Goal: Task Accomplishment & Management: Manage account settings

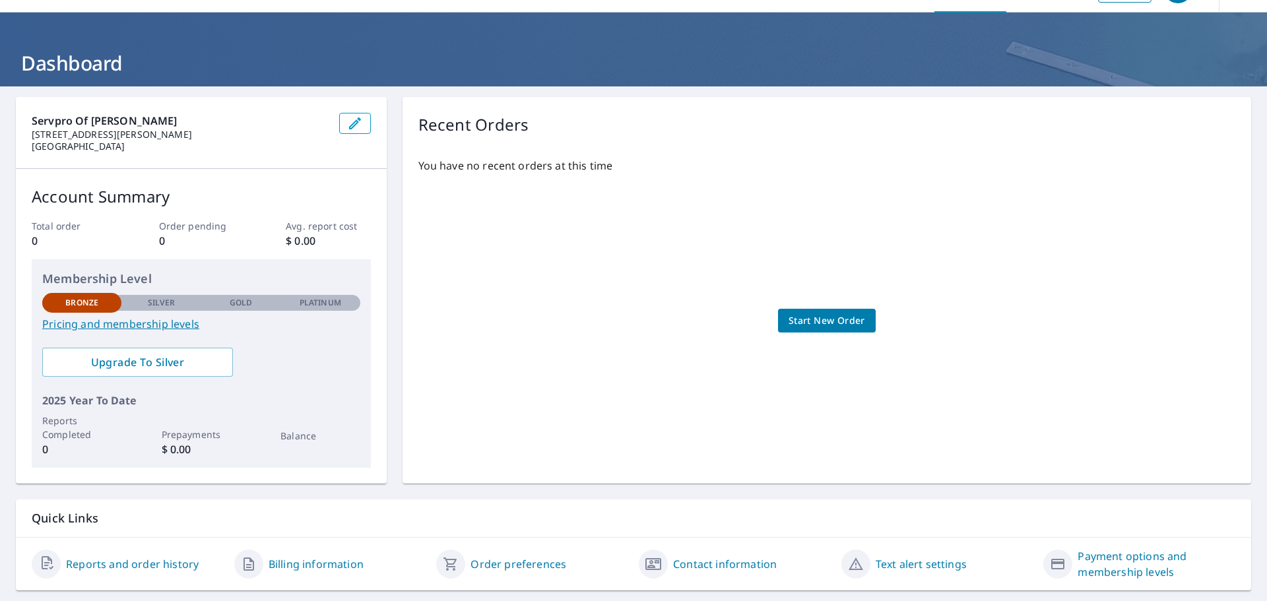
scroll to position [69, 0]
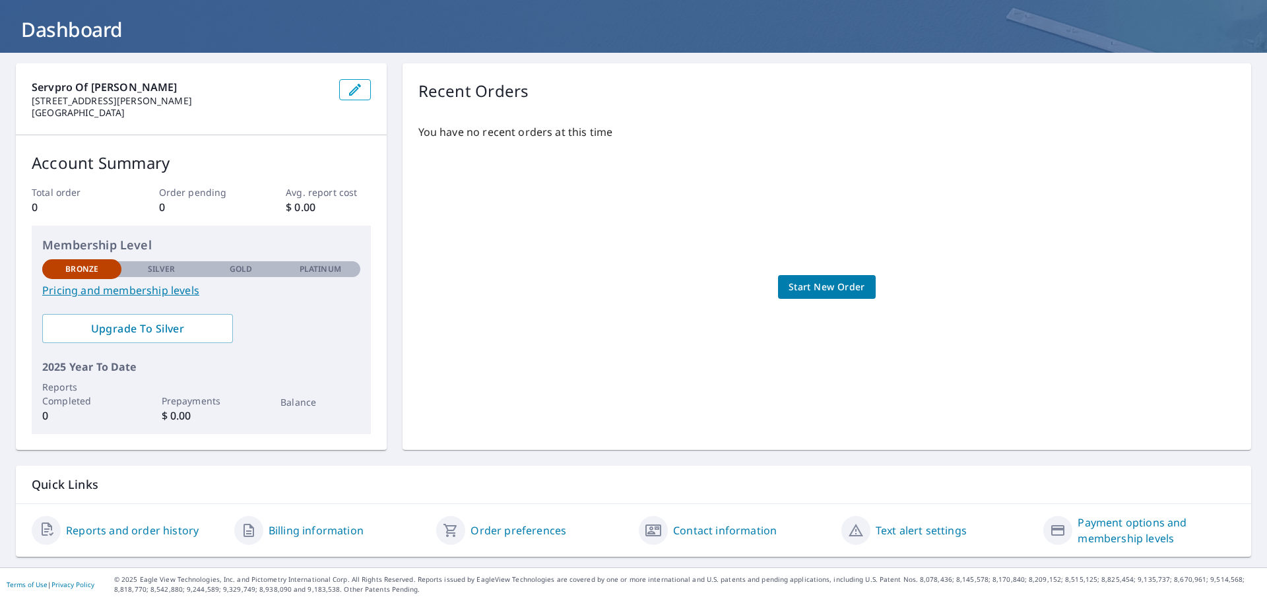
click at [125, 535] on link "Reports and order history" at bounding box center [132, 531] width 133 height 16
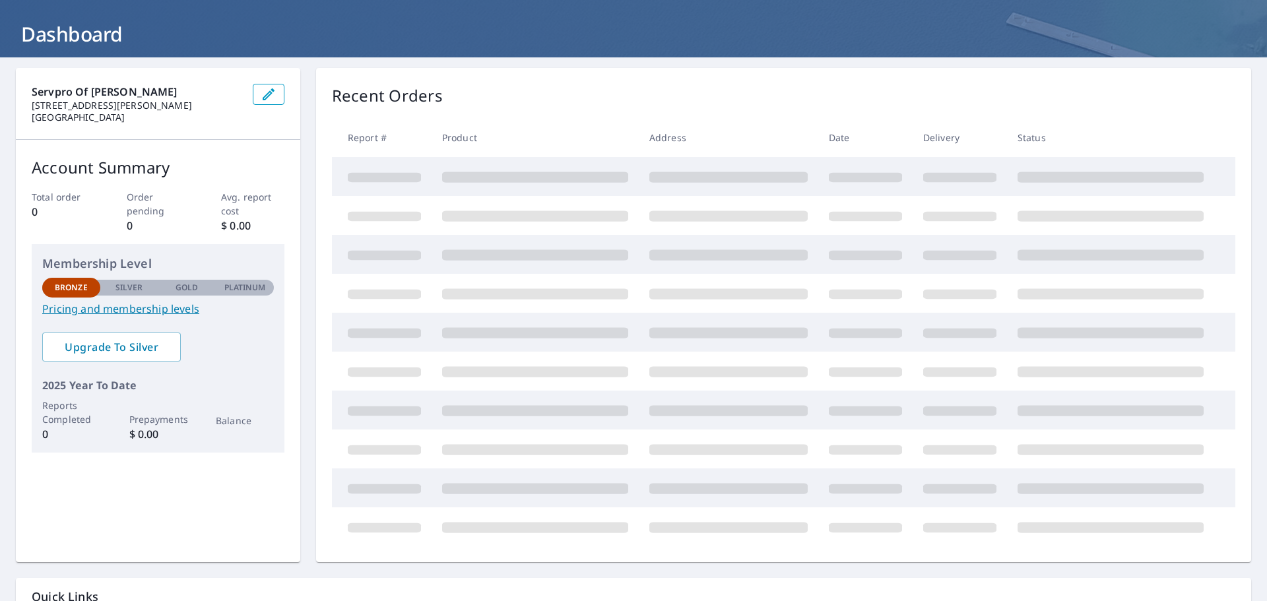
scroll to position [56, 0]
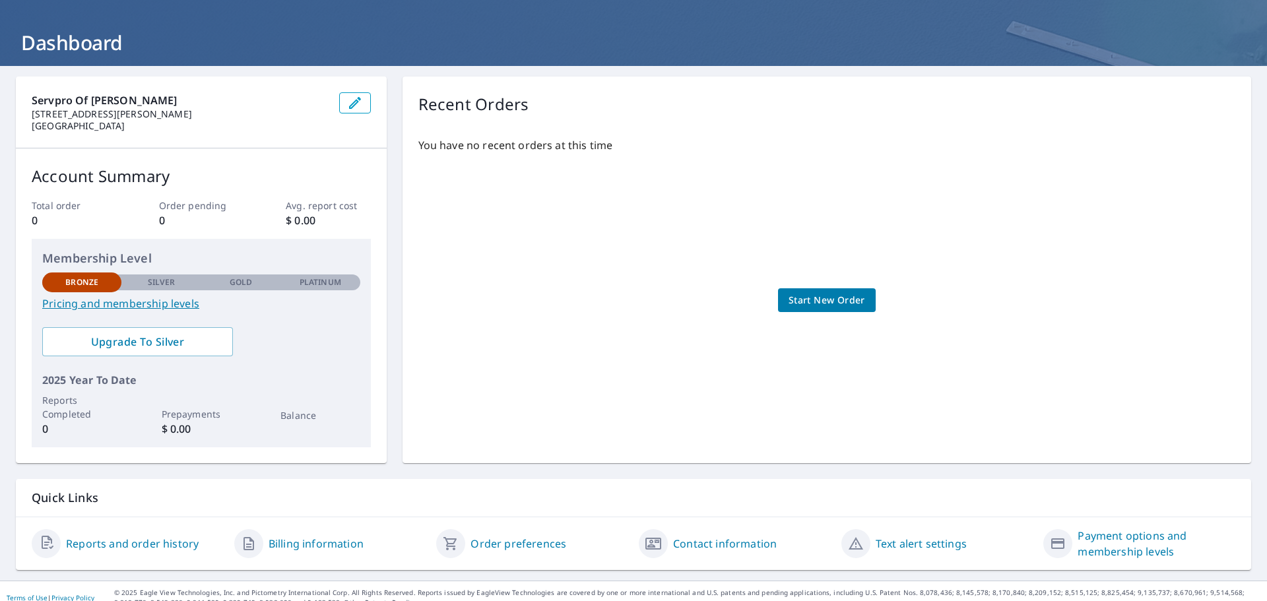
click at [287, 534] on div "Billing information" at bounding box center [330, 544] width 192 height 32
click at [284, 543] on link "Billing information" at bounding box center [316, 544] width 95 height 16
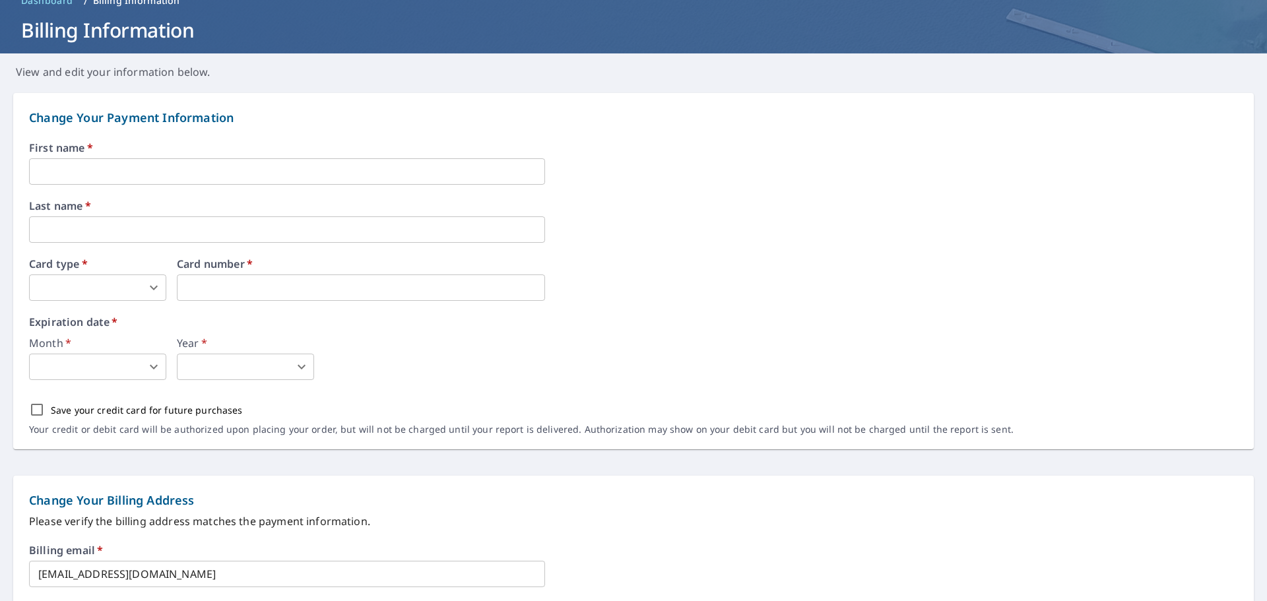
scroll to position [66, 0]
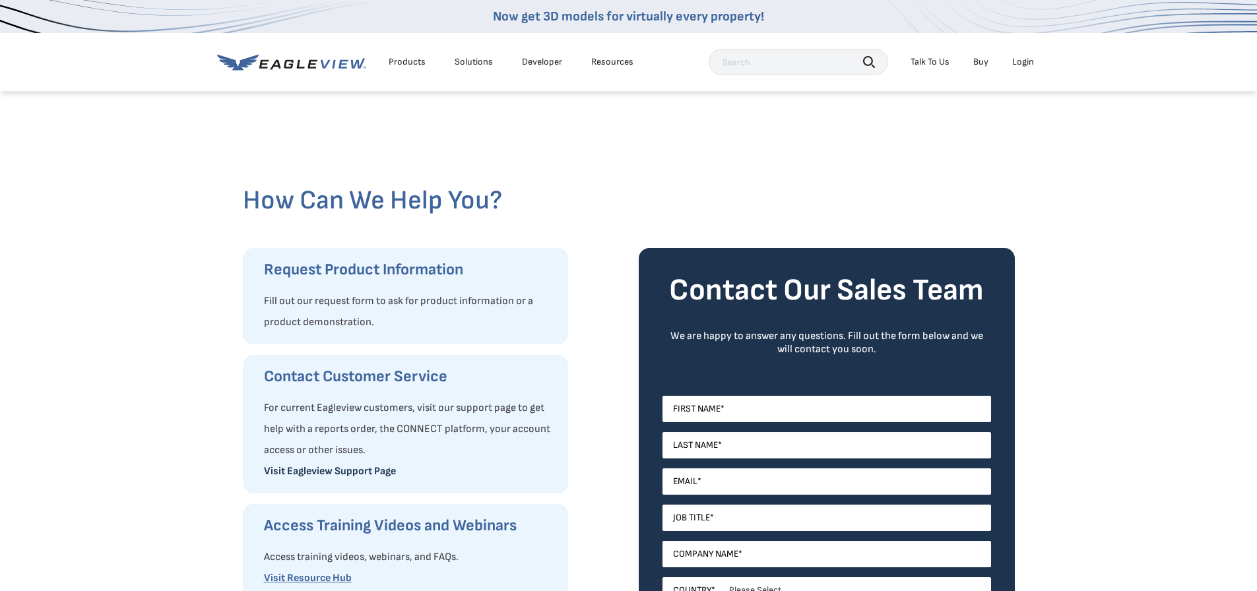
click at [352, 471] on link "Visit Eagleview Support Page" at bounding box center [330, 471] width 132 height 13
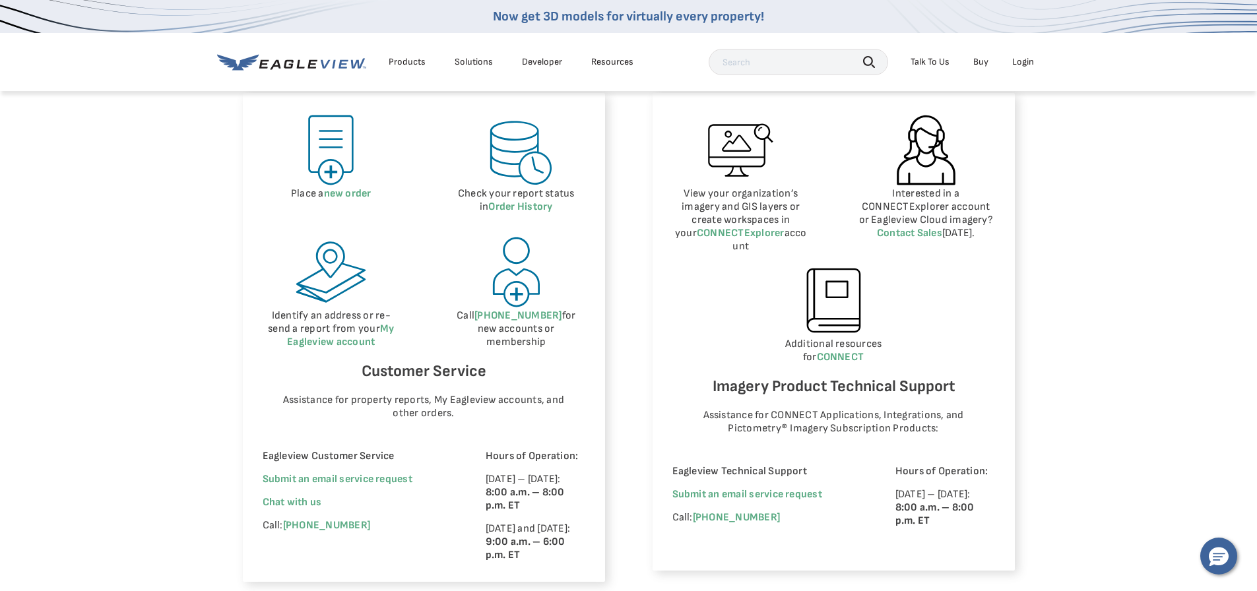
scroll to position [660, 0]
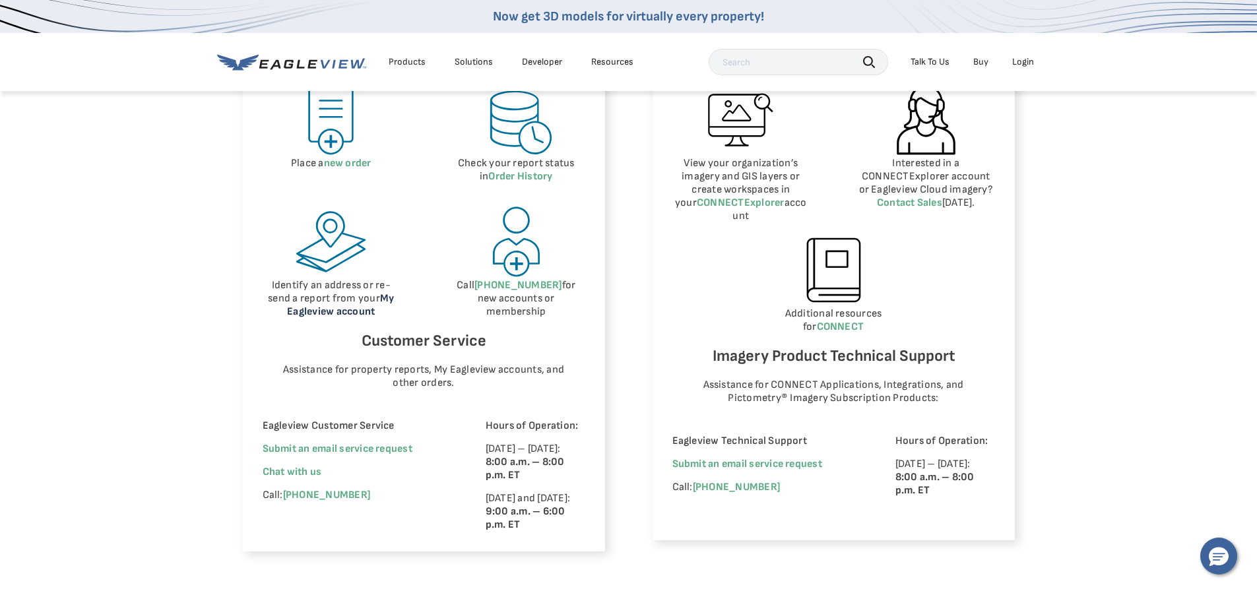
click at [368, 309] on link "My Eagleview account" at bounding box center [340, 305] width 107 height 26
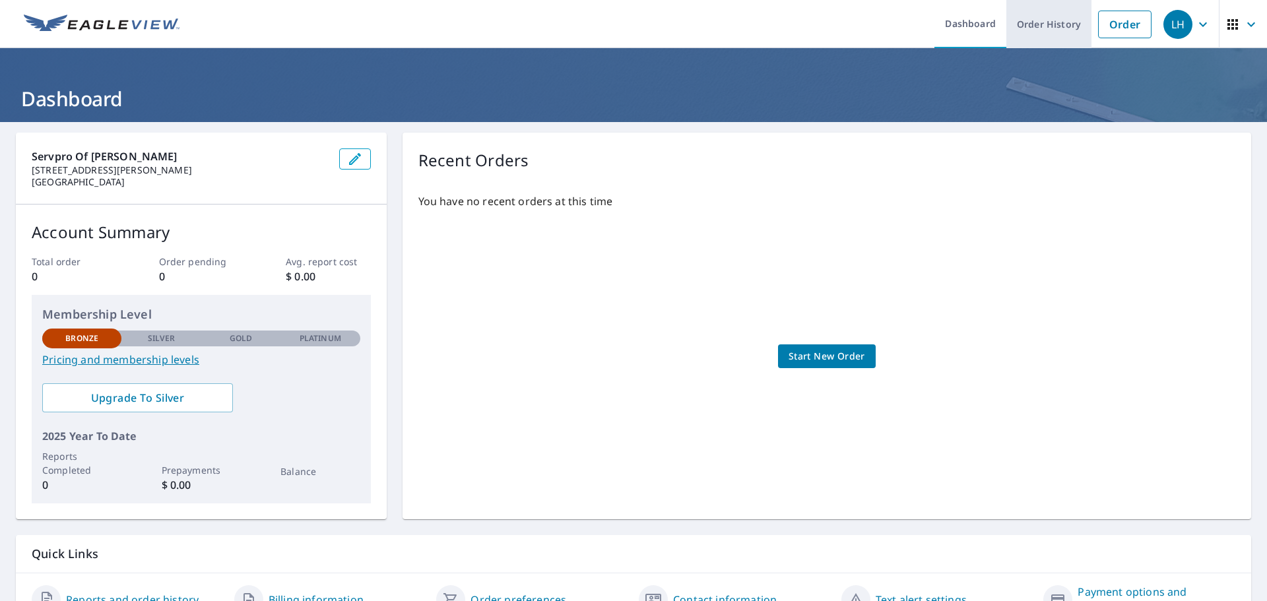
click at [1031, 29] on link "Order History" at bounding box center [1048, 24] width 85 height 48
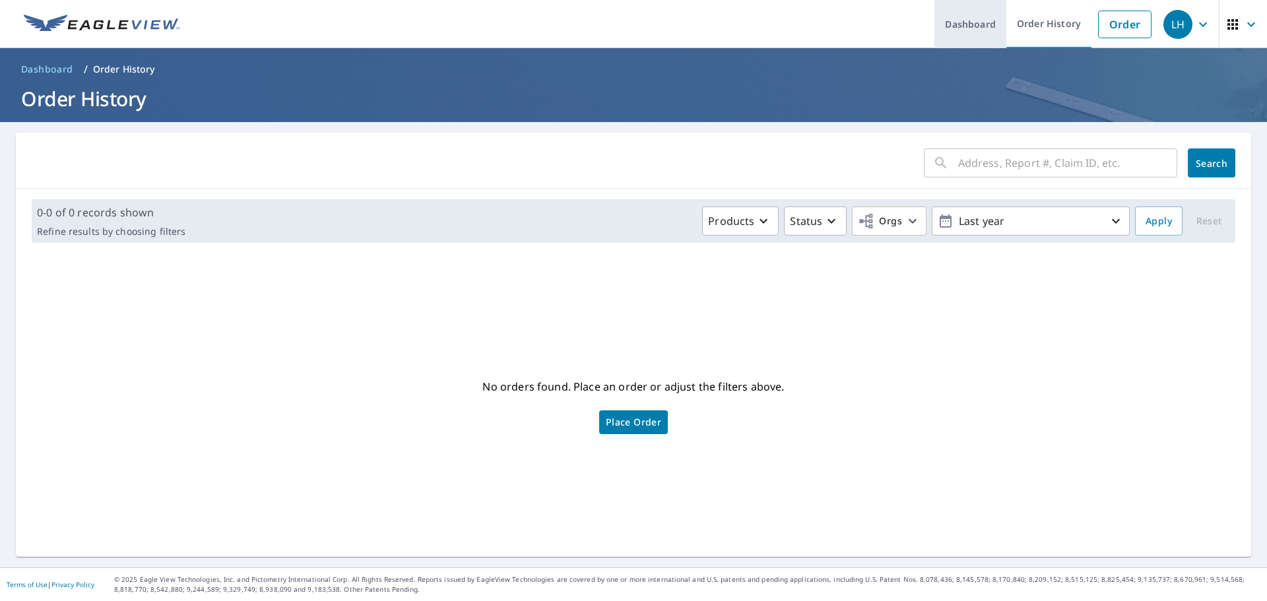
click at [971, 25] on link "Dashboard" at bounding box center [970, 24] width 72 height 48
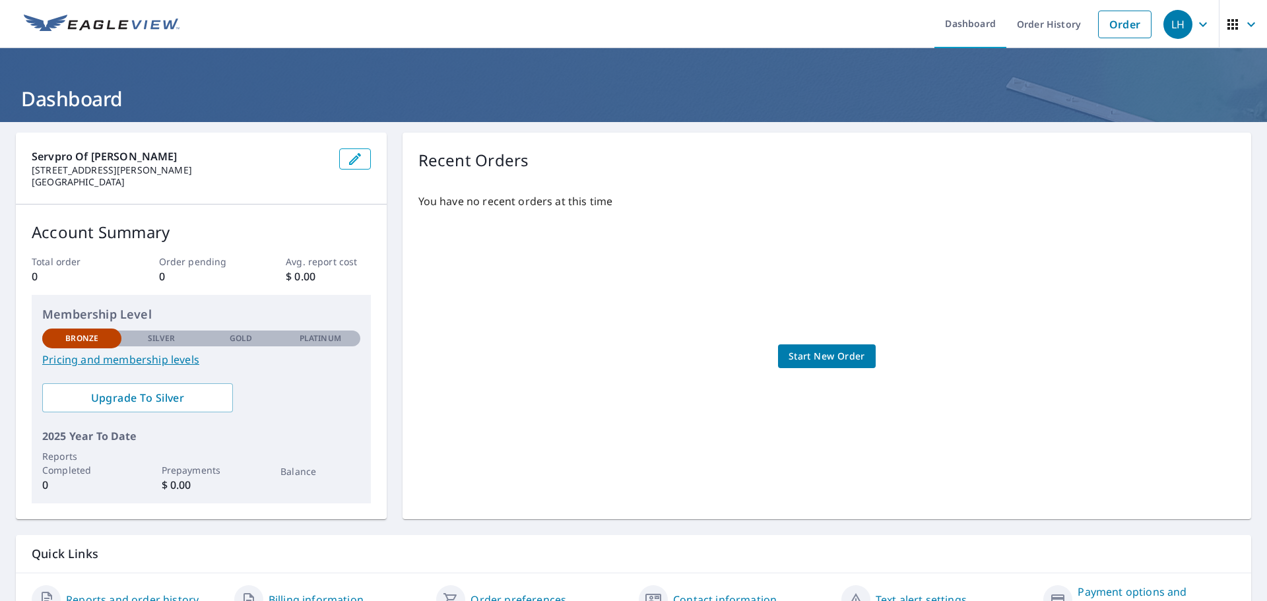
click at [1195, 24] on icon "button" at bounding box center [1203, 24] width 16 height 16
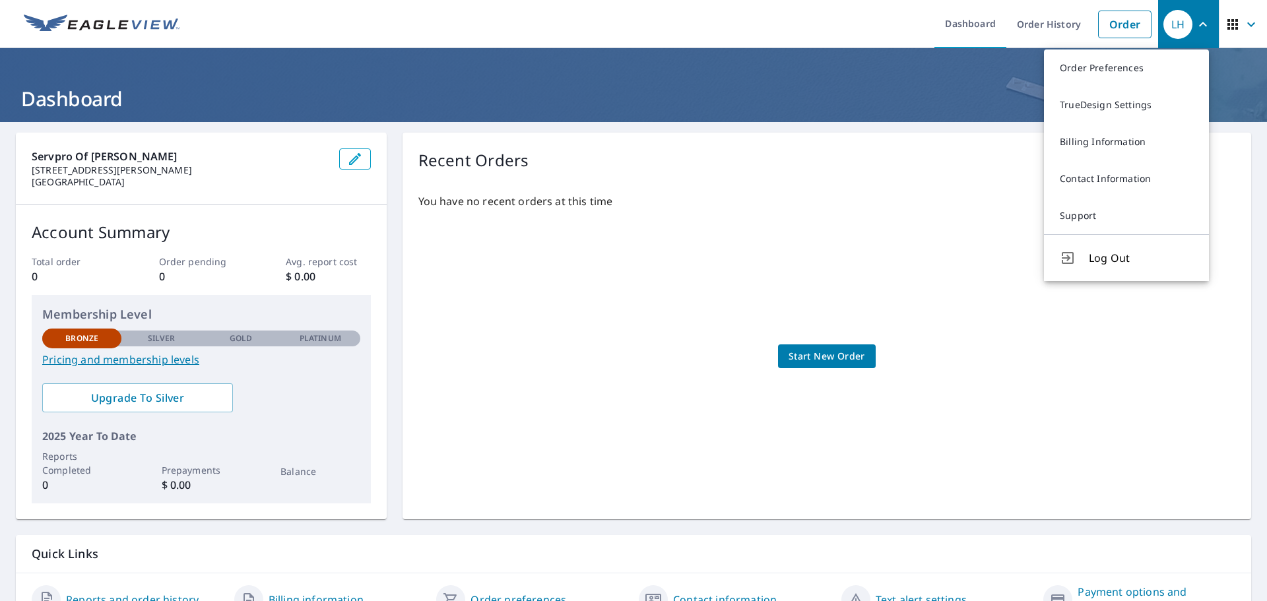
click at [977, 73] on header "Dashboard" at bounding box center [633, 85] width 1267 height 74
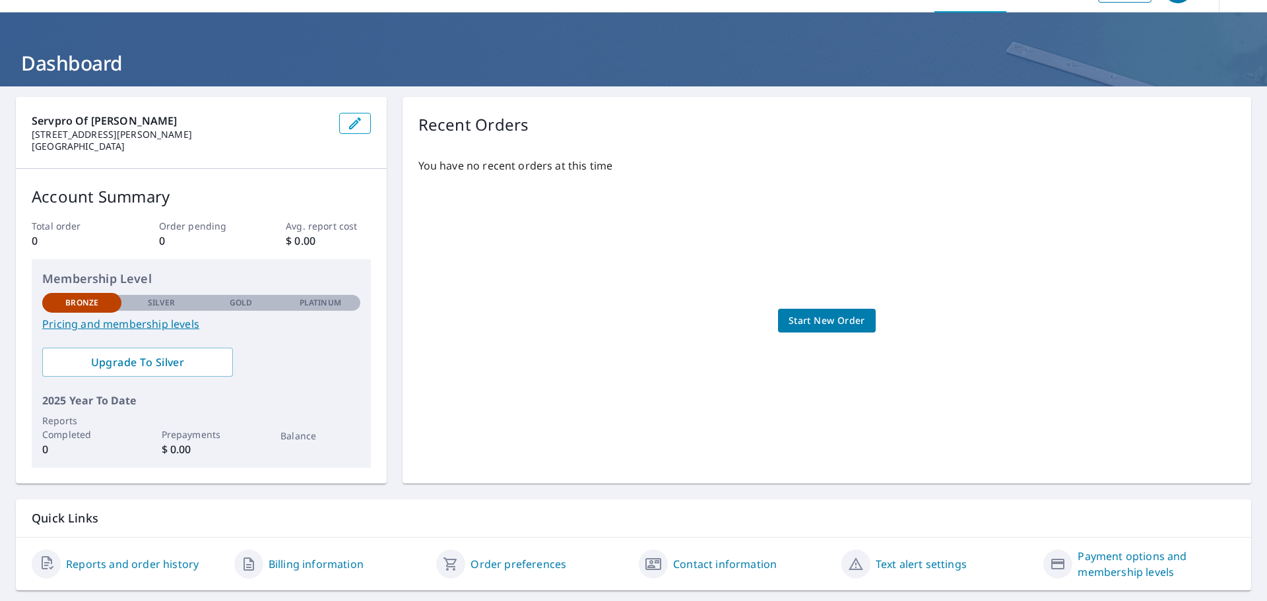
scroll to position [69, 0]
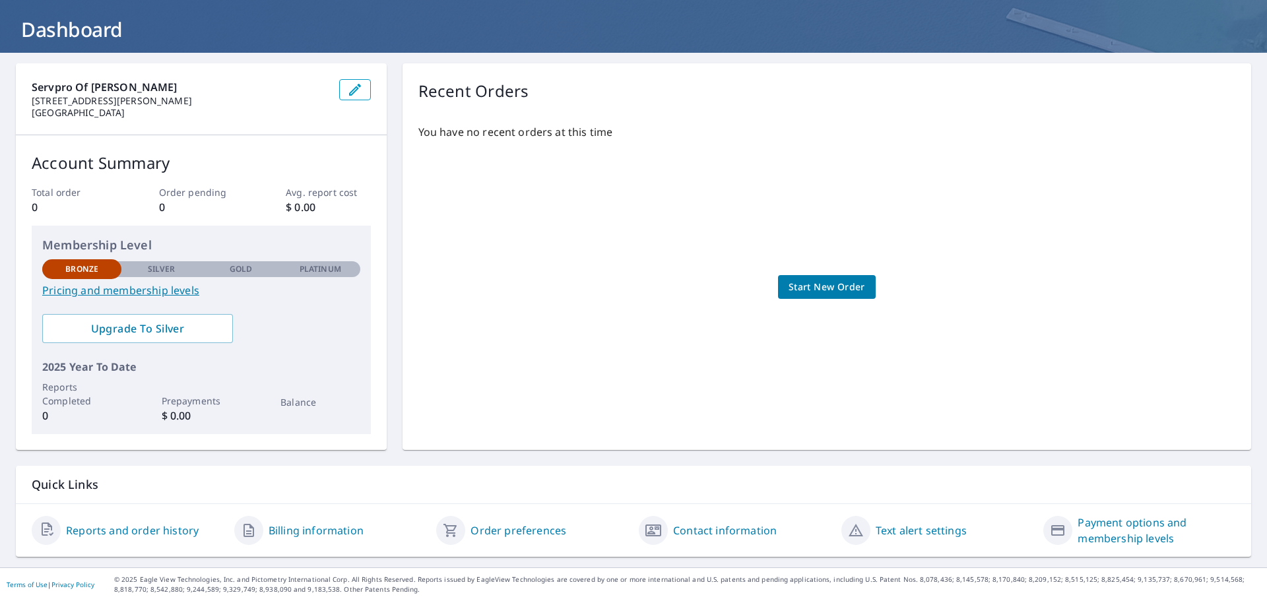
click at [154, 530] on link "Reports and order history" at bounding box center [132, 531] width 133 height 16
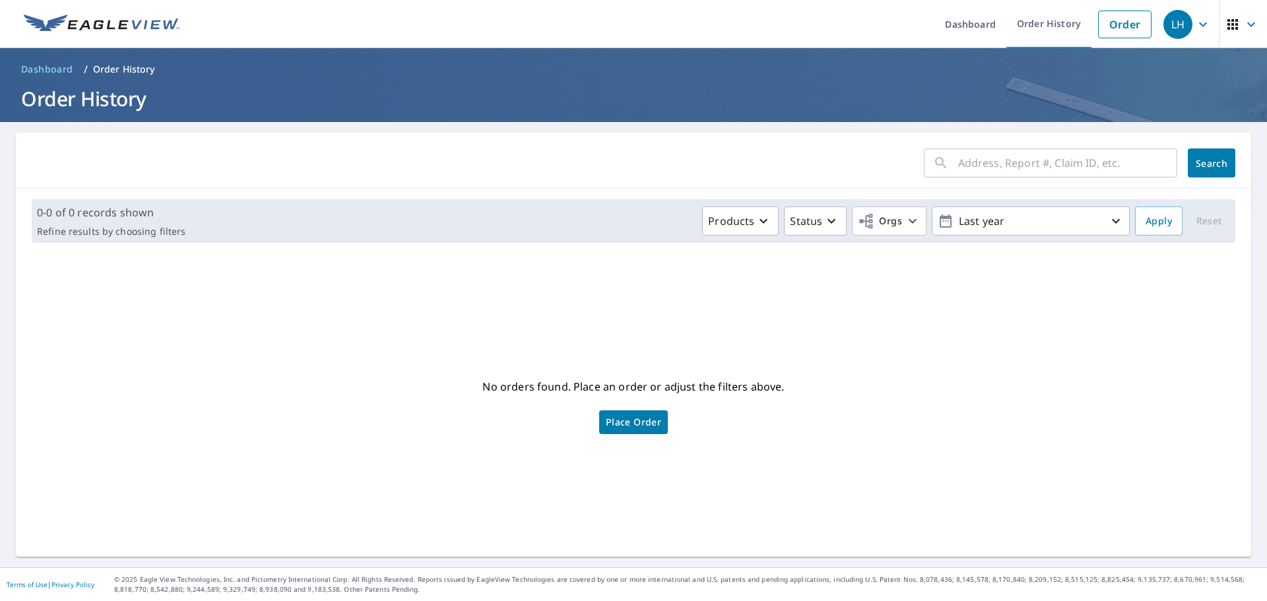
click at [34, 67] on span "Dashboard" at bounding box center [47, 69] width 52 height 13
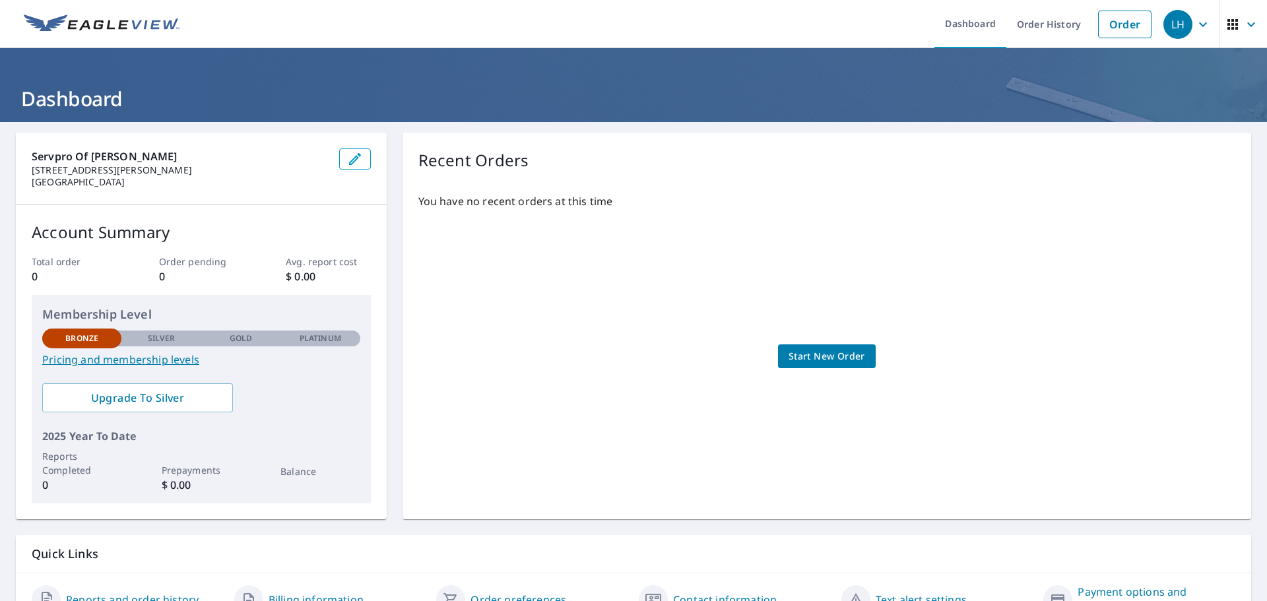
click at [1195, 24] on icon "button" at bounding box center [1203, 24] width 16 height 16
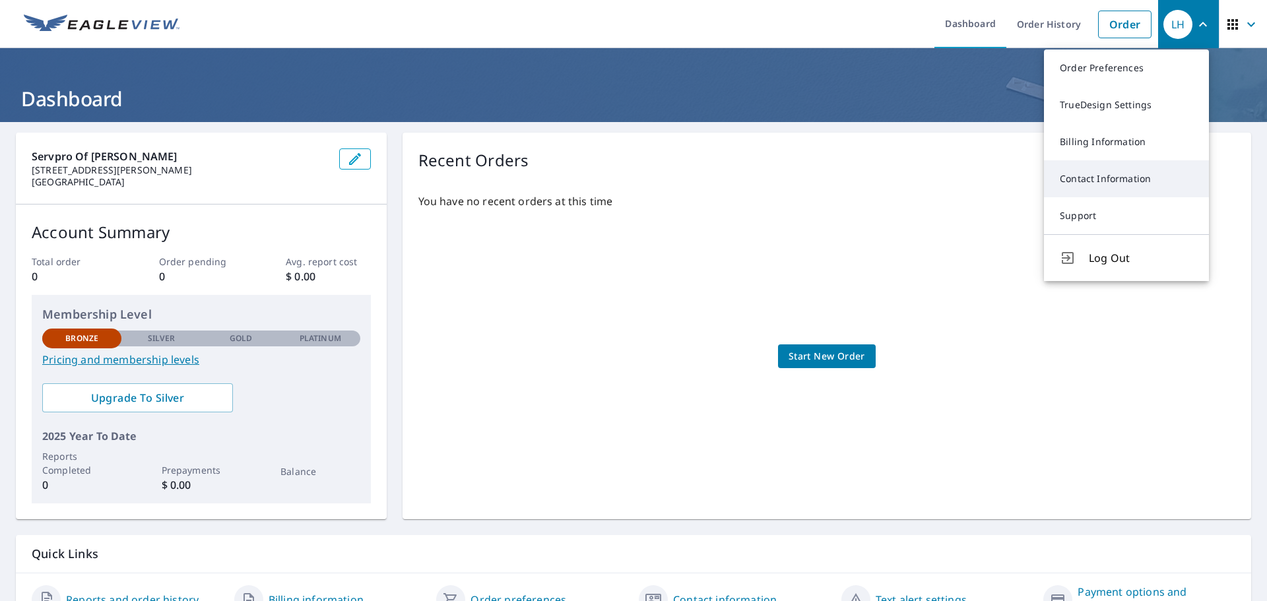
click at [1124, 172] on link "Contact Information" at bounding box center [1126, 178] width 165 height 37
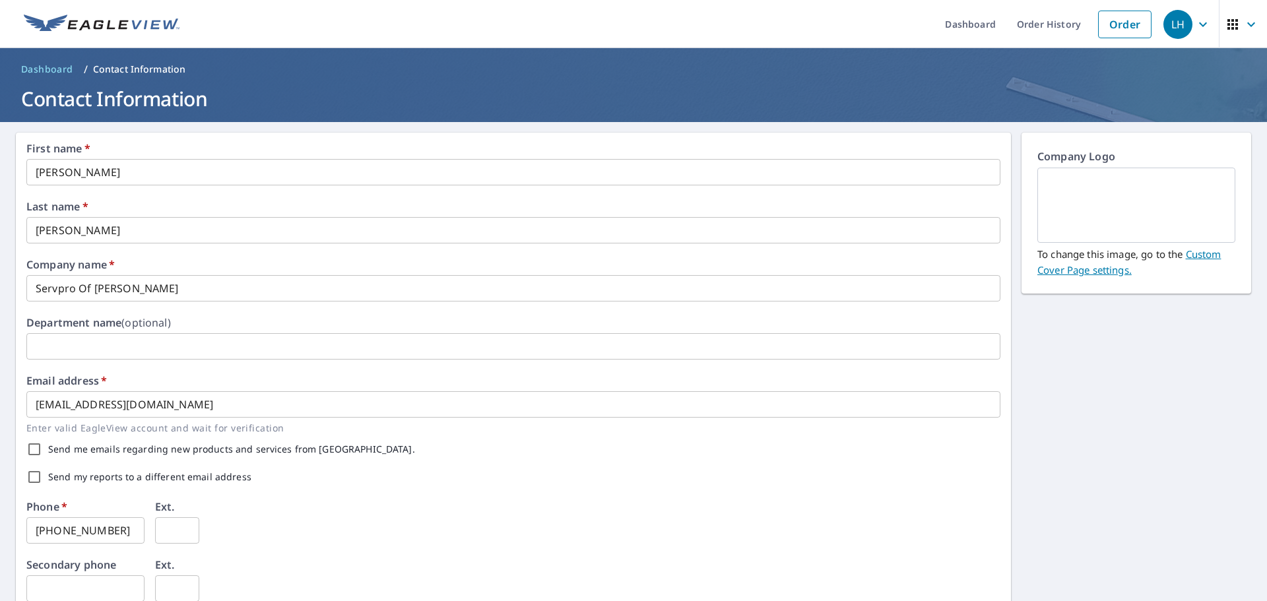
click at [1195, 26] on icon "button" at bounding box center [1203, 24] width 16 height 16
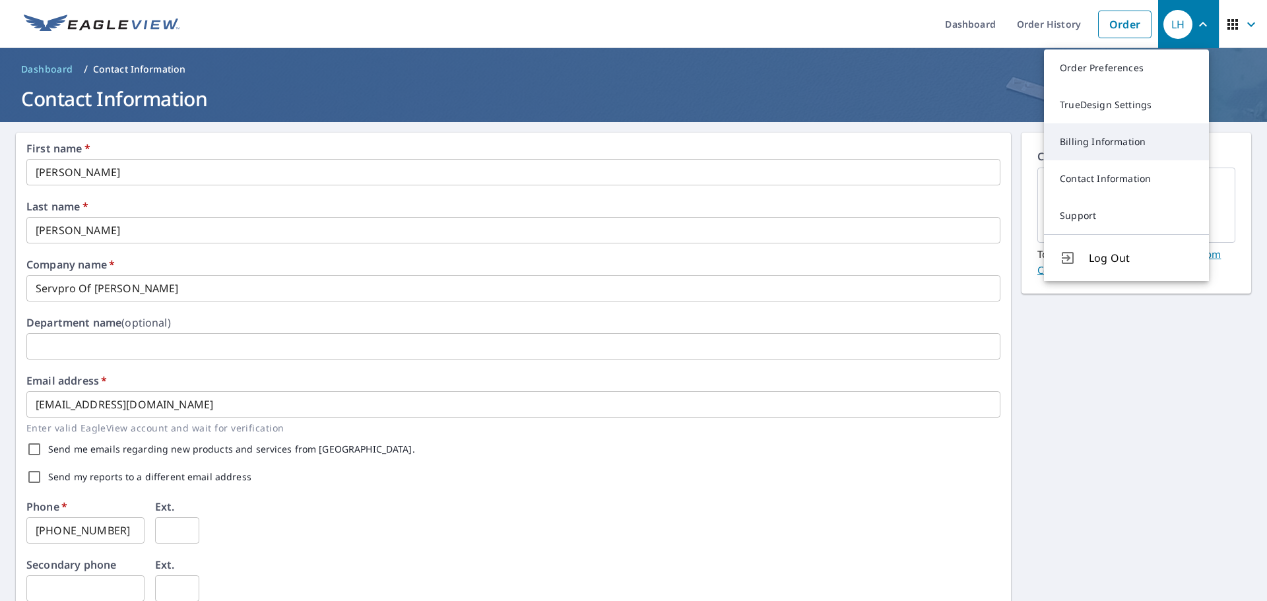
click at [1087, 144] on link "Billing Information" at bounding box center [1126, 141] width 165 height 37
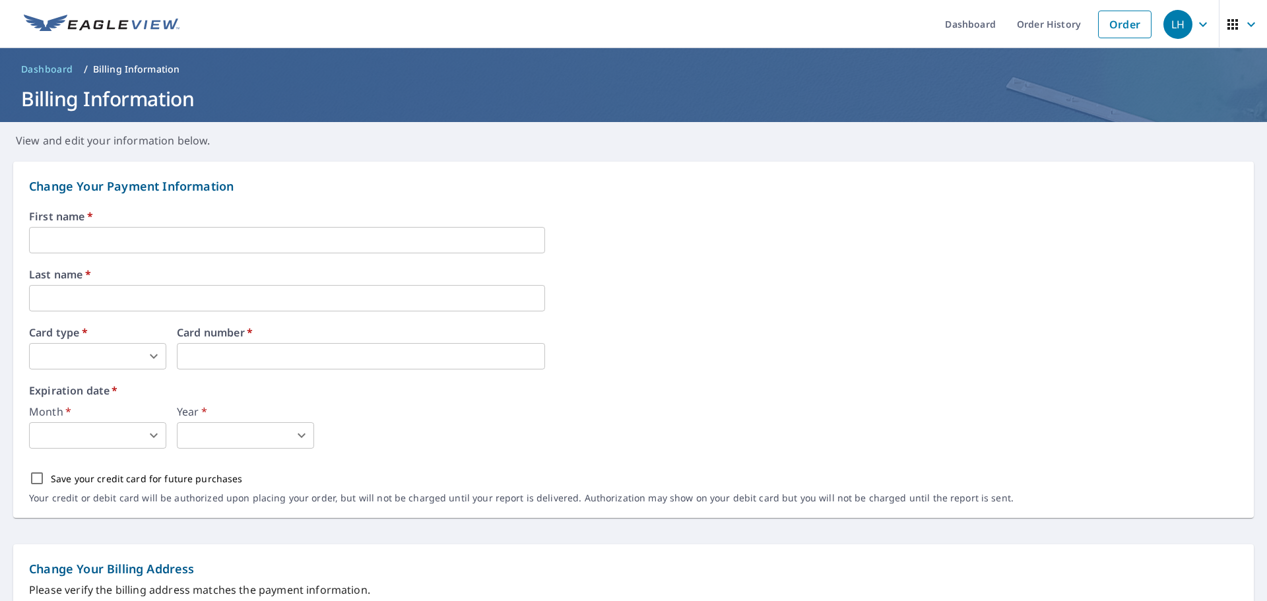
click at [1232, 22] on span "button" at bounding box center [1243, 25] width 37 height 32
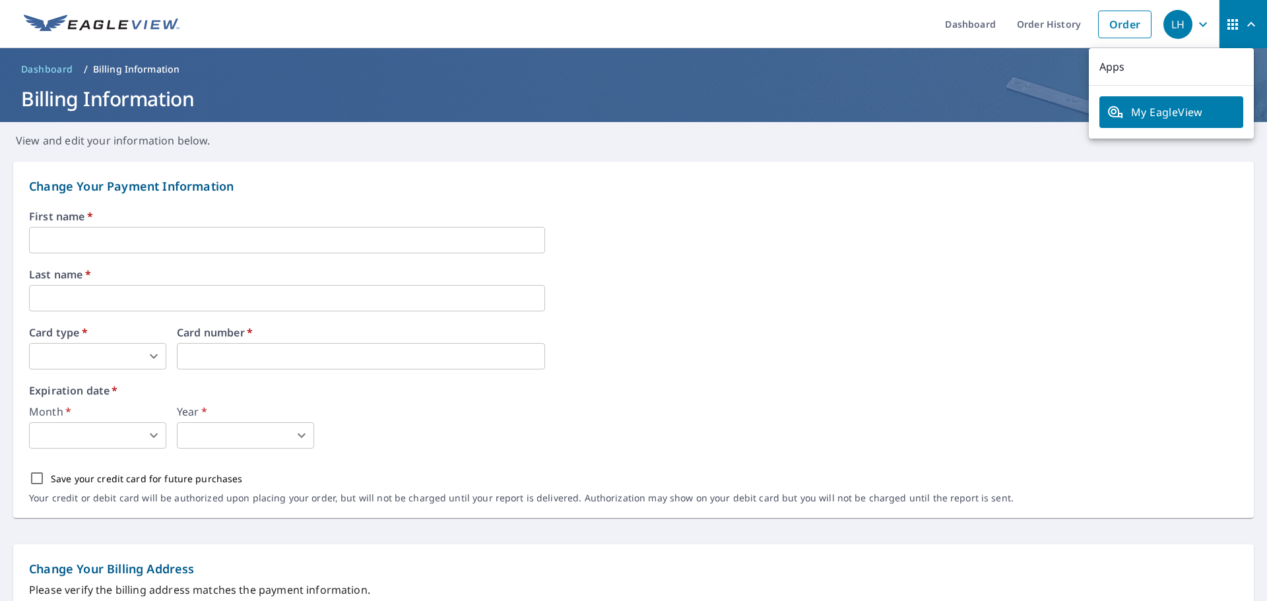
click at [928, 106] on h1 "Billing Information" at bounding box center [633, 98] width 1235 height 27
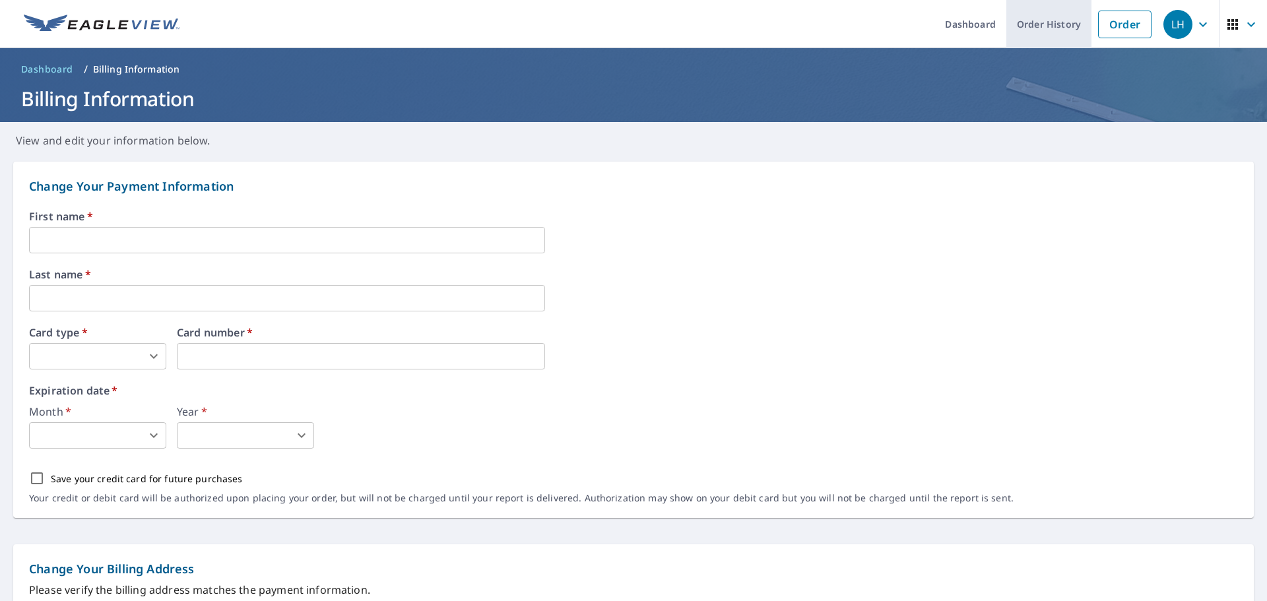
click at [1029, 24] on link "Order History" at bounding box center [1048, 24] width 85 height 48
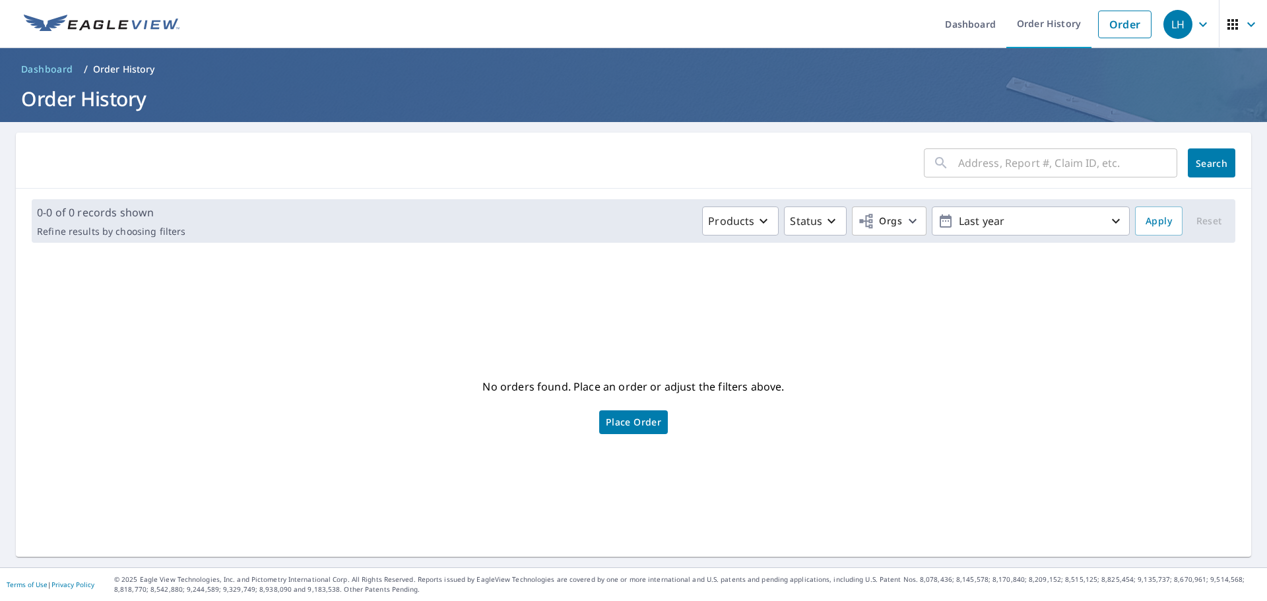
click at [44, 73] on span "Dashboard" at bounding box center [47, 69] width 52 height 13
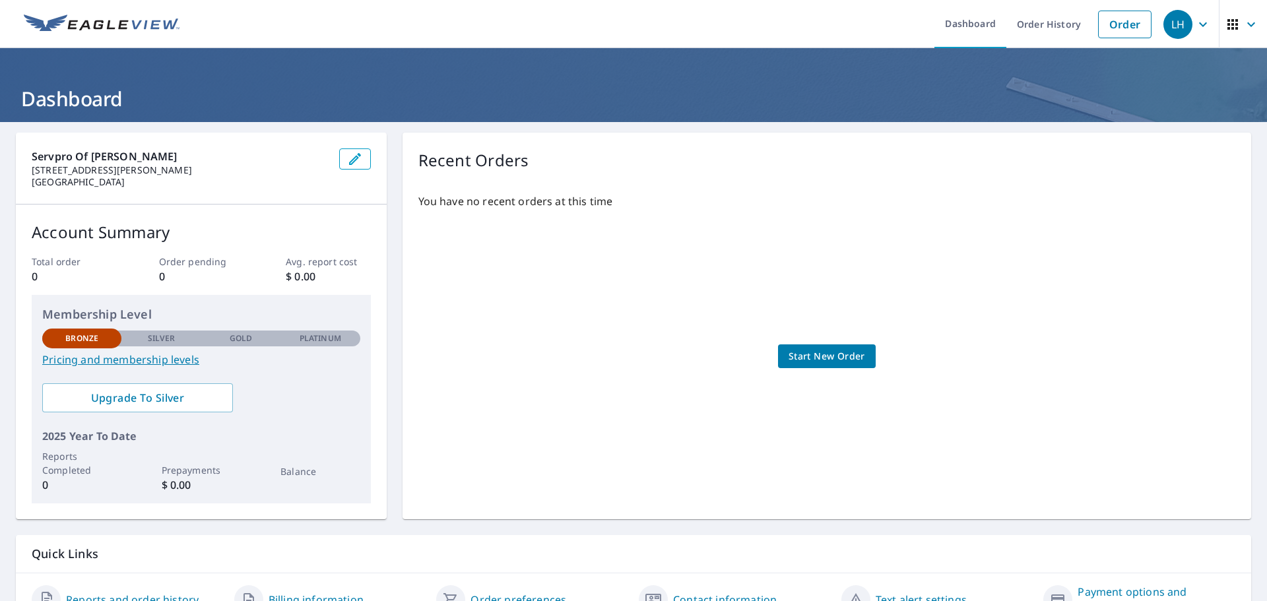
click at [1227, 19] on icon "button" at bounding box center [1232, 24] width 11 height 11
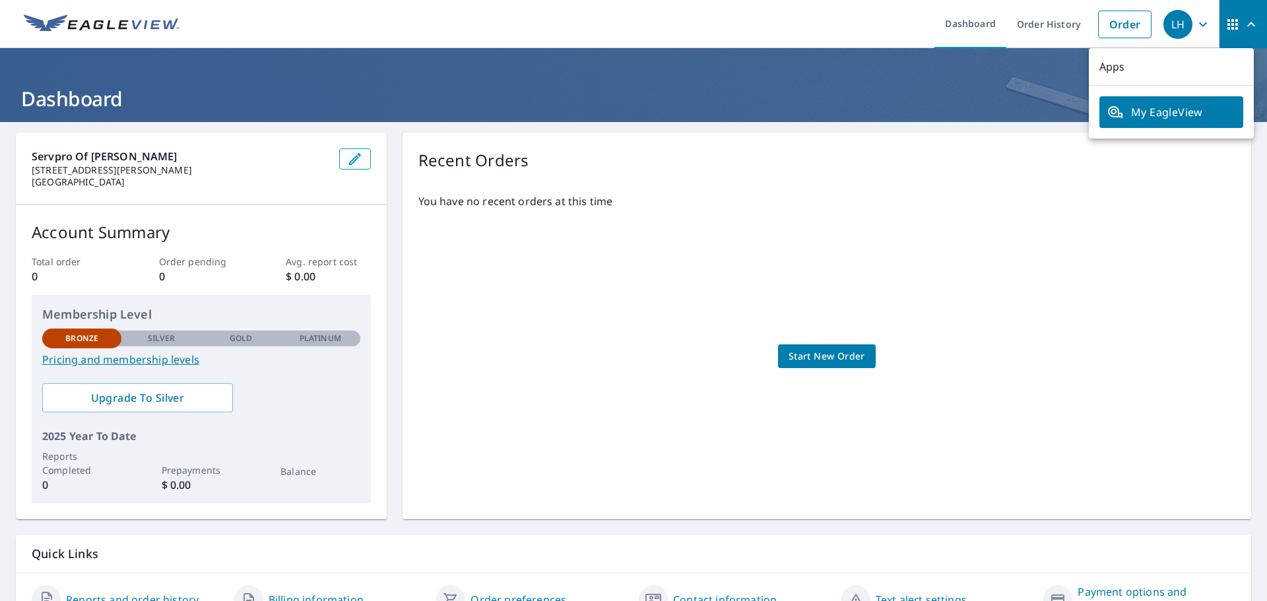
drag, startPoint x: 874, startPoint y: 121, endPoint x: 865, endPoint y: 119, distance: 8.8
click at [872, 121] on header "Dashboard" at bounding box center [633, 85] width 1267 height 74
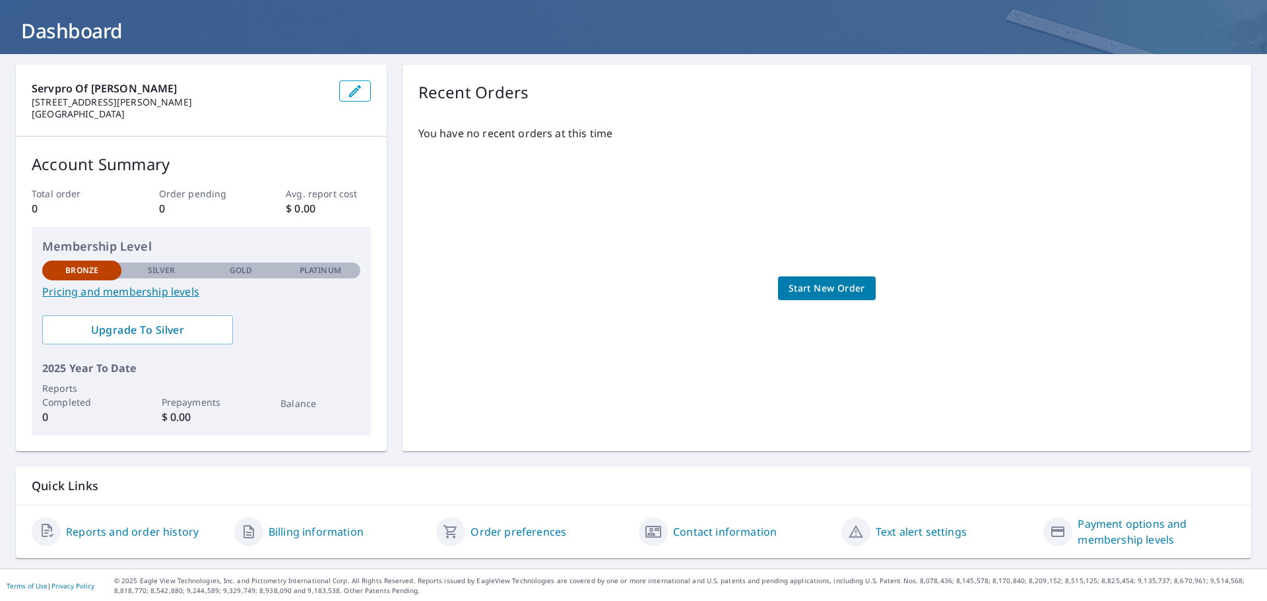
scroll to position [69, 0]
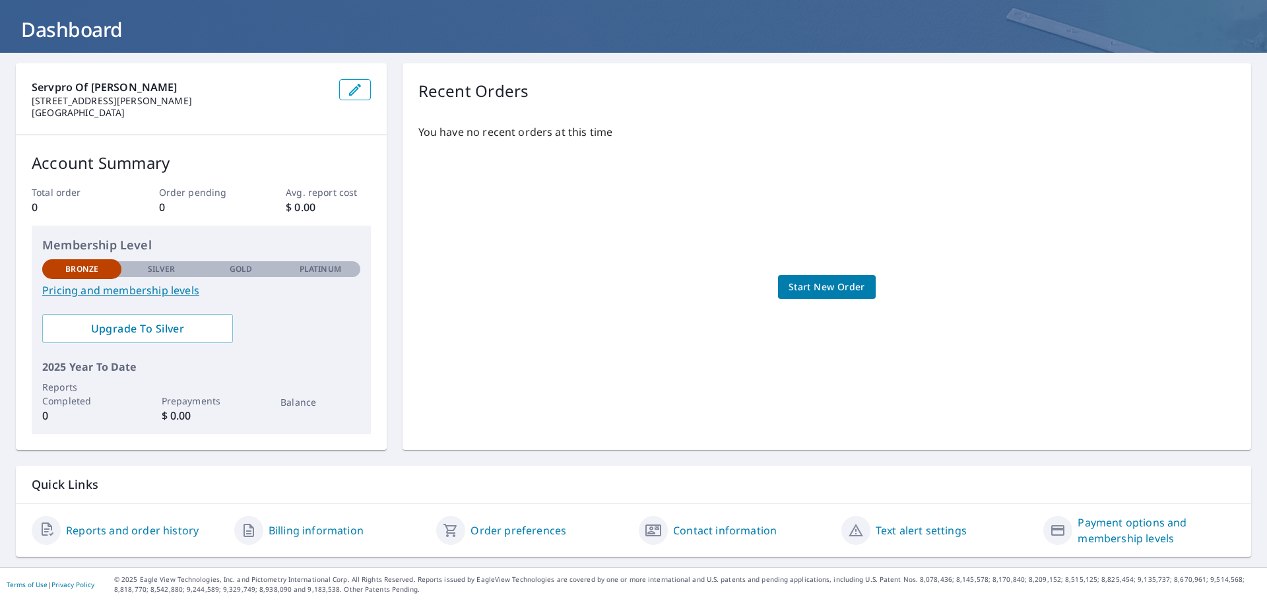
click at [276, 534] on link "Billing information" at bounding box center [316, 531] width 95 height 16
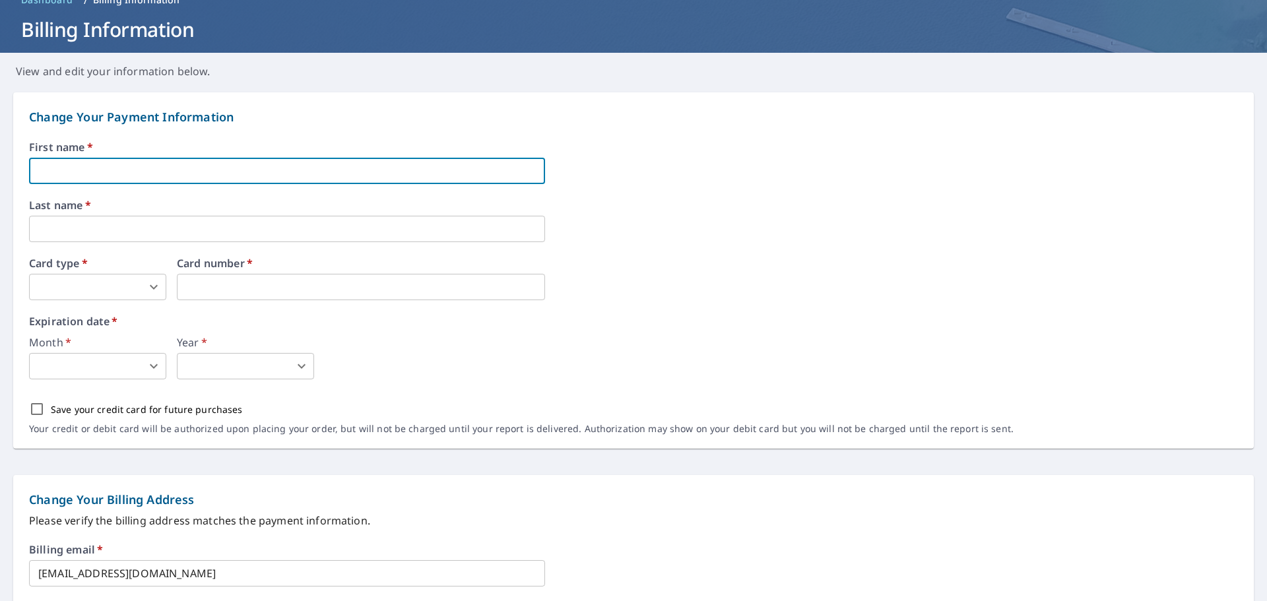
click at [100, 175] on input "text" at bounding box center [287, 171] width 516 height 26
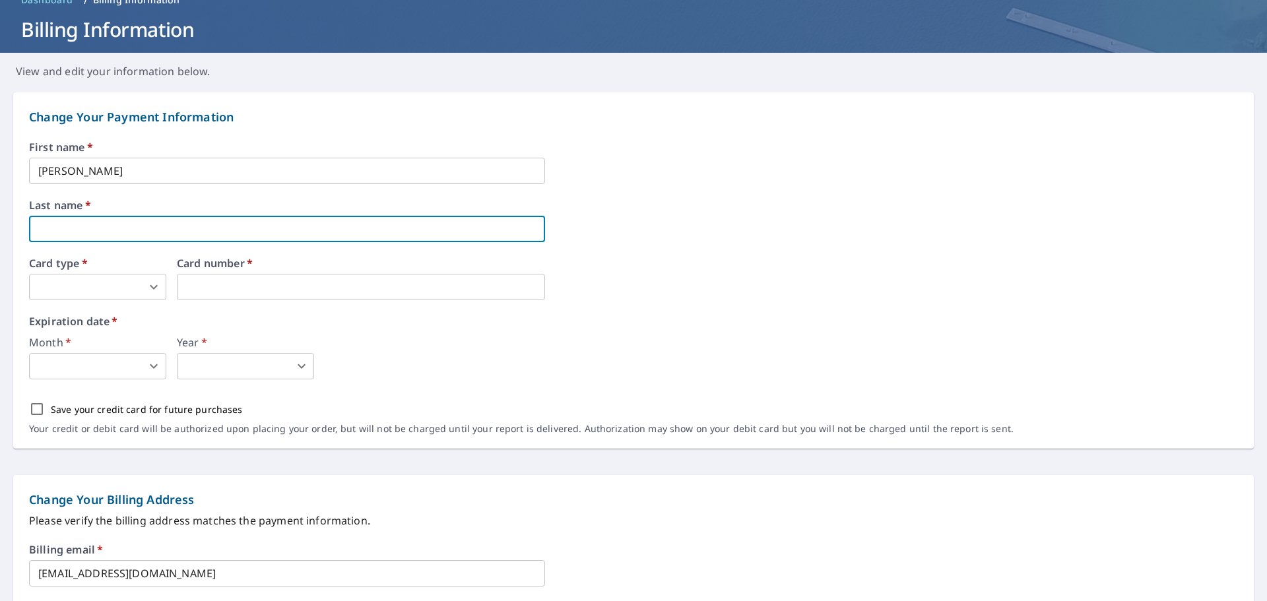
click at [100, 169] on input "Justin Hilty" at bounding box center [287, 171] width 516 height 26
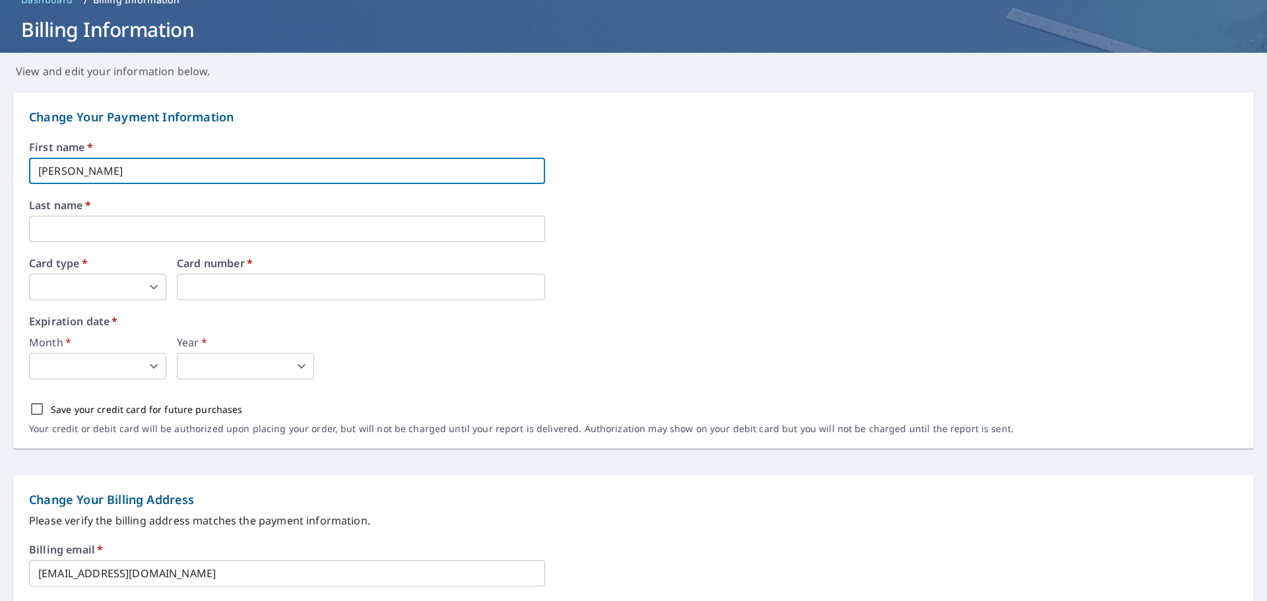
type input "[PERSON_NAME]"
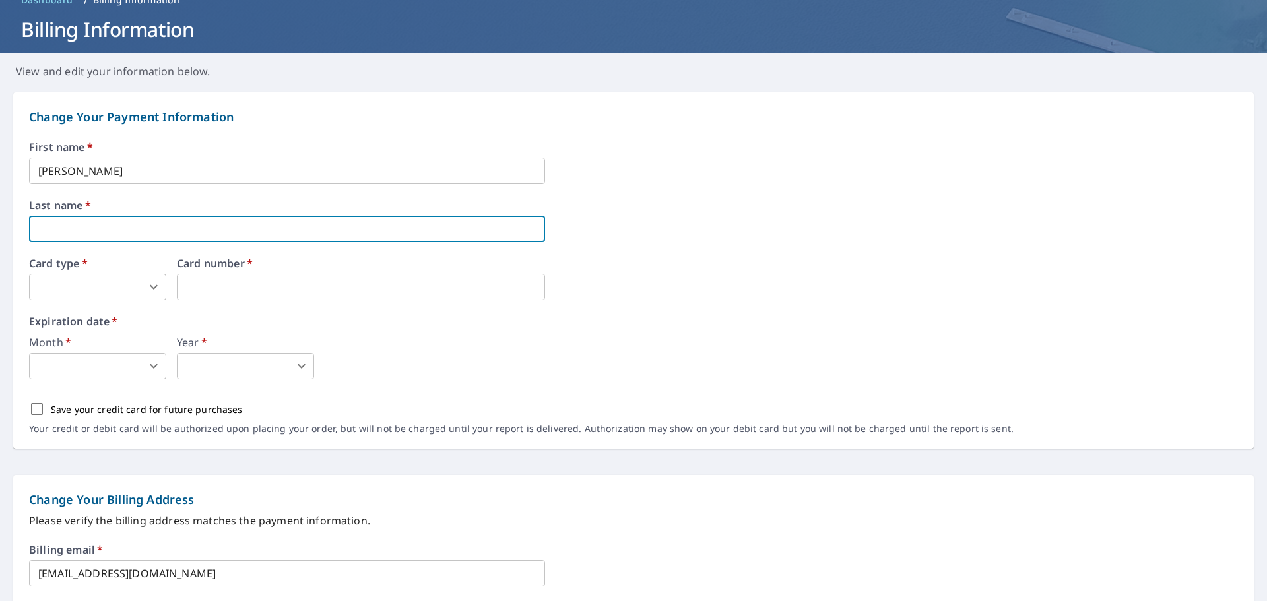
click at [66, 227] on input "text" at bounding box center [287, 229] width 516 height 26
type input "[PERSON_NAME]"
click at [147, 291] on body "LH LH Dashboard Order History Order LH Dashboard / Billing Information Billing …" at bounding box center [633, 300] width 1267 height 601
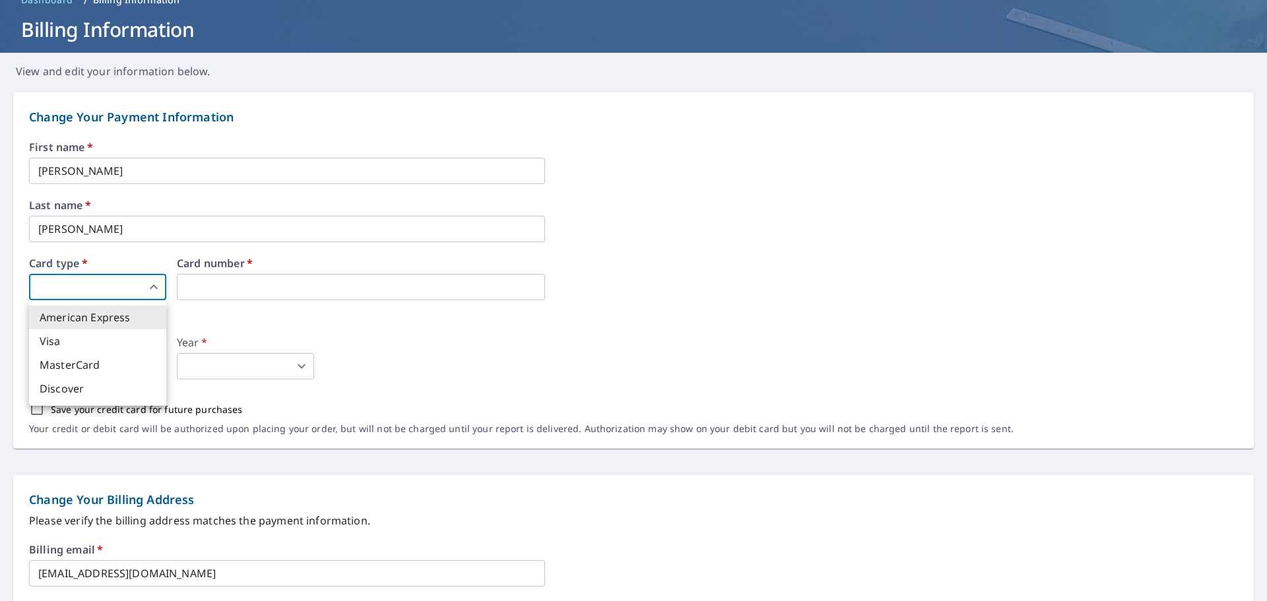
click at [106, 367] on li "MasterCard" at bounding box center [97, 365] width 137 height 24
type input "3"
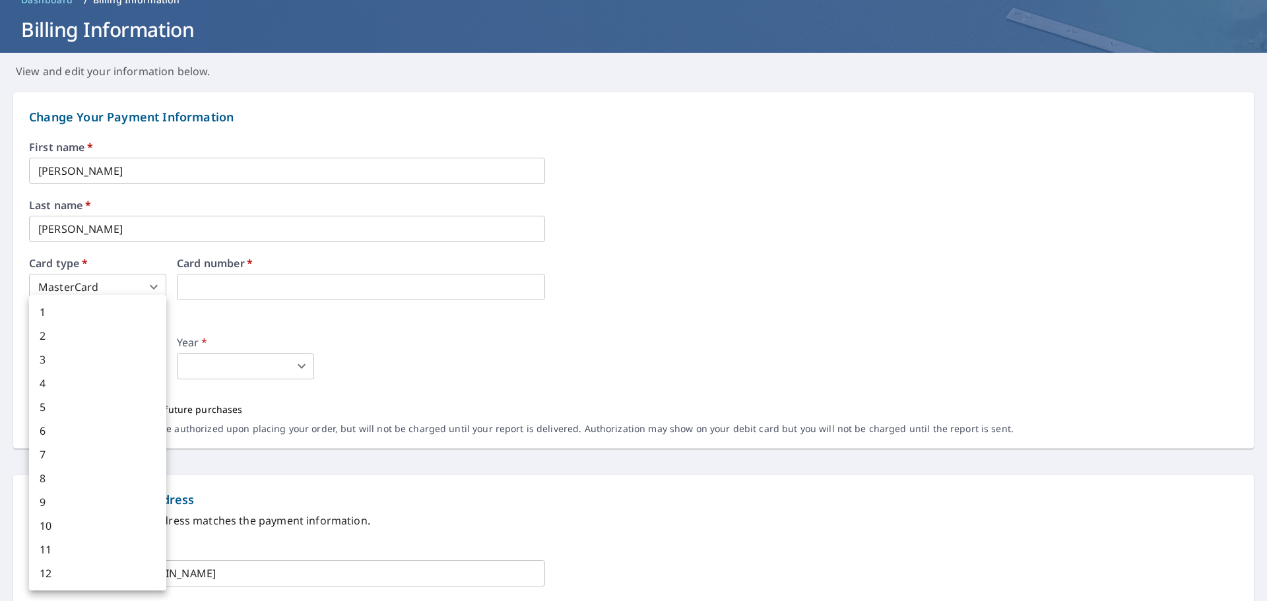
click at [95, 366] on body "LH LH Dashboard Order History Order LH Dashboard / Billing Information Billing …" at bounding box center [633, 300] width 1267 height 601
click at [65, 310] on li "1" at bounding box center [97, 312] width 137 height 24
type input "1"
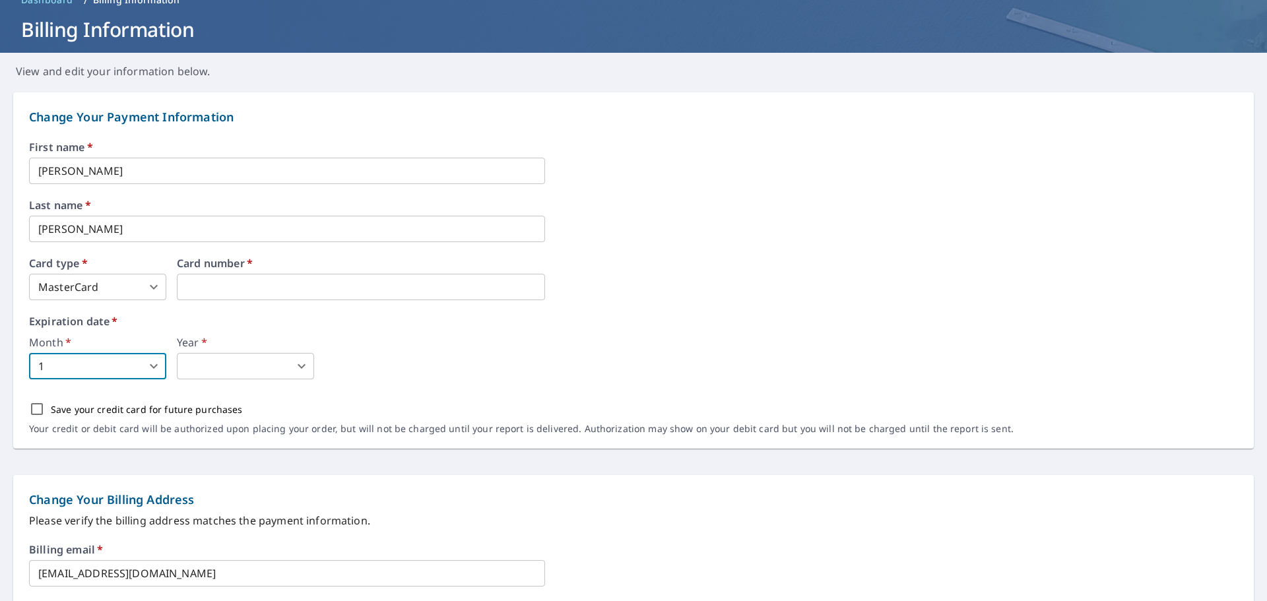
click at [298, 369] on body "LH LH Dashboard Order History Order LH Dashboard / Billing Information Billing …" at bounding box center [633, 300] width 1267 height 601
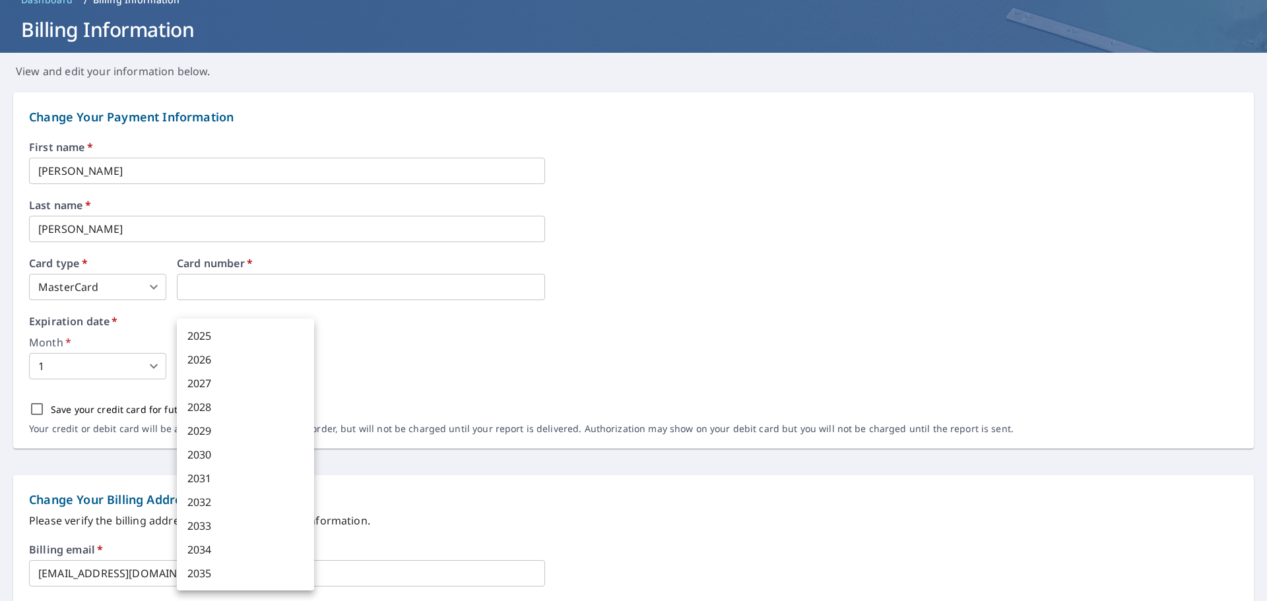
click at [247, 426] on li "2029" at bounding box center [245, 431] width 137 height 24
type input "2029"
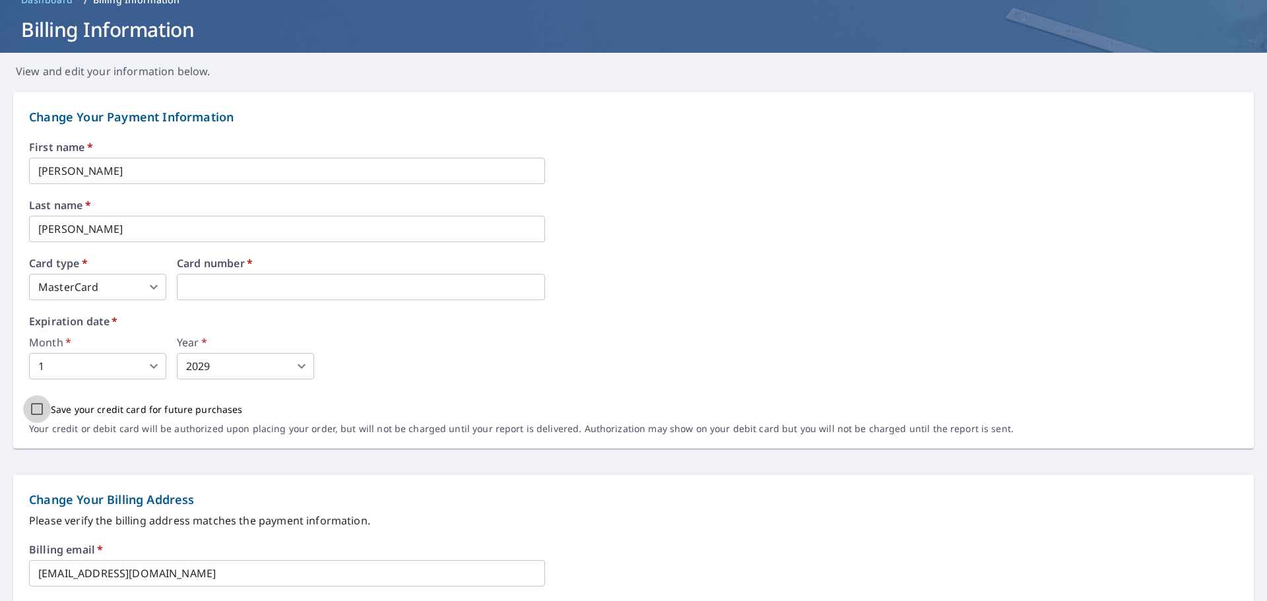
click at [37, 411] on input "Save your credit card for future purchases" at bounding box center [37, 409] width 28 height 28
checkbox input "true"
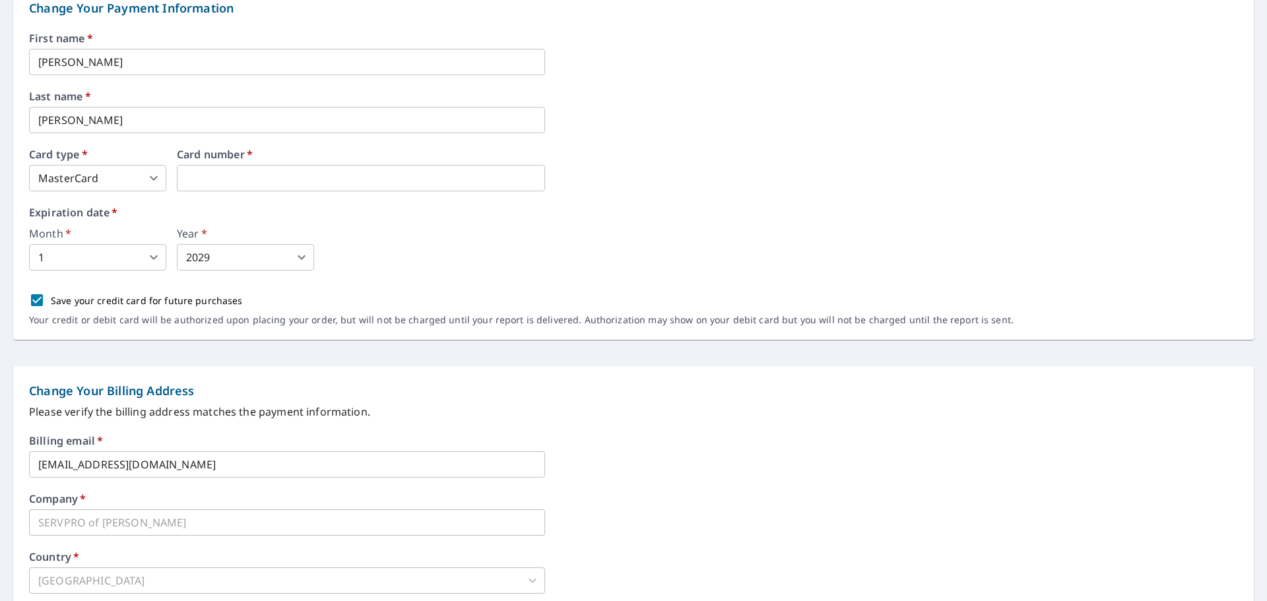
scroll to position [267, 0]
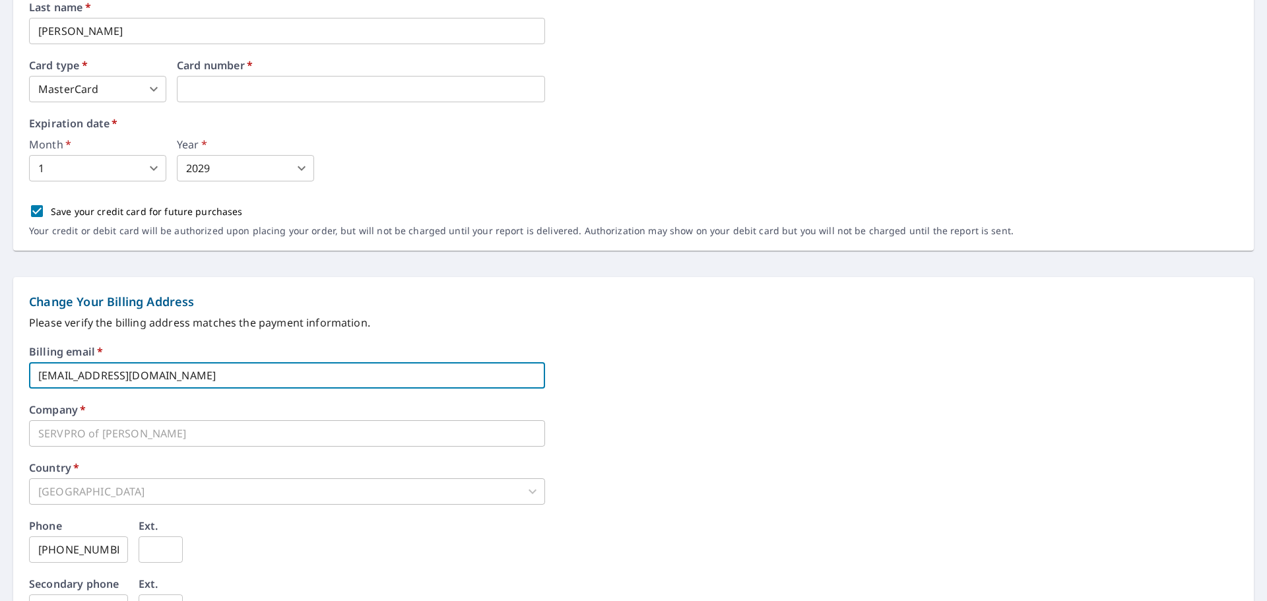
drag, startPoint x: 69, startPoint y: 375, endPoint x: -46, endPoint y: 379, distance: 114.2
click at [0, 379] on html "LH LH Dashboard Order History Order LH Dashboard / Billing Information Billing …" at bounding box center [633, 300] width 1267 height 601
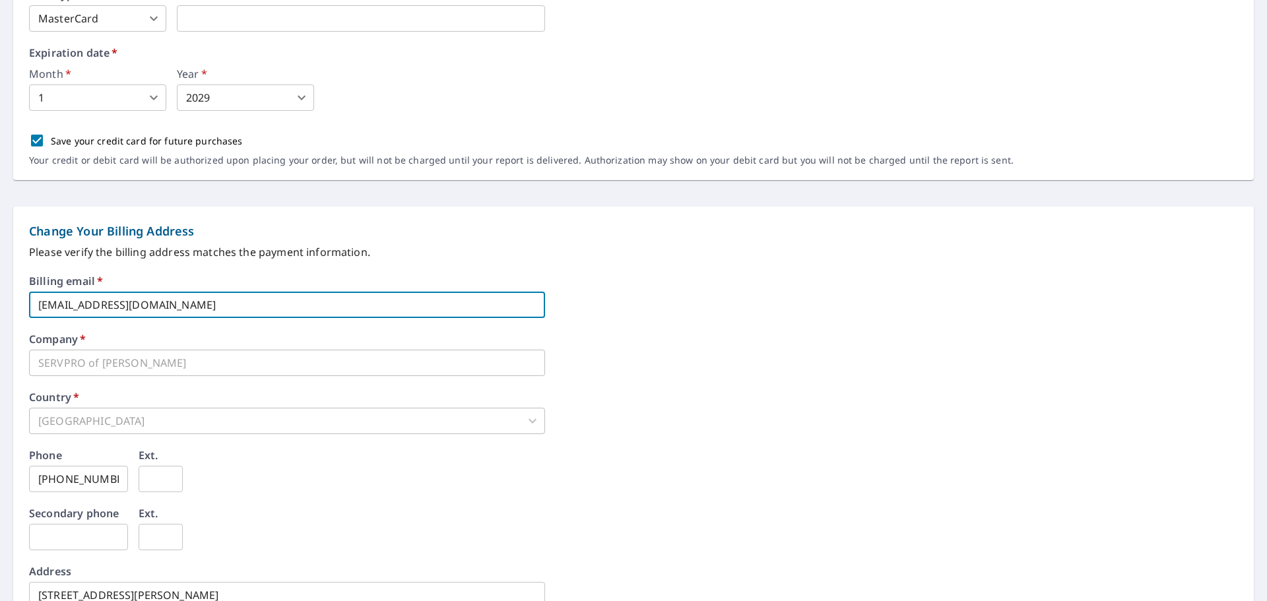
scroll to position [333, 0]
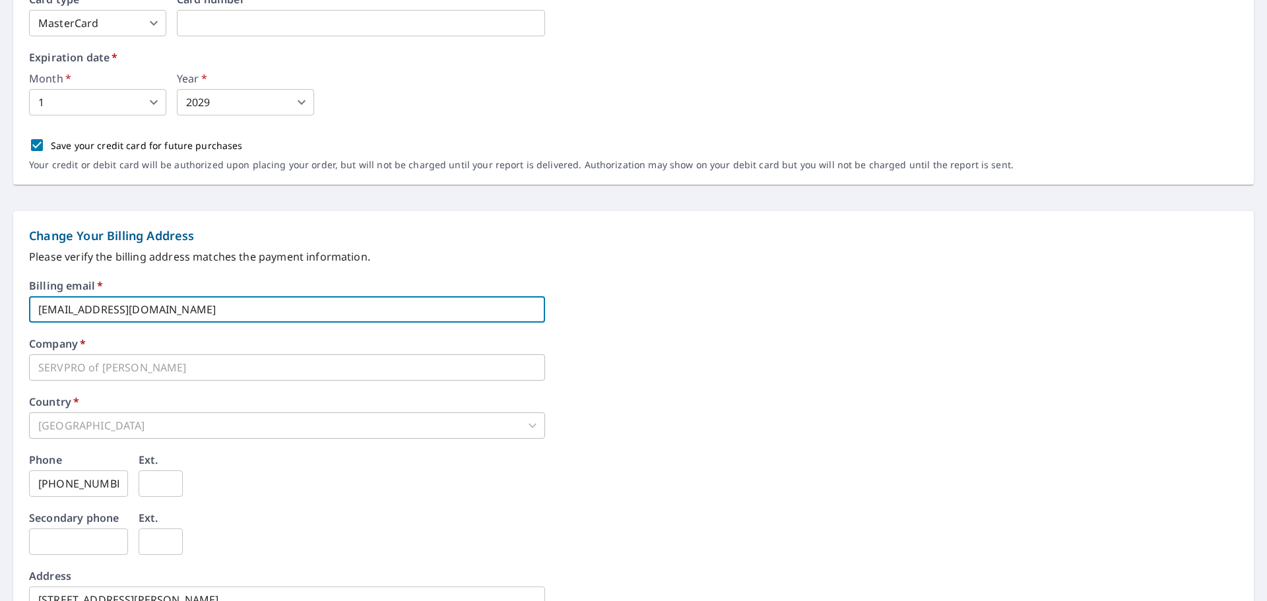
type input "[EMAIL_ADDRESS][DOMAIN_NAME]"
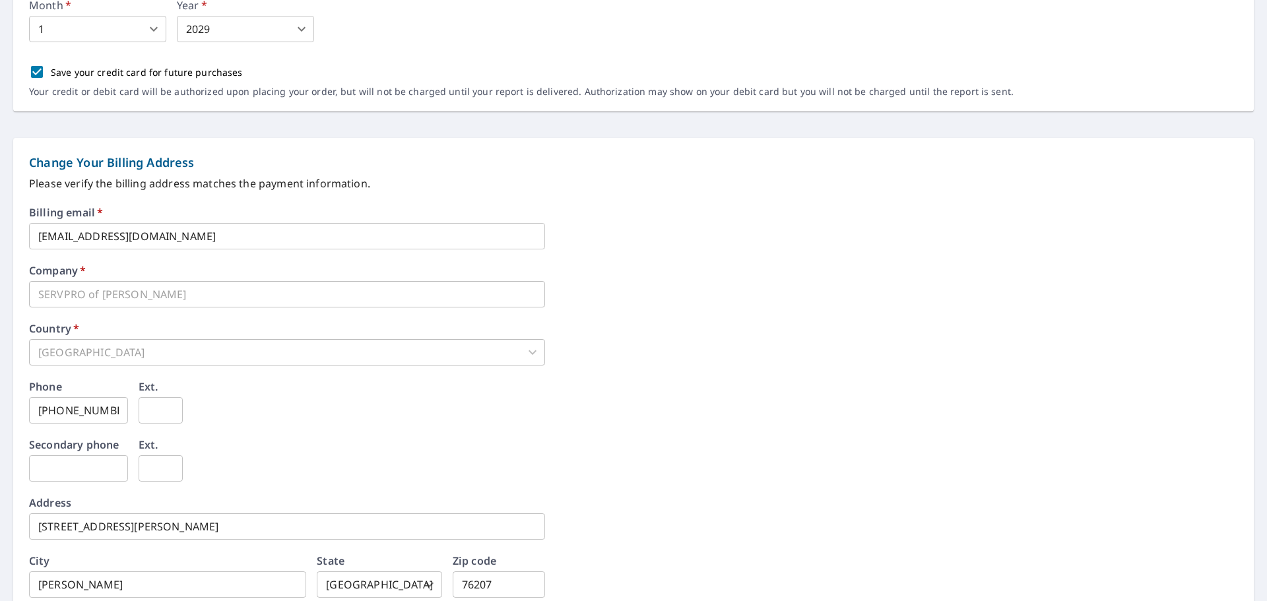
scroll to position [506, 0]
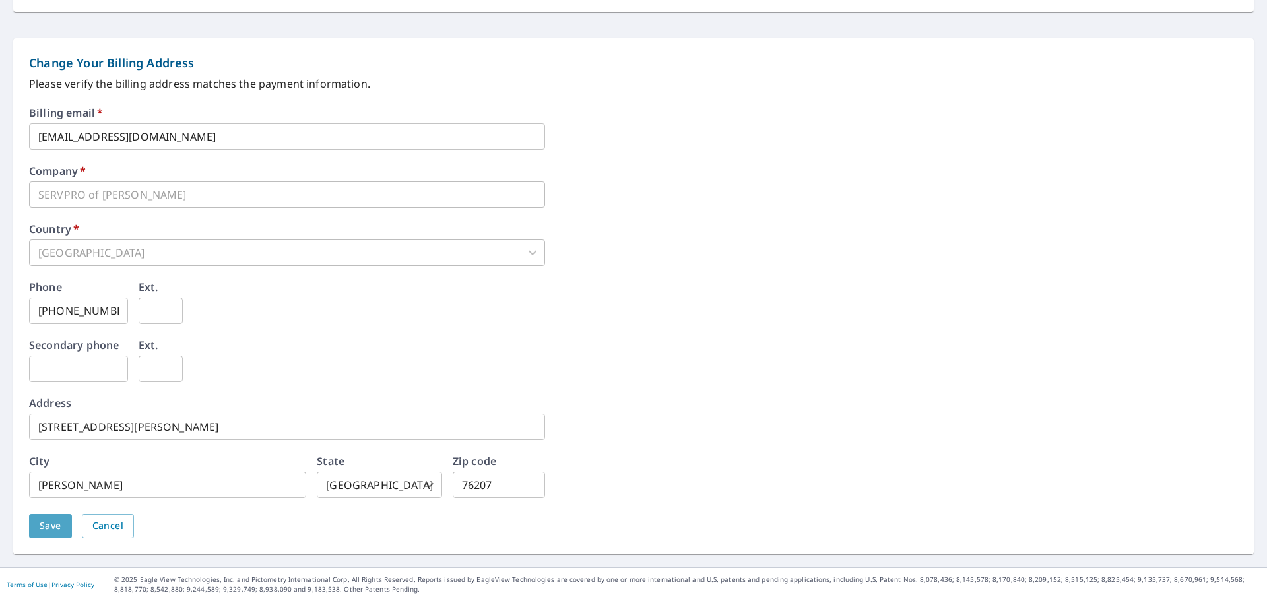
click at [44, 530] on span "Save" at bounding box center [51, 526] width 22 height 16
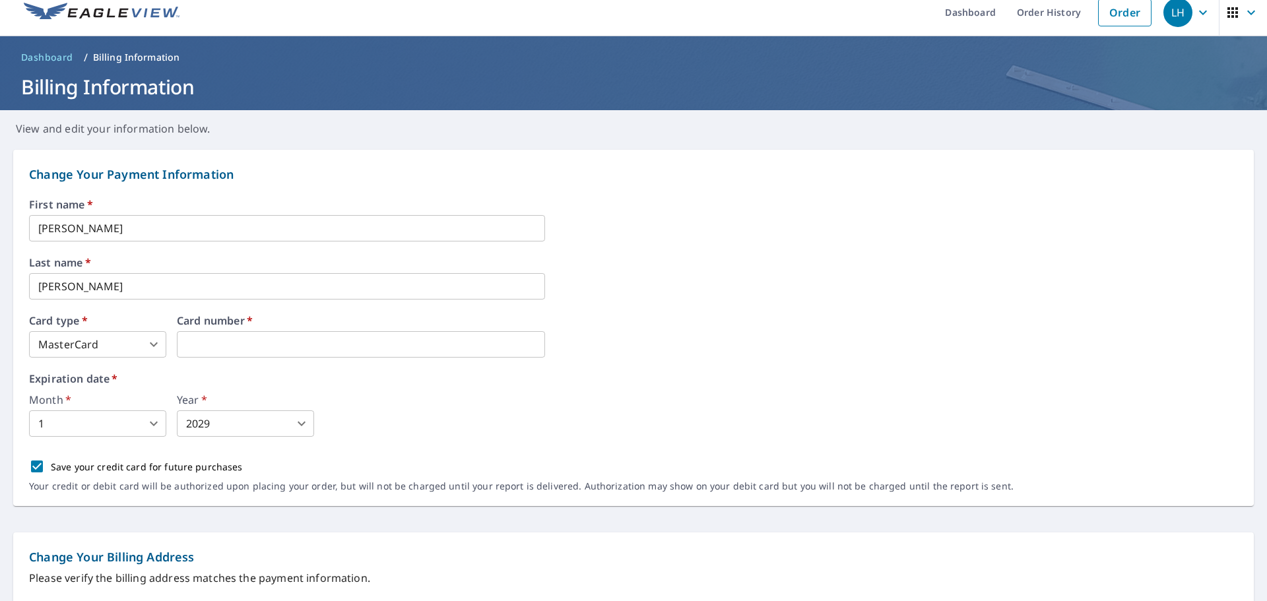
scroll to position [0, 0]
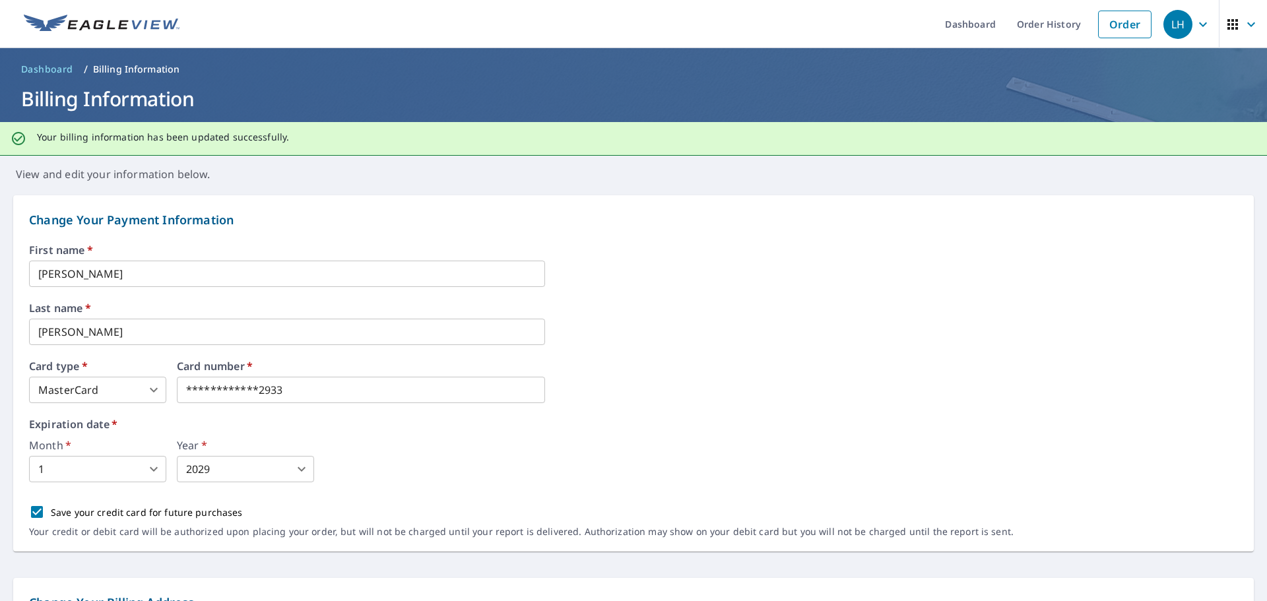
drag, startPoint x: 59, startPoint y: 70, endPoint x: 65, endPoint y: 74, distance: 7.1
click at [59, 70] on span "Dashboard" at bounding box center [47, 69] width 52 height 13
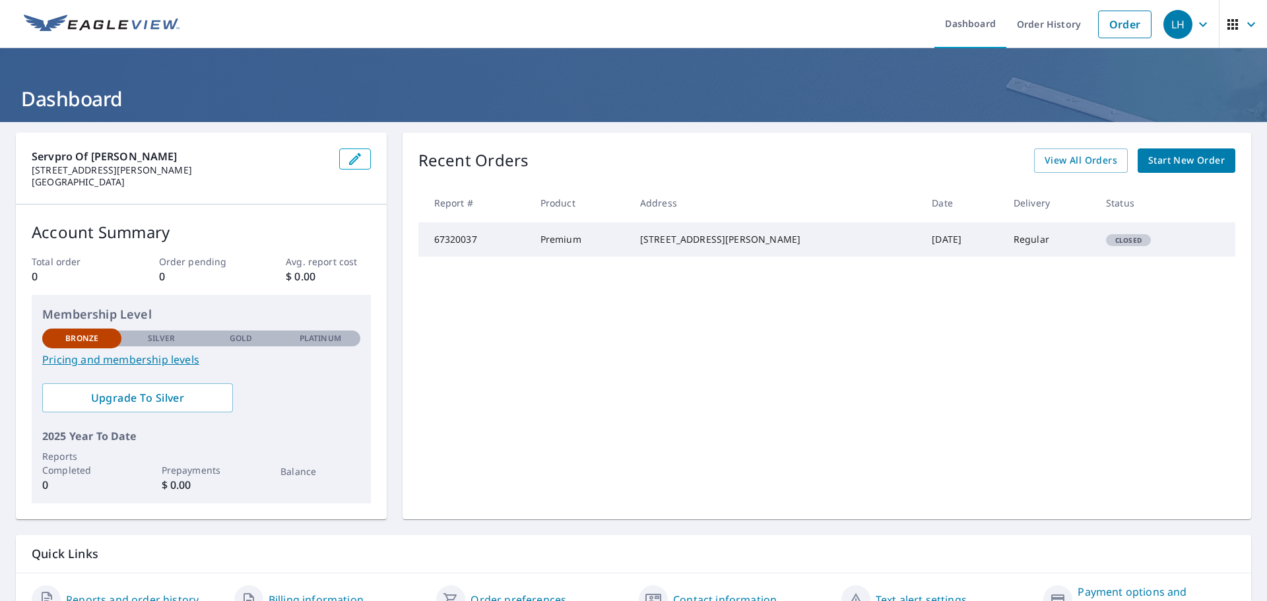
click at [479, 254] on td "67320037" at bounding box center [473, 239] width 111 height 34
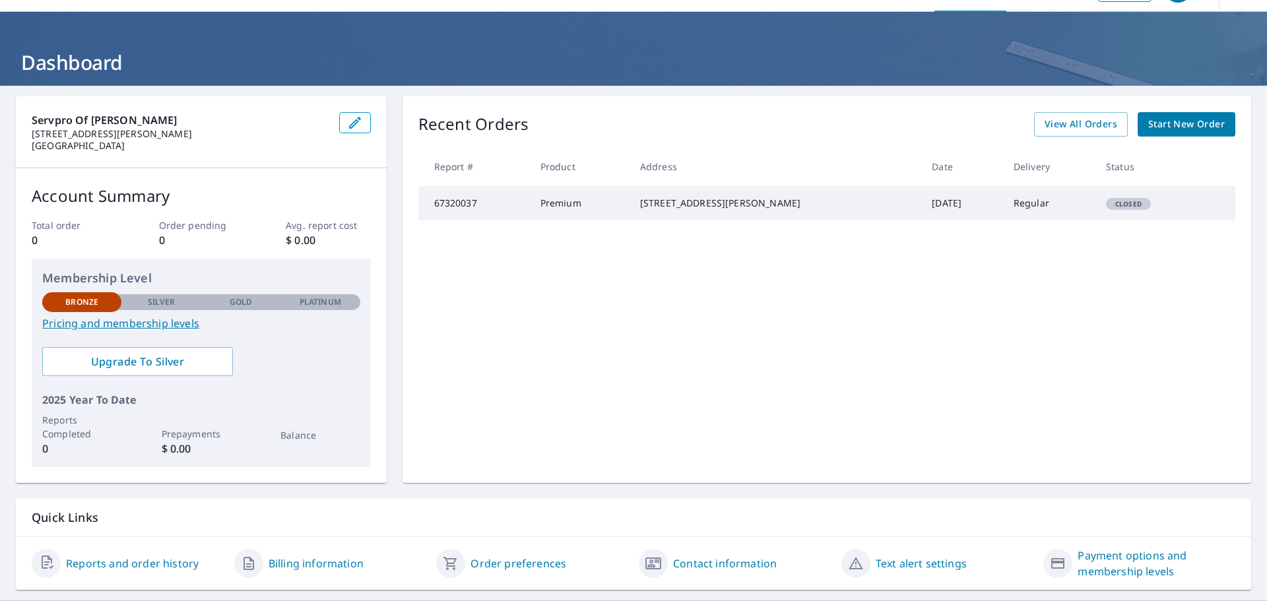
scroll to position [69, 0]
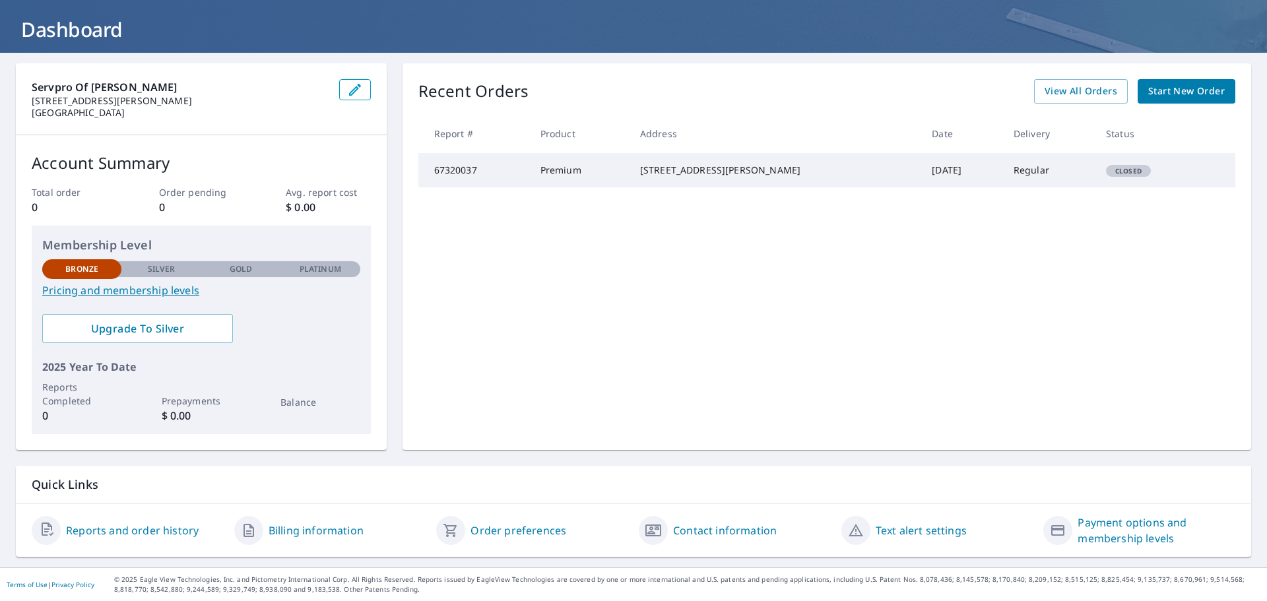
click at [321, 529] on link "Billing information" at bounding box center [316, 531] width 95 height 16
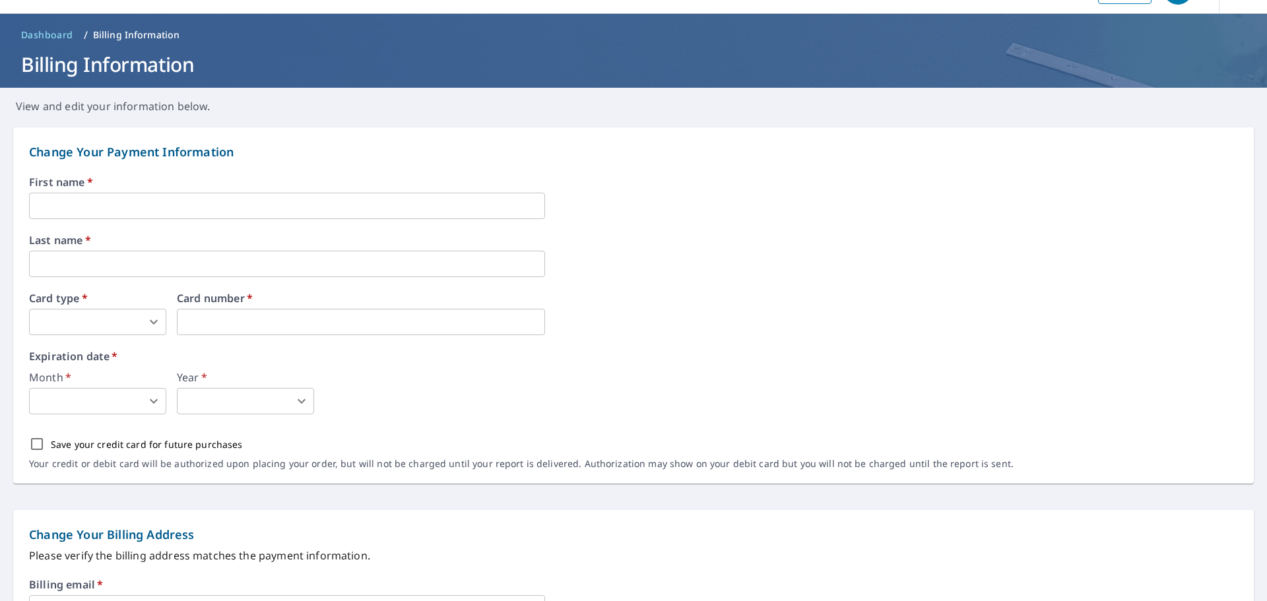
scroll to position [3, 0]
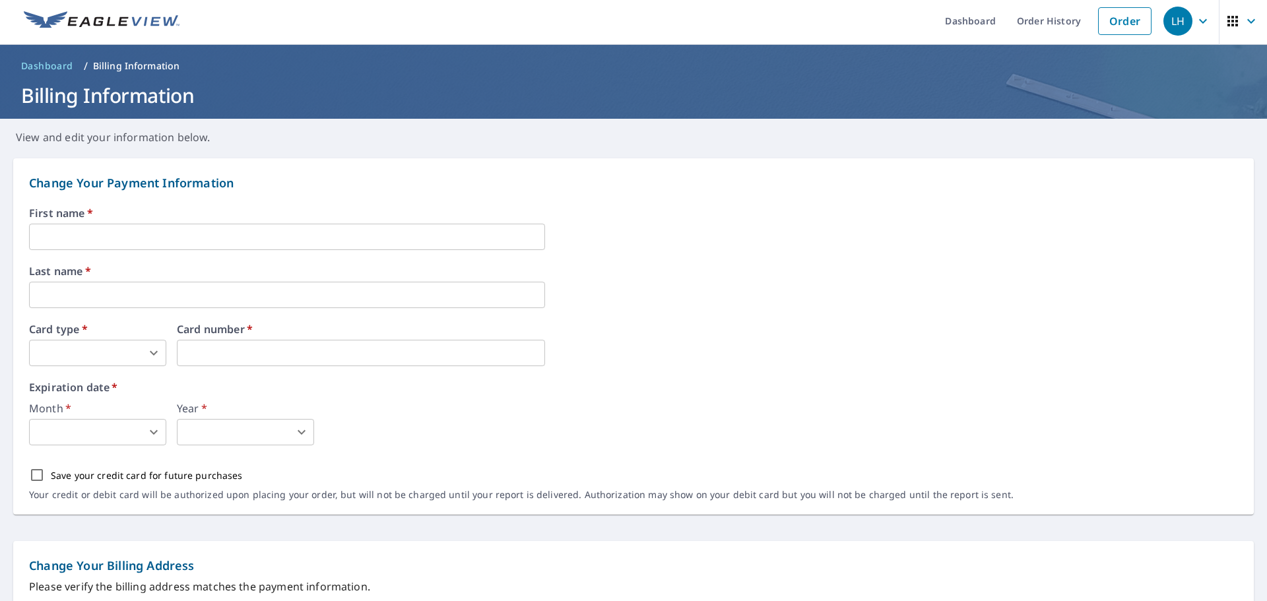
click at [76, 242] on input "text" at bounding box center [287, 237] width 516 height 26
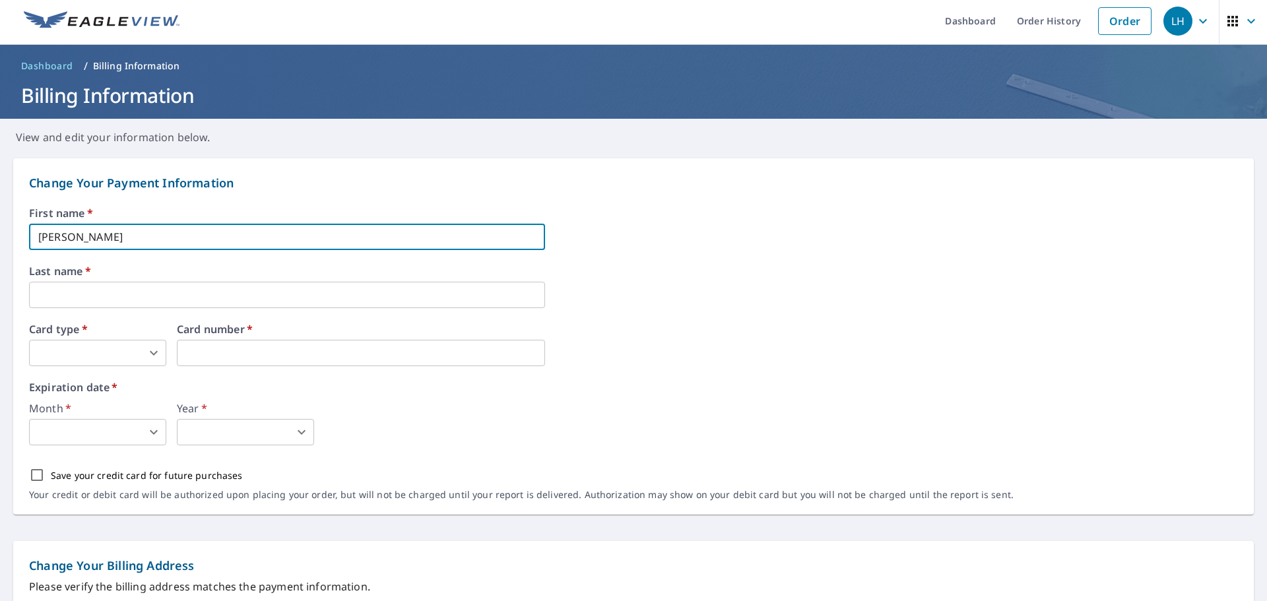
type input "[PERSON_NAME]"
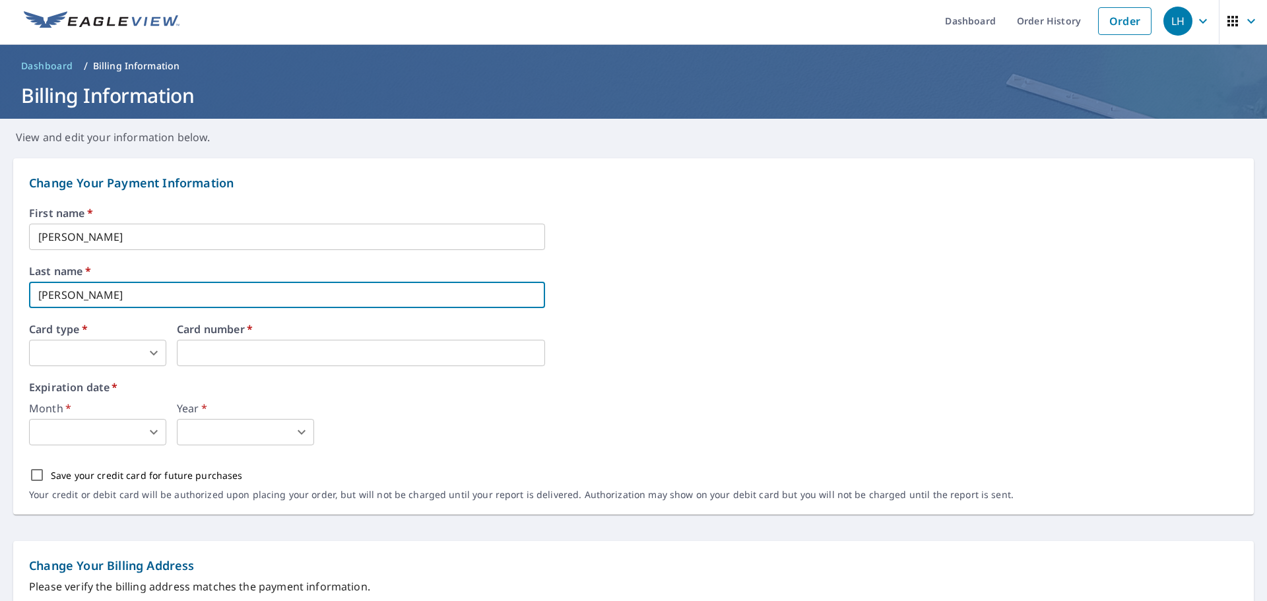
type input "[PERSON_NAME]"
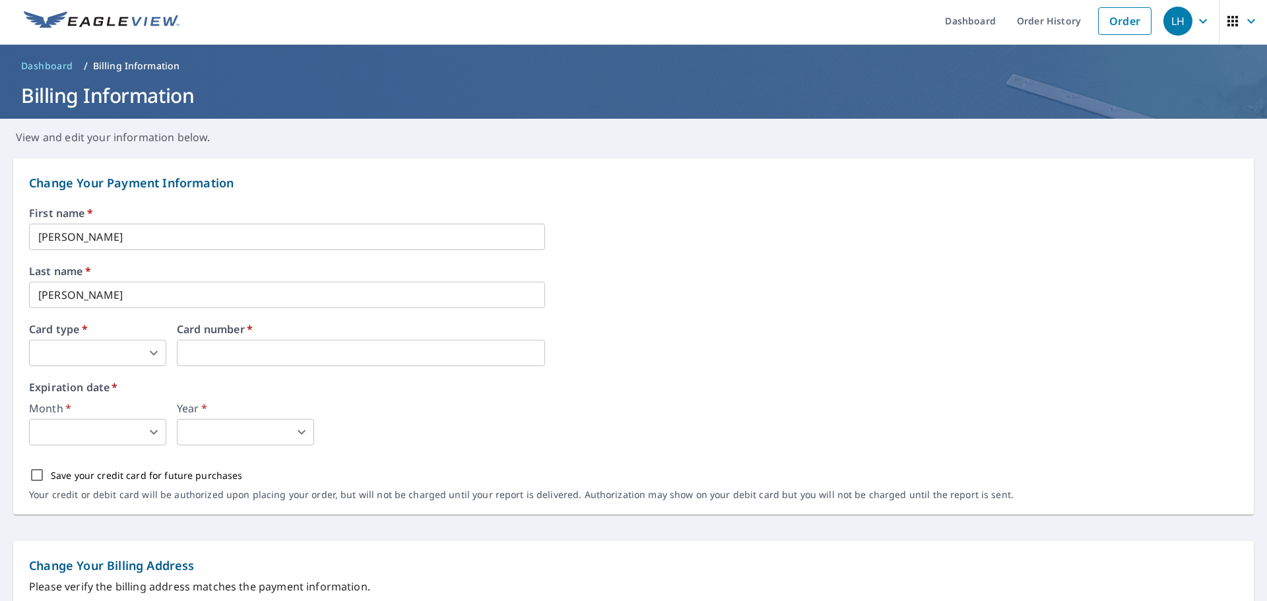
type input "3"
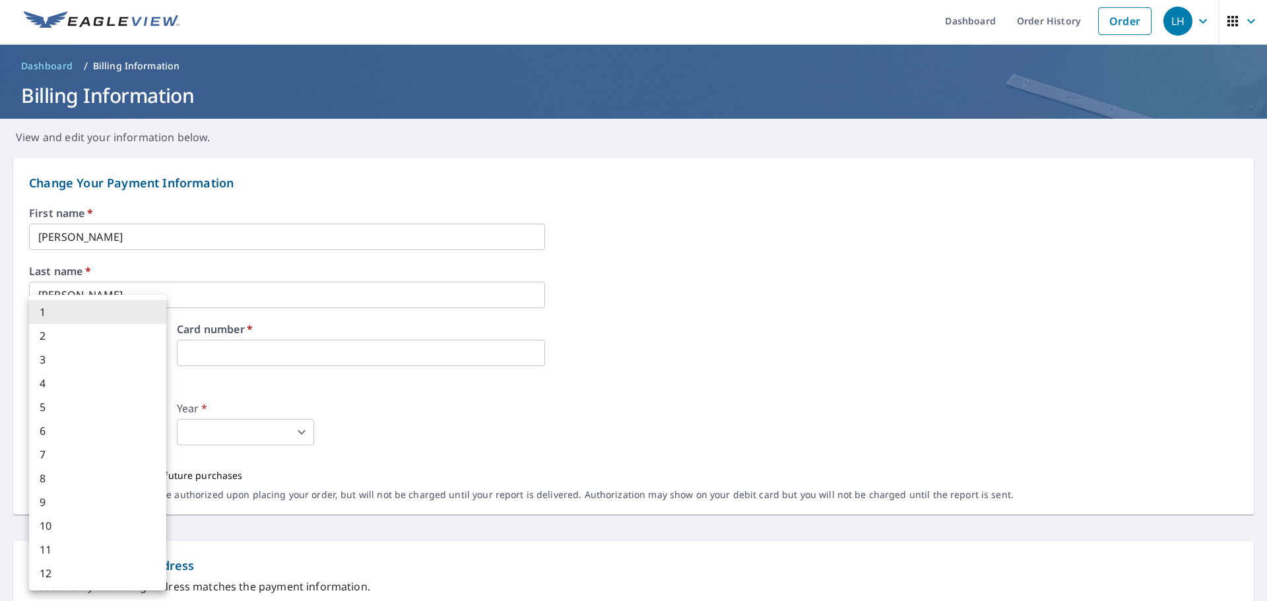
click at [125, 430] on body "LH LH Dashboard Order History Order LH Dashboard / Billing Information Billing …" at bounding box center [633, 300] width 1267 height 601
click at [66, 313] on li "1" at bounding box center [97, 312] width 137 height 24
type input "1"
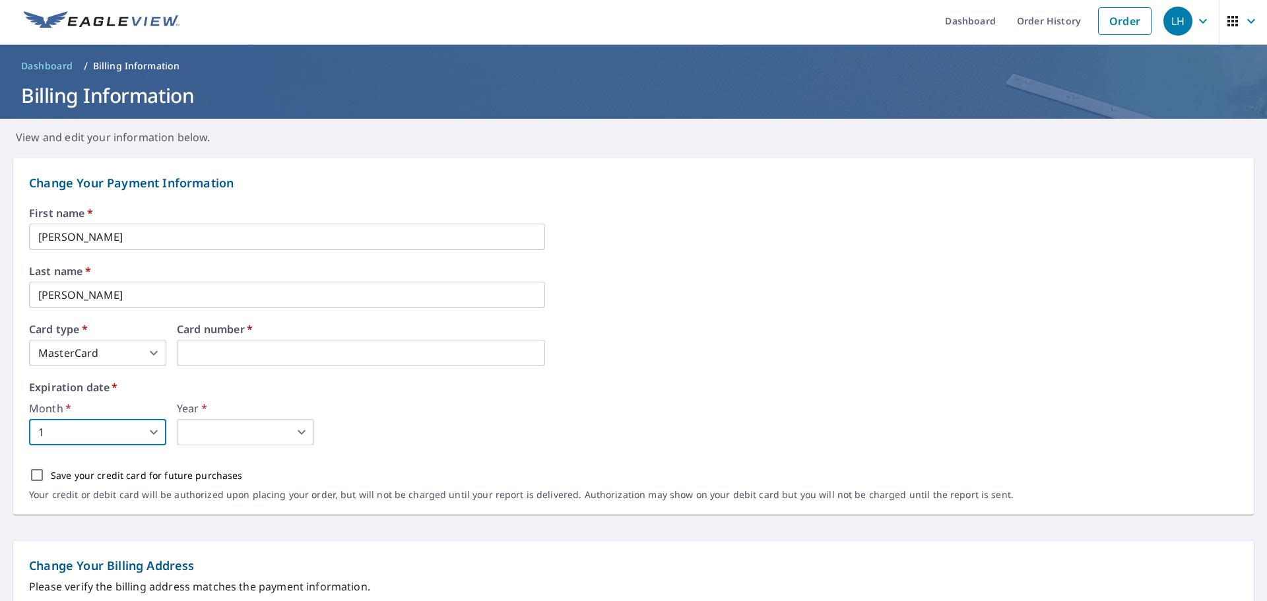
click at [297, 432] on body "LH LH Dashboard Order History Order LH Dashboard / Billing Information Billing …" at bounding box center [633, 300] width 1267 height 601
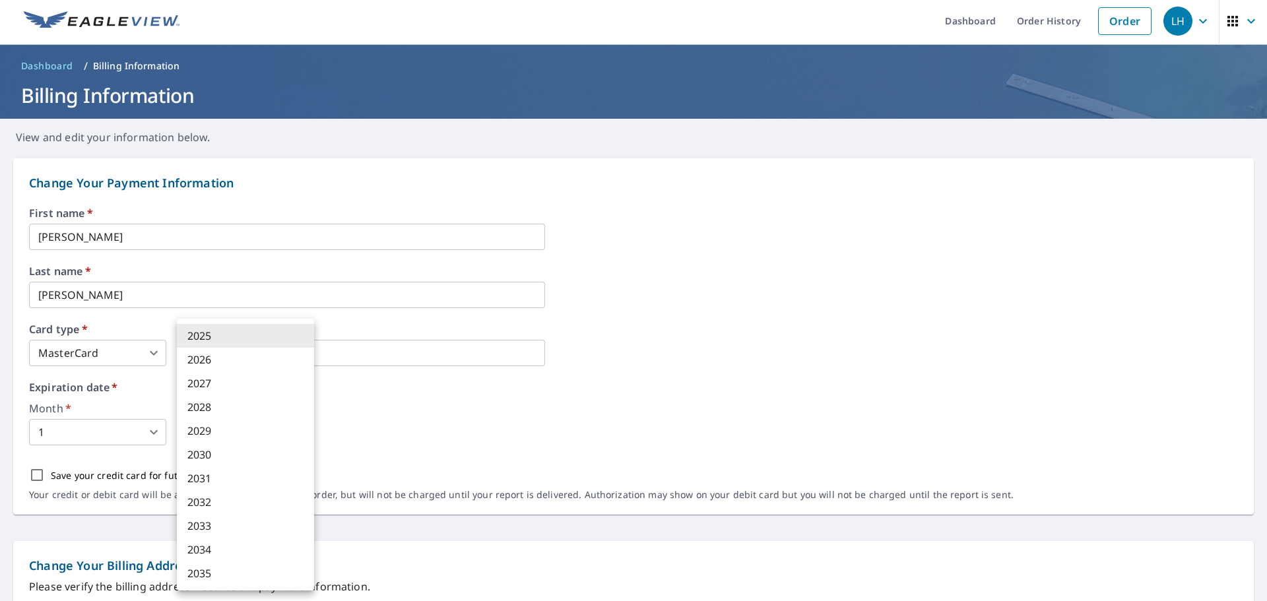
click at [231, 430] on li "2029" at bounding box center [245, 431] width 137 height 24
type input "2029"
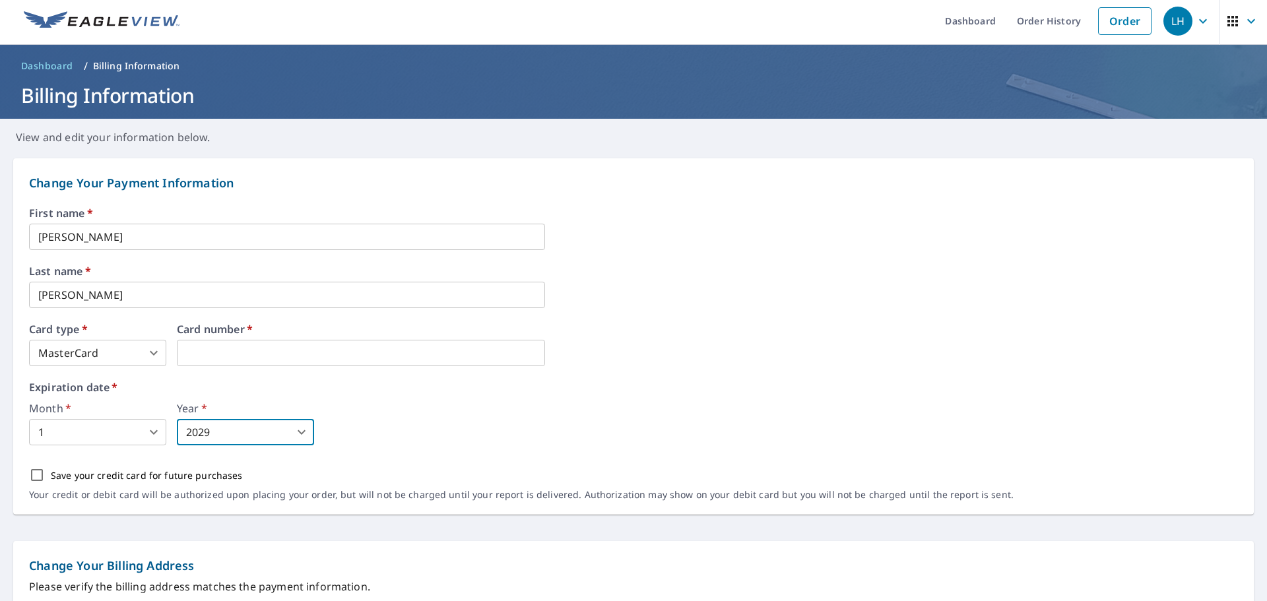
click at [37, 472] on input "Save your credit card for future purchases" at bounding box center [37, 475] width 28 height 28
checkbox input "true"
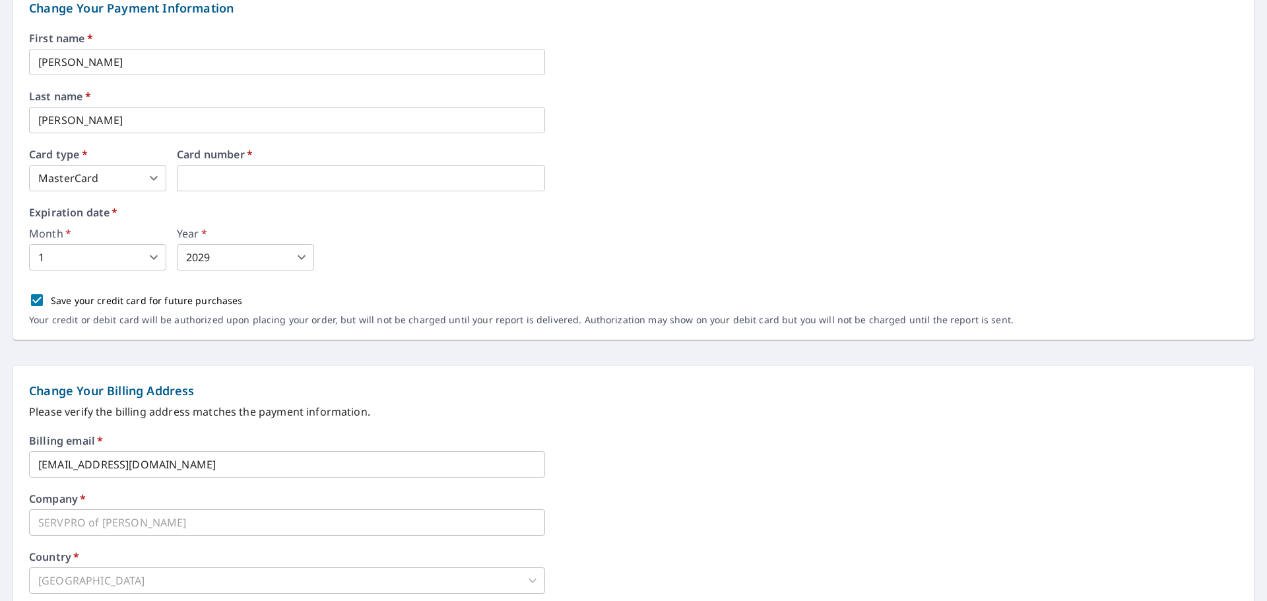
scroll to position [267, 0]
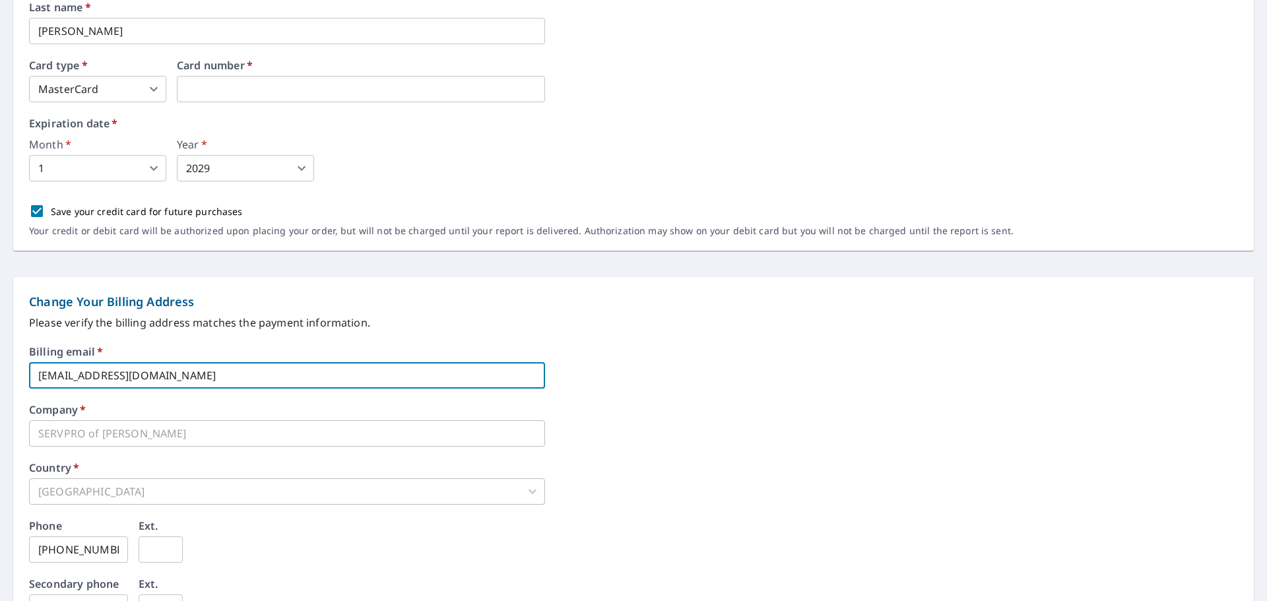
drag, startPoint x: 69, startPoint y: 375, endPoint x: -87, endPoint y: 364, distance: 156.1
click at [0, 364] on html "LH LH Dashboard Order History Order LH Dashboard / Billing Information Billing …" at bounding box center [633, 300] width 1267 height 601
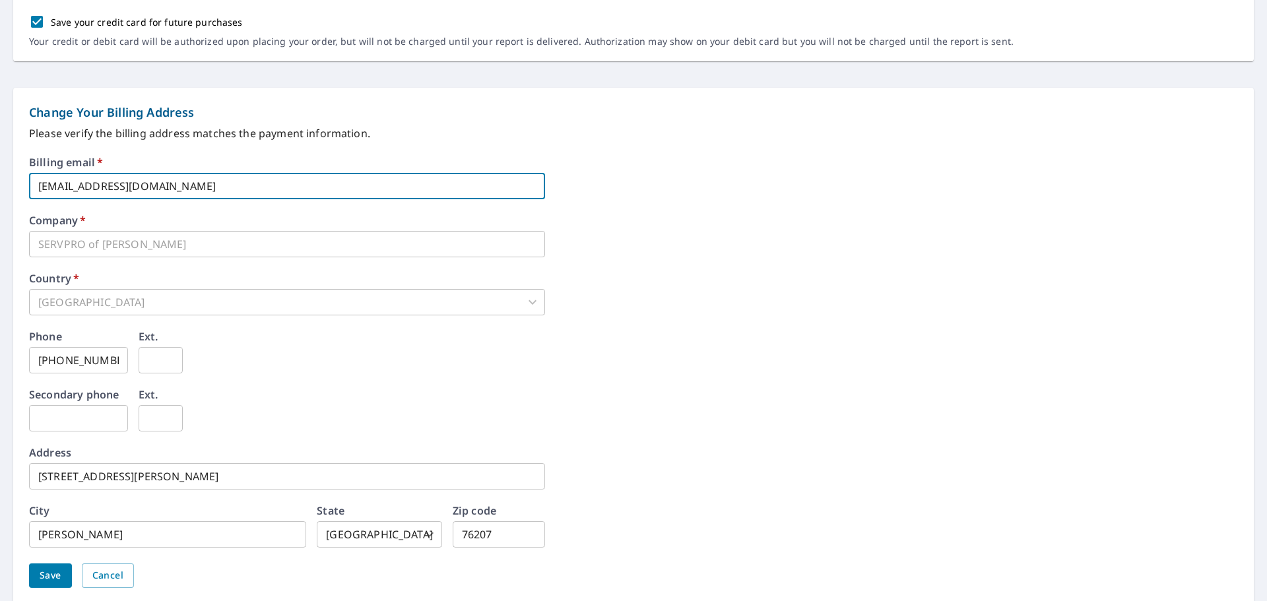
scroll to position [506, 0]
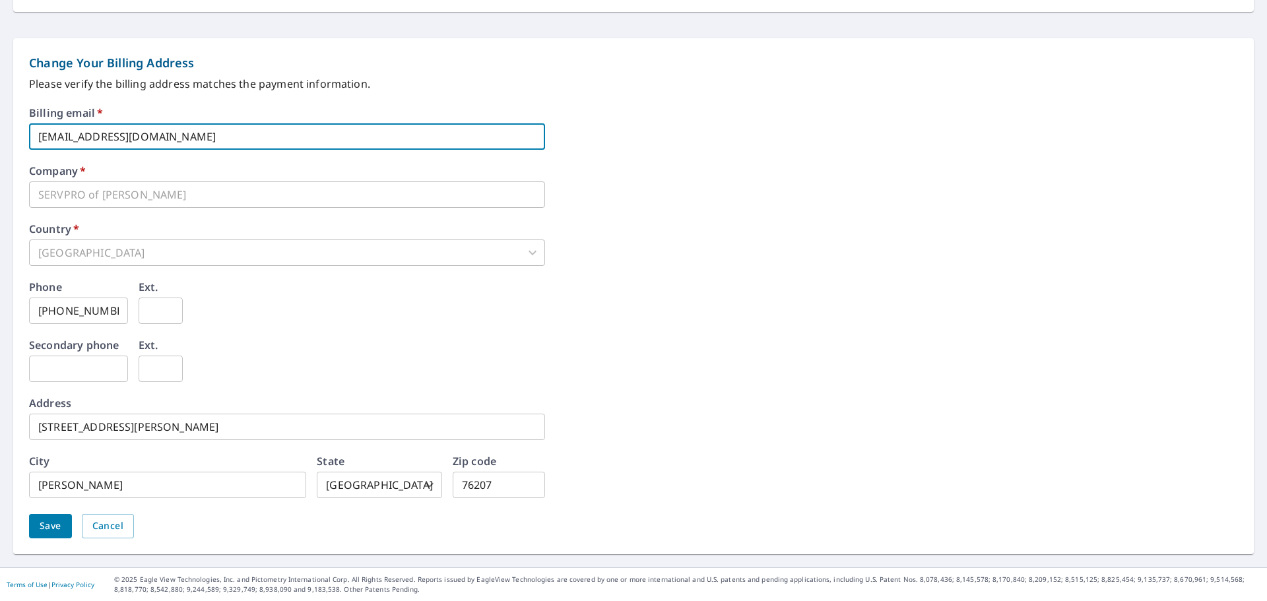
type input "[EMAIL_ADDRESS][DOMAIN_NAME]"
click at [53, 531] on span "Save" at bounding box center [51, 526] width 22 height 16
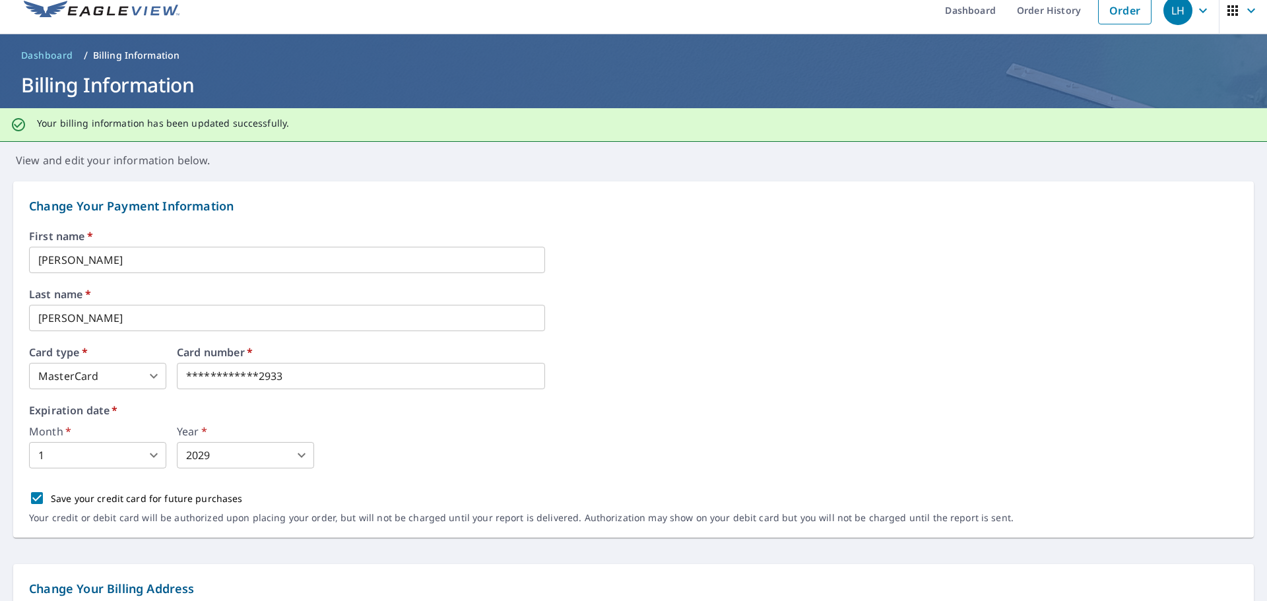
scroll to position [12, 0]
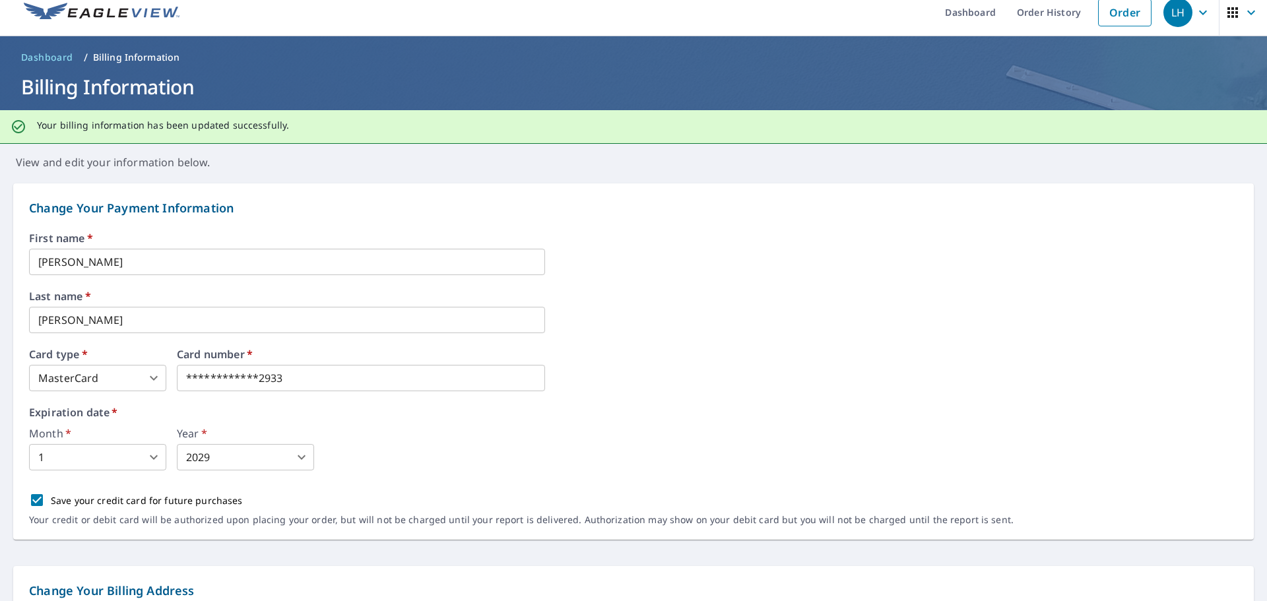
click at [42, 58] on span "Dashboard" at bounding box center [47, 57] width 52 height 13
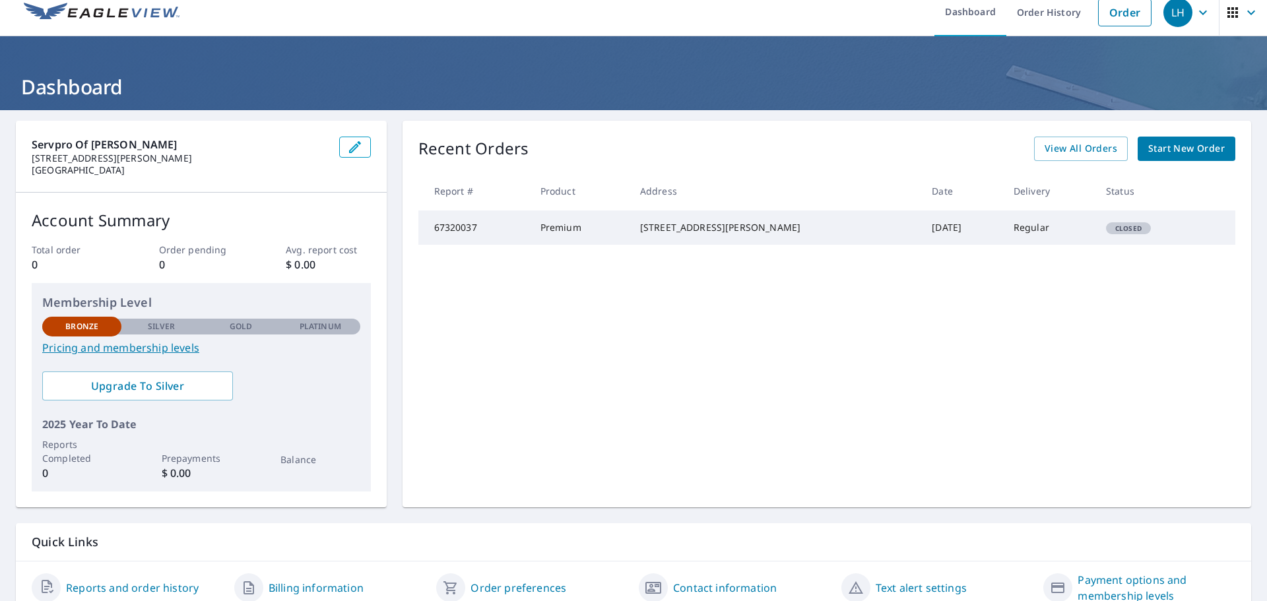
scroll to position [69, 0]
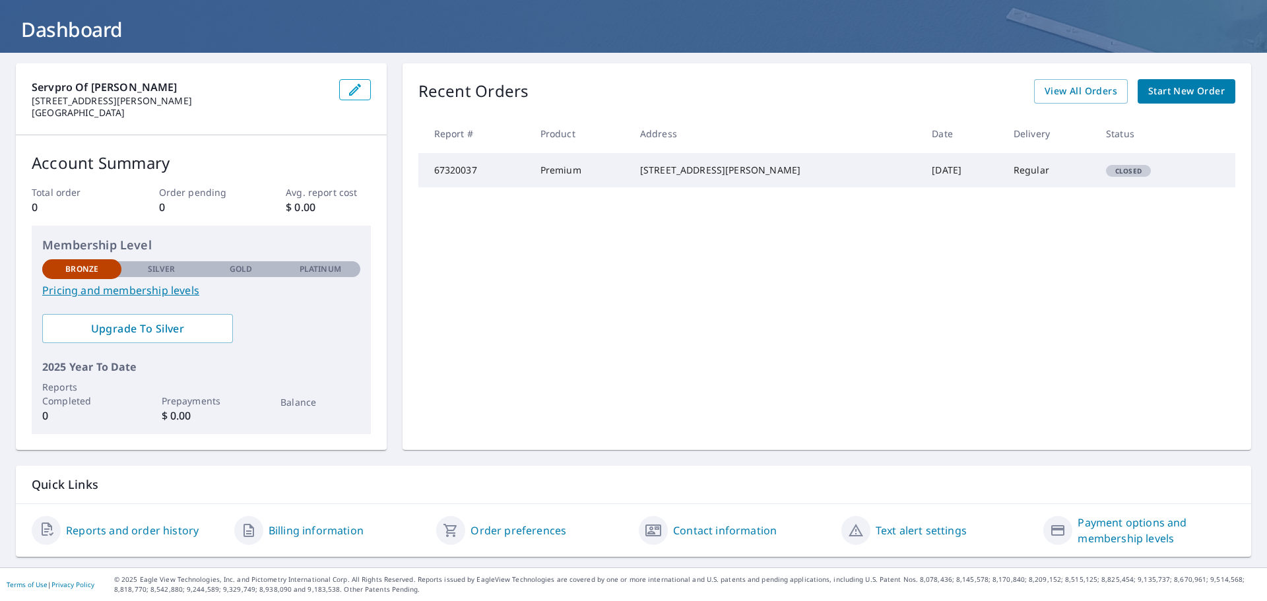
click at [333, 532] on link "Billing information" at bounding box center [316, 531] width 95 height 16
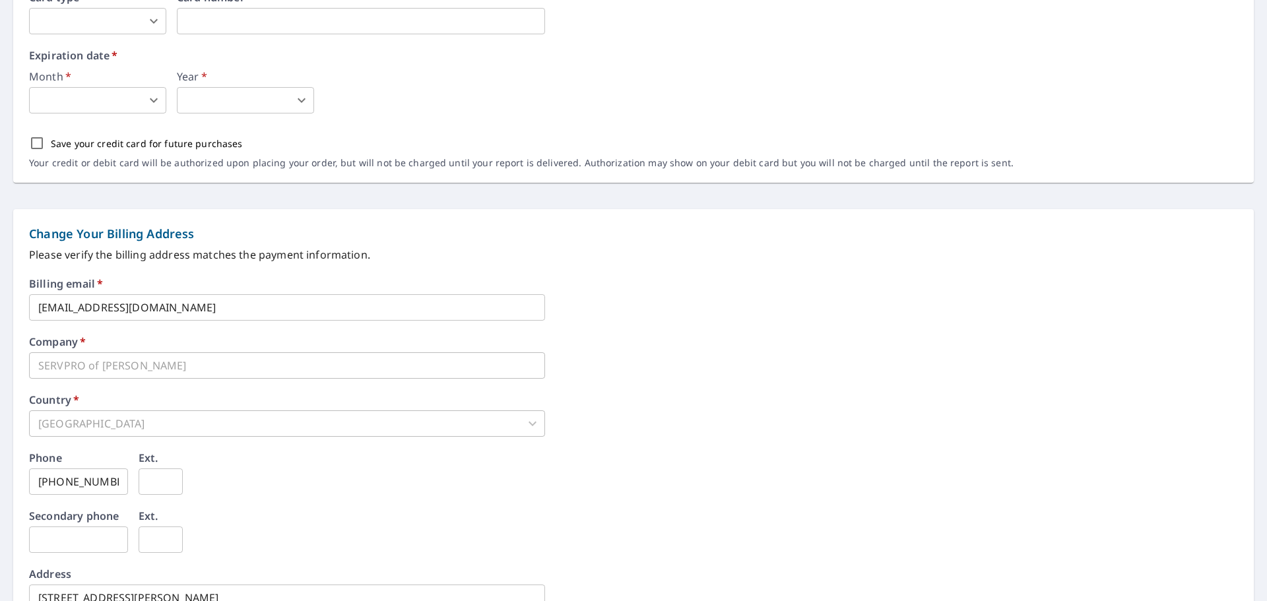
scroll to position [399, 0]
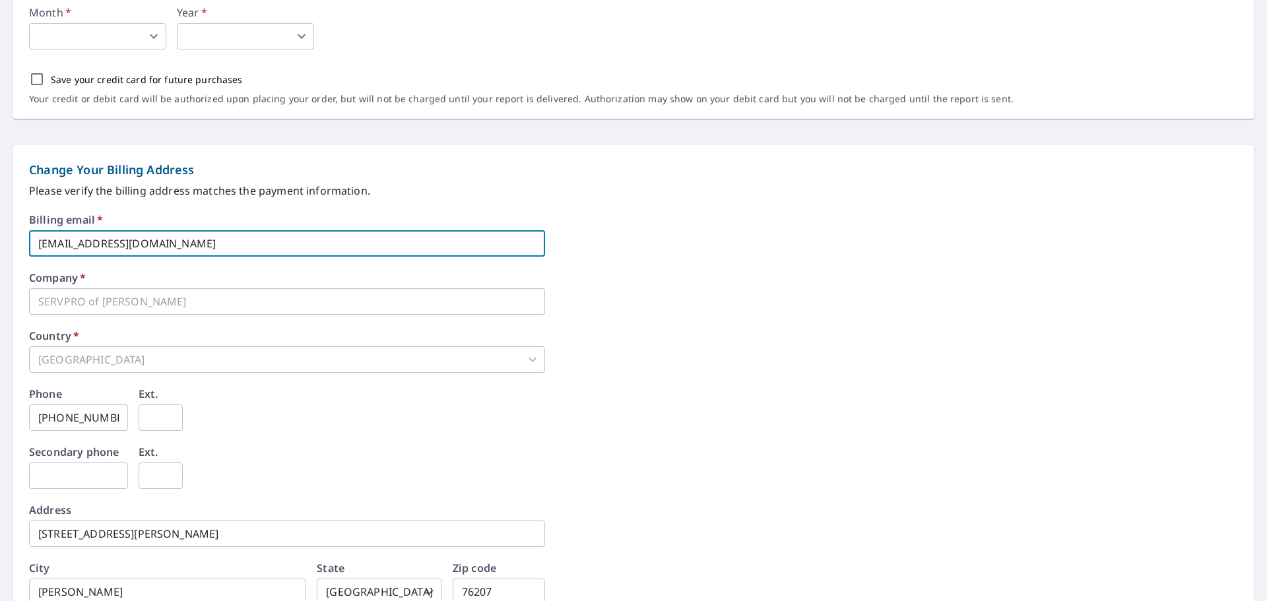
drag, startPoint x: 67, startPoint y: 243, endPoint x: 7, endPoint y: 235, distance: 61.2
click at [7, 235] on form "Change Your Payment Information First name   * ​ Last name   * ​ Card type   * …" at bounding box center [633, 211] width 1267 height 925
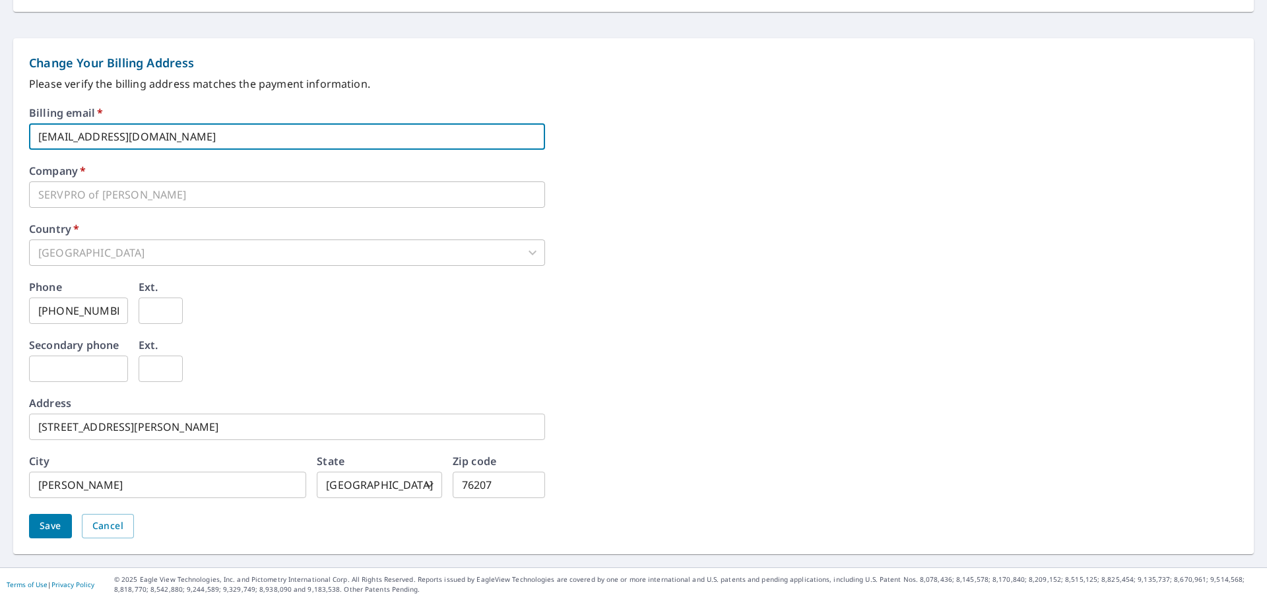
type input "[EMAIL_ADDRESS][DOMAIN_NAME]"
drag, startPoint x: 49, startPoint y: 523, endPoint x: 64, endPoint y: 521, distance: 15.4
click at [49, 523] on span "Save" at bounding box center [51, 526] width 22 height 16
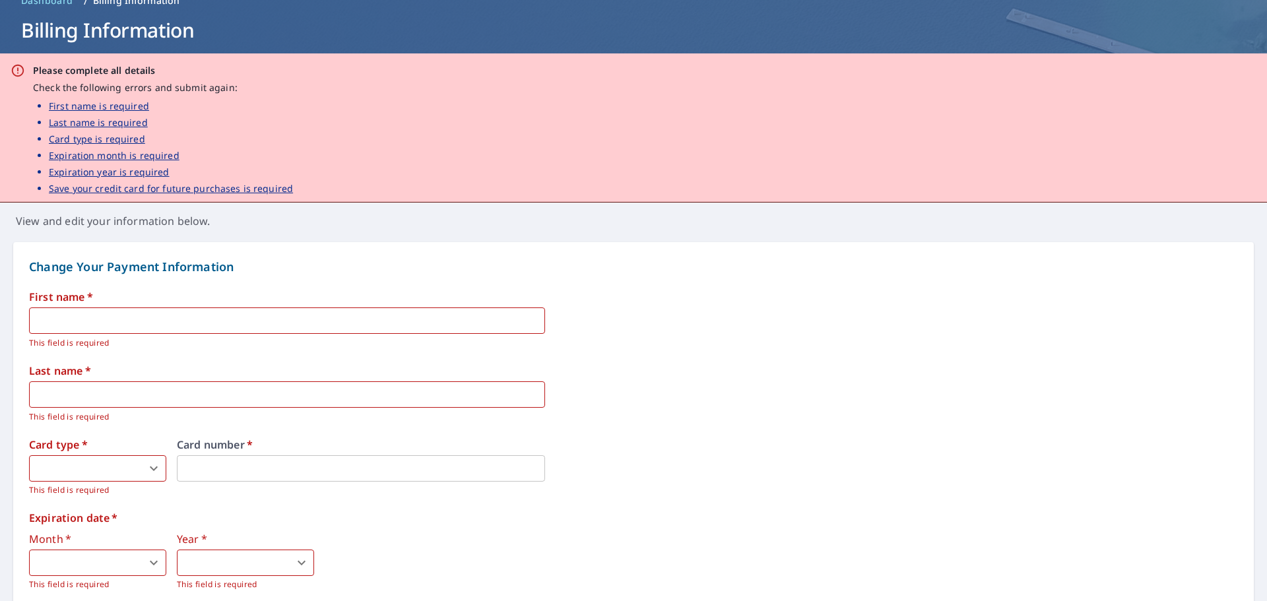
scroll to position [0, 0]
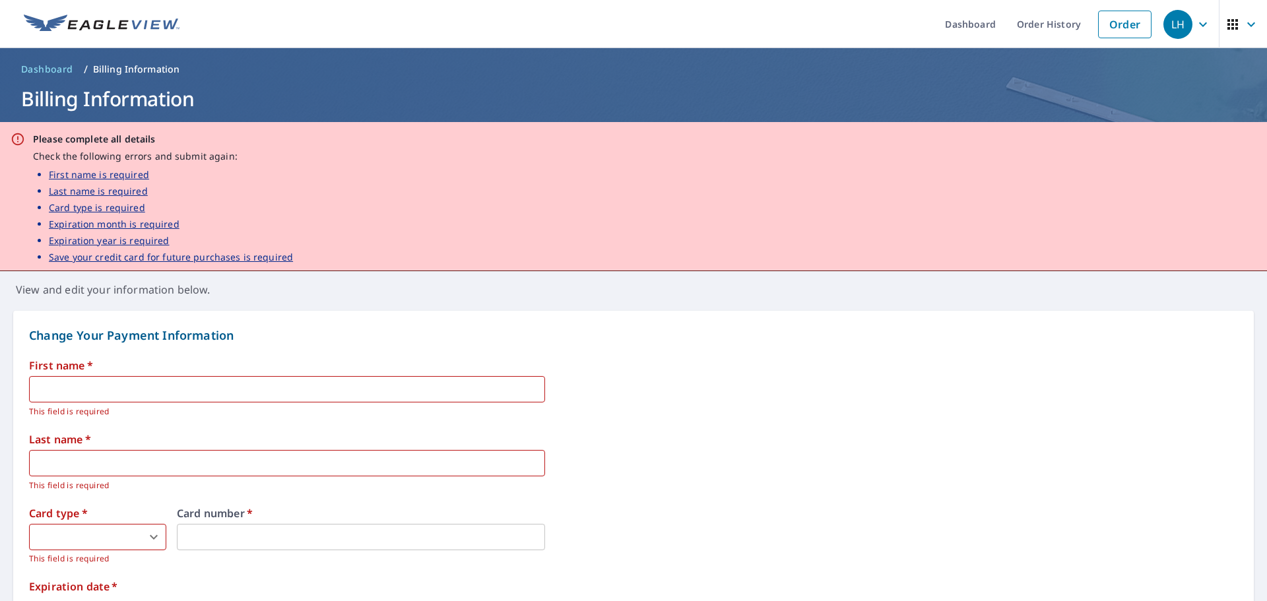
click at [56, 67] on span "Dashboard" at bounding box center [47, 69] width 52 height 13
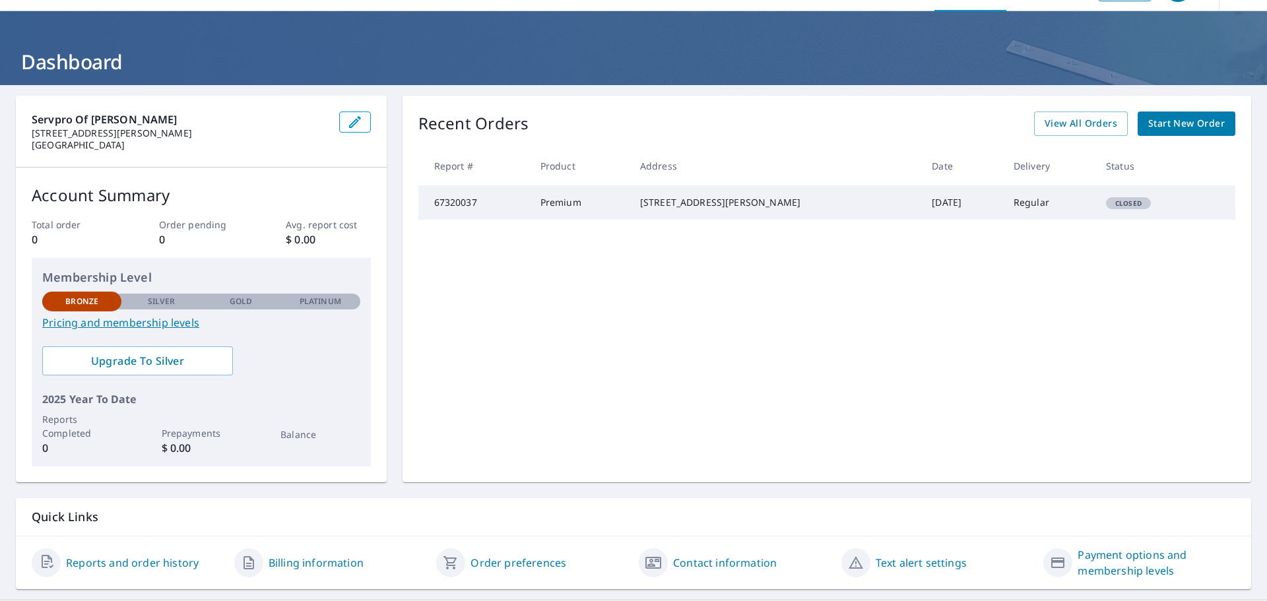
scroll to position [69, 0]
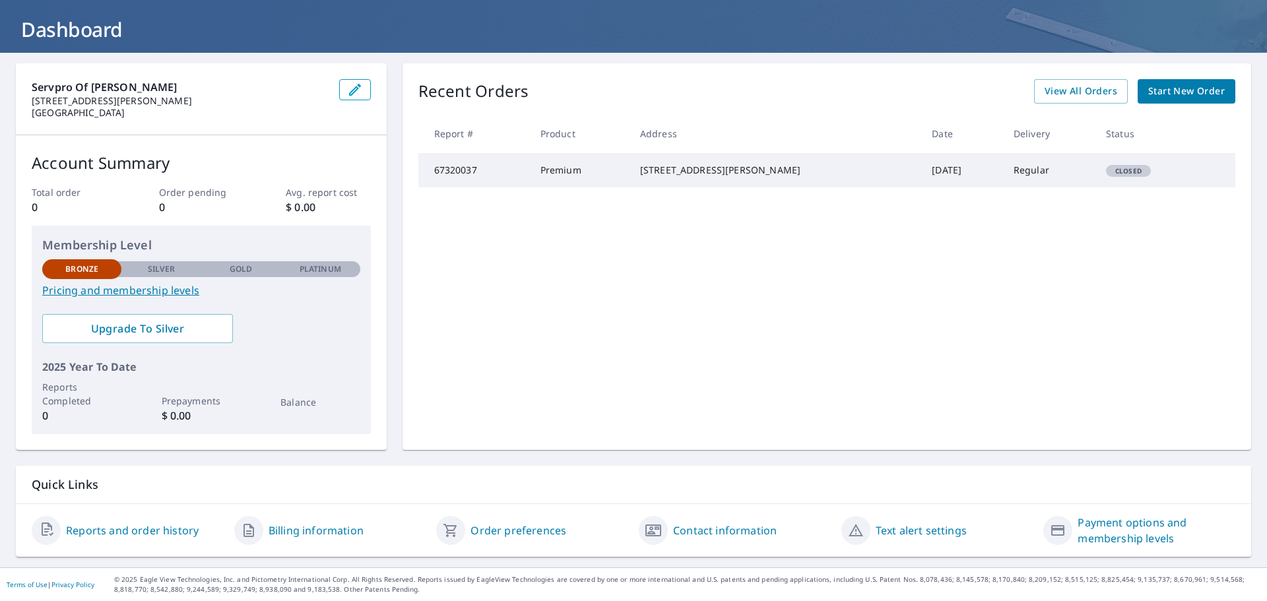
click at [121, 532] on link "Reports and order history" at bounding box center [132, 531] width 133 height 16
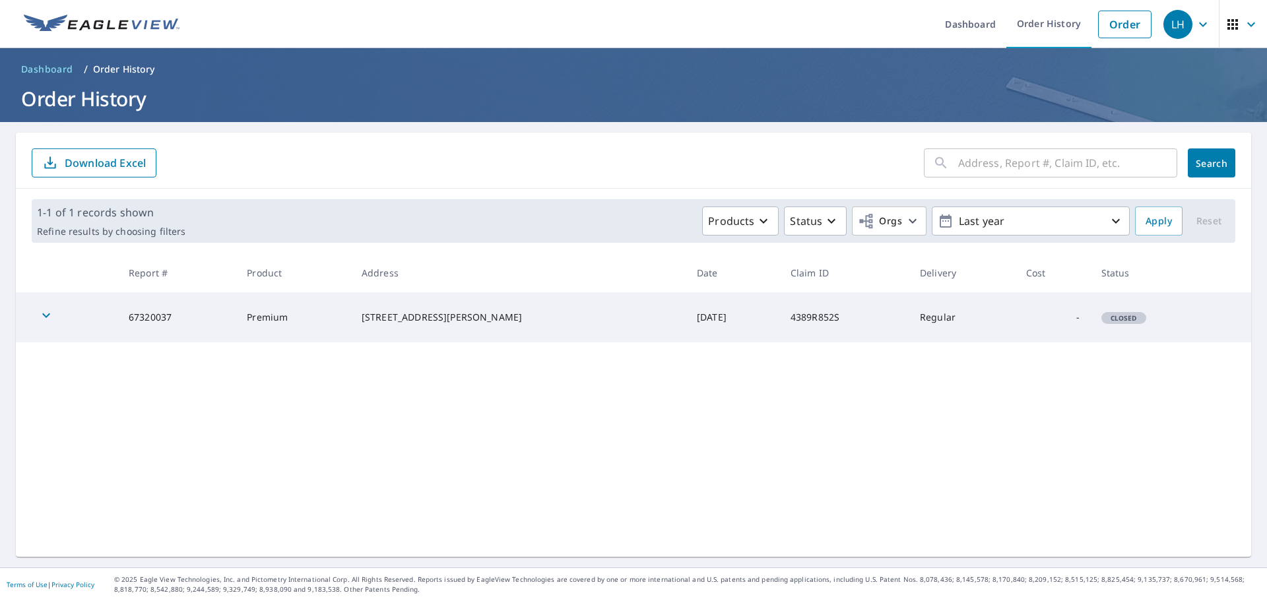
click at [45, 311] on icon "button" at bounding box center [46, 315] width 16 height 16
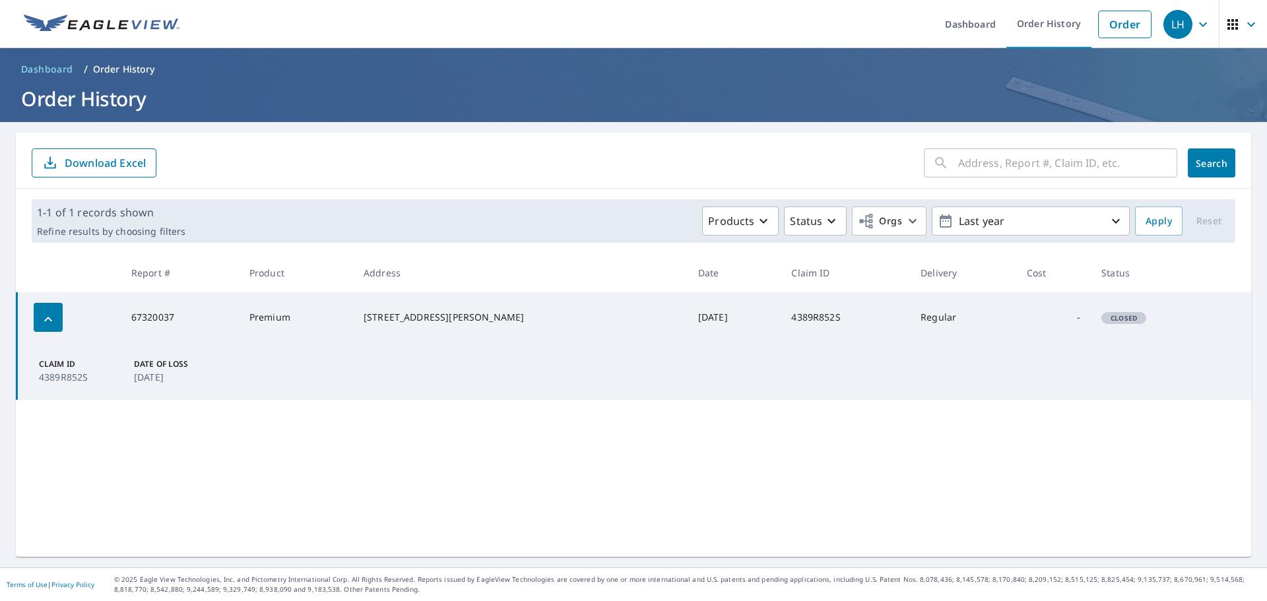
click at [45, 311] on icon "button" at bounding box center [48, 319] width 16 height 16
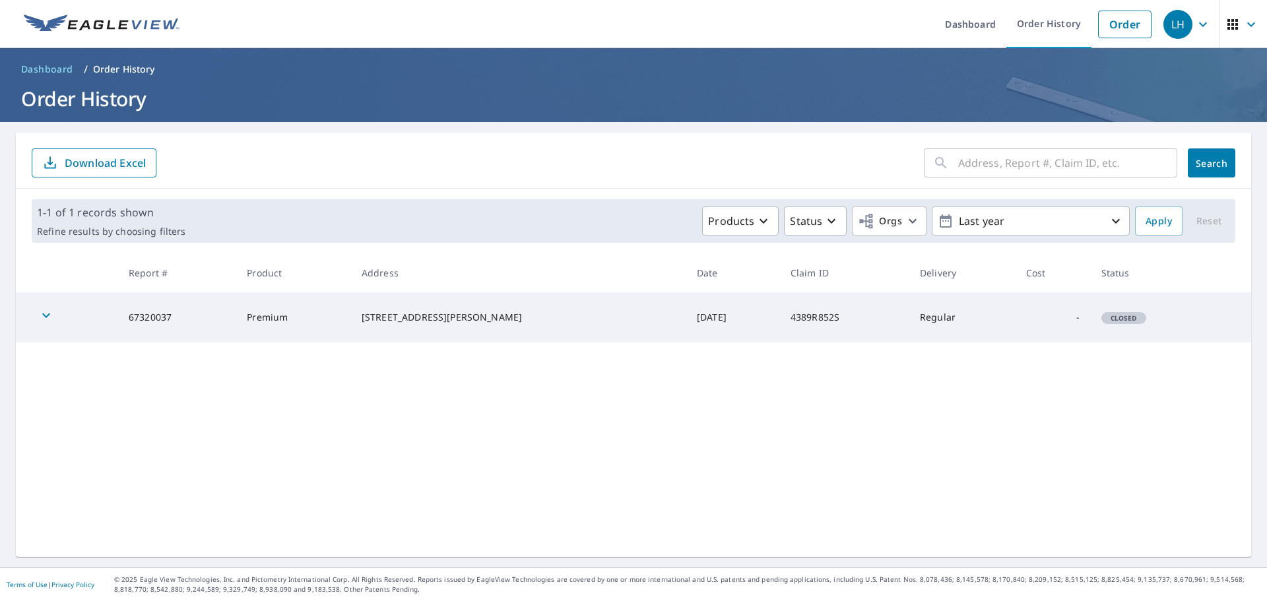
drag, startPoint x: 44, startPoint y: 70, endPoint x: 72, endPoint y: 75, distance: 28.7
click at [44, 69] on span "Dashboard" at bounding box center [47, 69] width 52 height 13
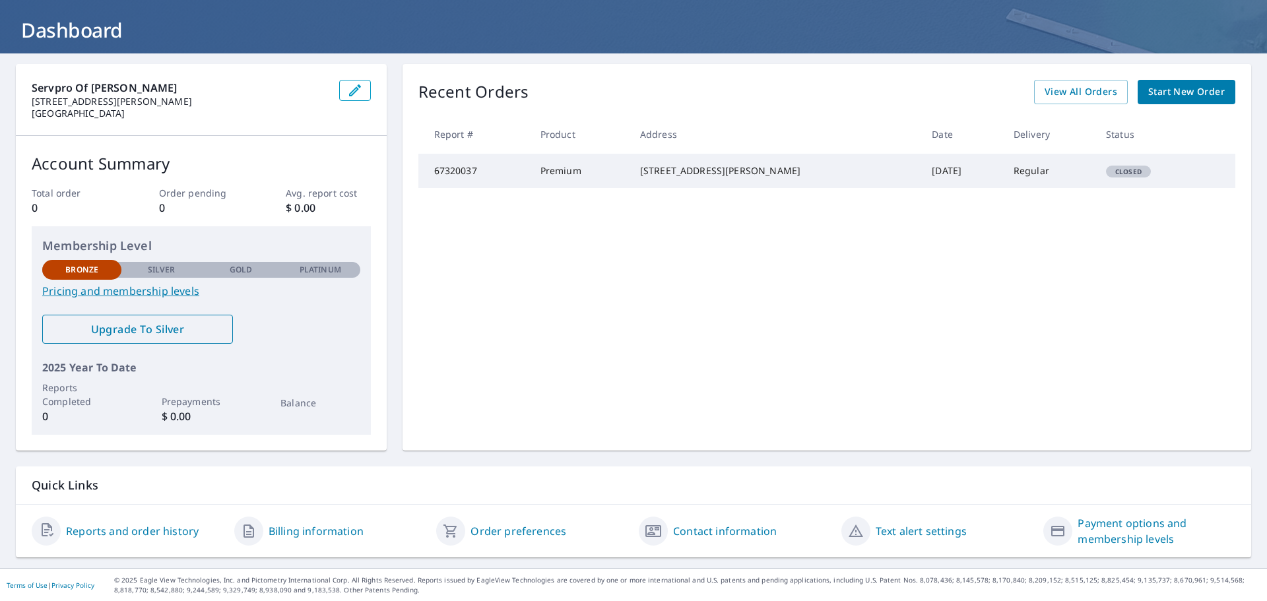
scroll to position [69, 0]
click at [298, 532] on link "Billing information" at bounding box center [316, 531] width 95 height 16
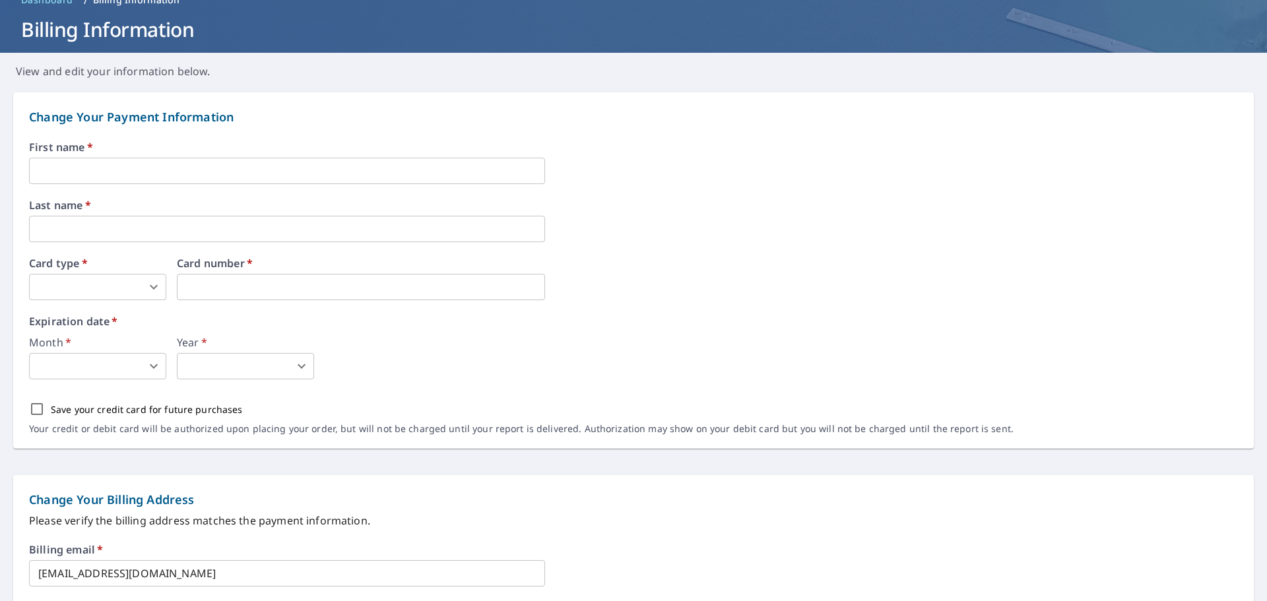
click at [34, 410] on input "Save your credit card for future purchases" at bounding box center [37, 409] width 28 height 28
checkbox input "true"
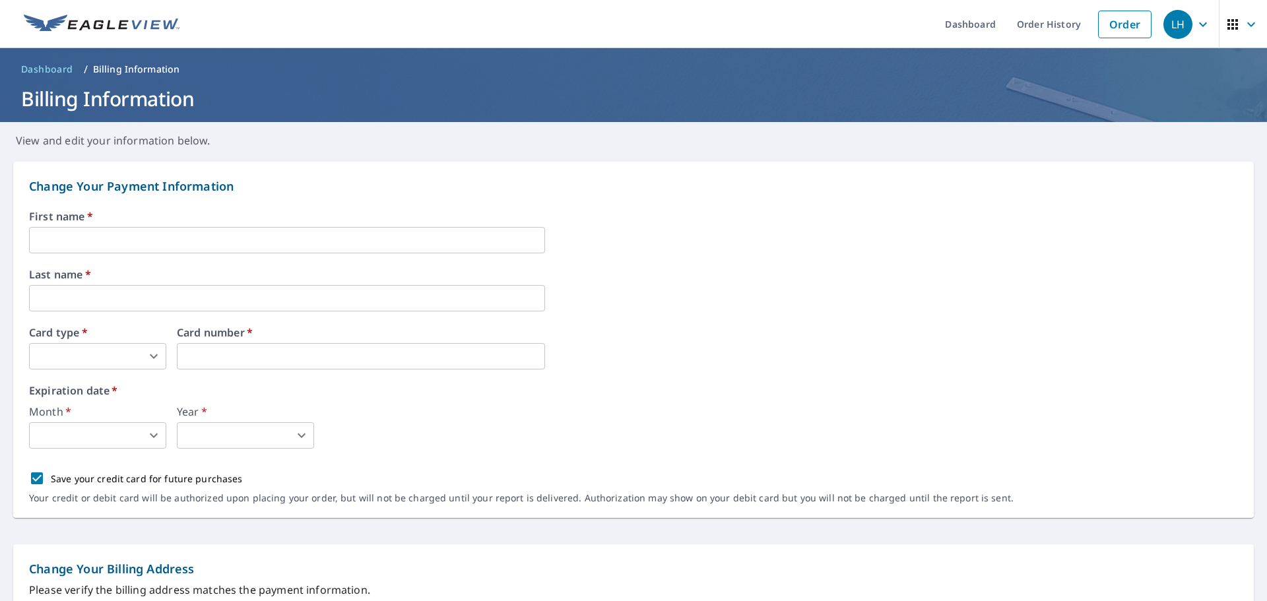
click at [1243, 24] on icon "button" at bounding box center [1251, 24] width 16 height 16
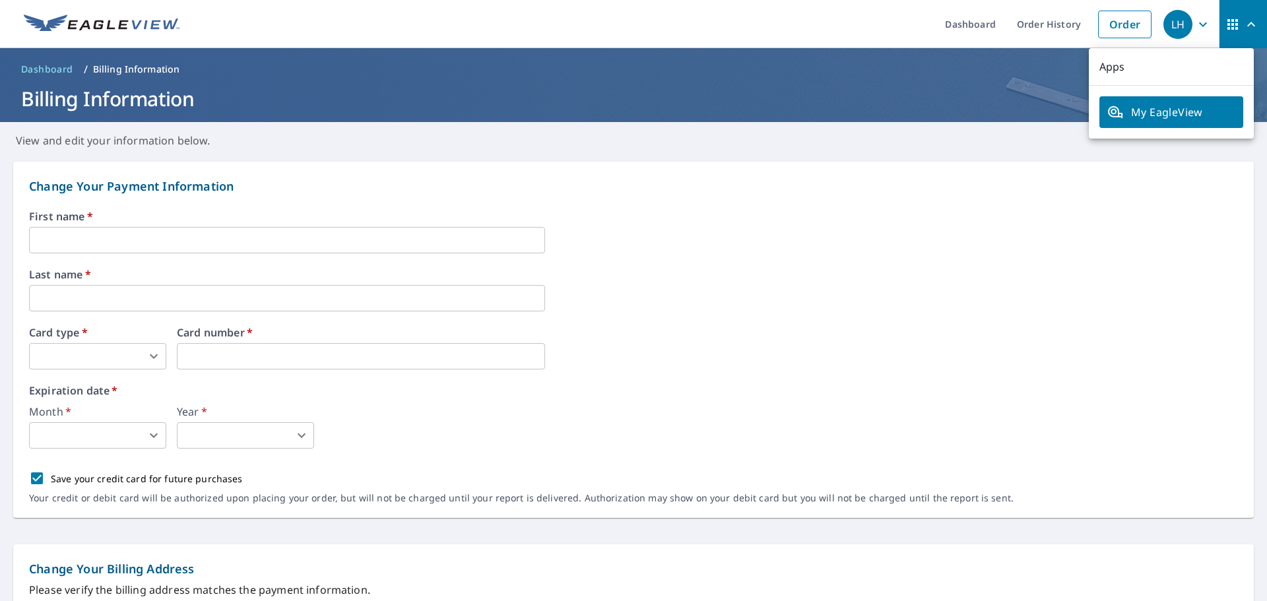
click at [880, 113] on header "Dashboard / Billing Information Billing Information" at bounding box center [633, 85] width 1267 height 74
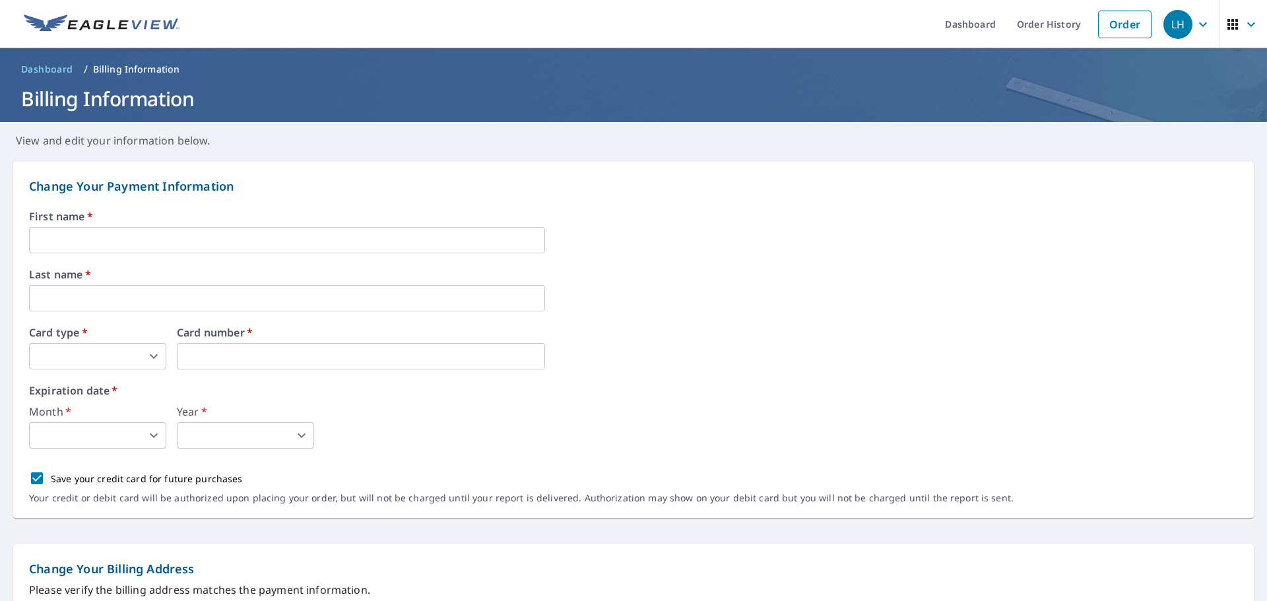
drag, startPoint x: 30, startPoint y: 67, endPoint x: 38, endPoint y: 71, distance: 8.9
click at [30, 67] on span "Dashboard" at bounding box center [47, 69] width 52 height 13
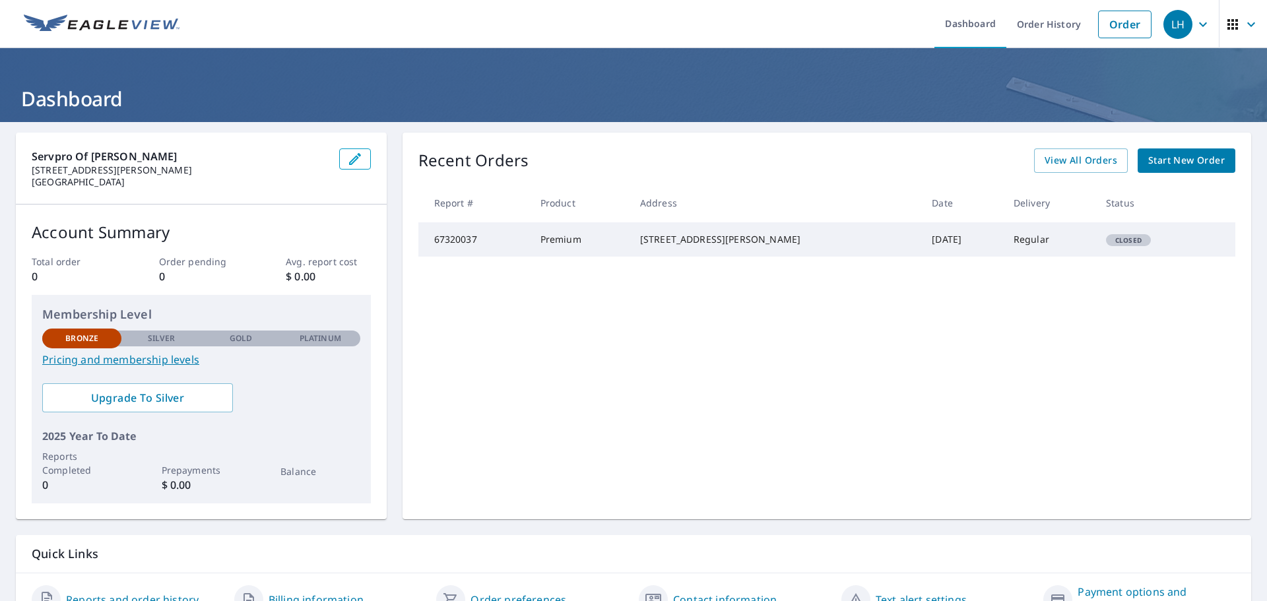
click at [490, 237] on td "67320037" at bounding box center [473, 239] width 111 height 34
click at [1083, 167] on span "View All Orders" at bounding box center [1080, 160] width 73 height 16
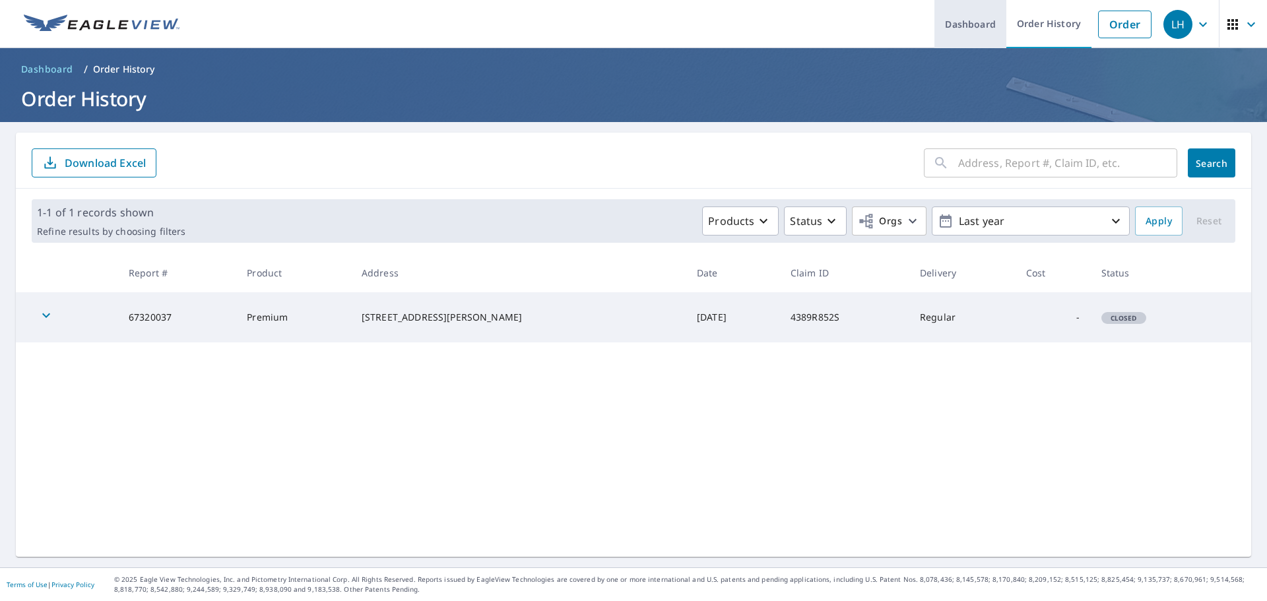
click at [948, 22] on link "Dashboard" at bounding box center [970, 24] width 72 height 48
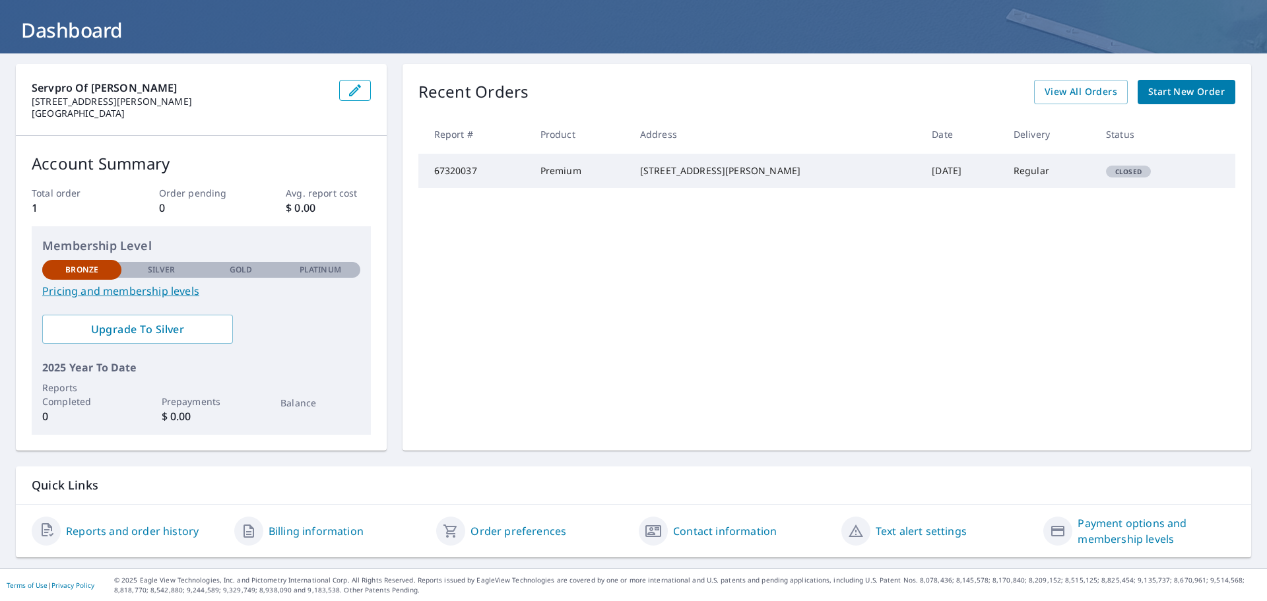
scroll to position [69, 0]
click at [328, 534] on link "Billing information" at bounding box center [316, 531] width 95 height 16
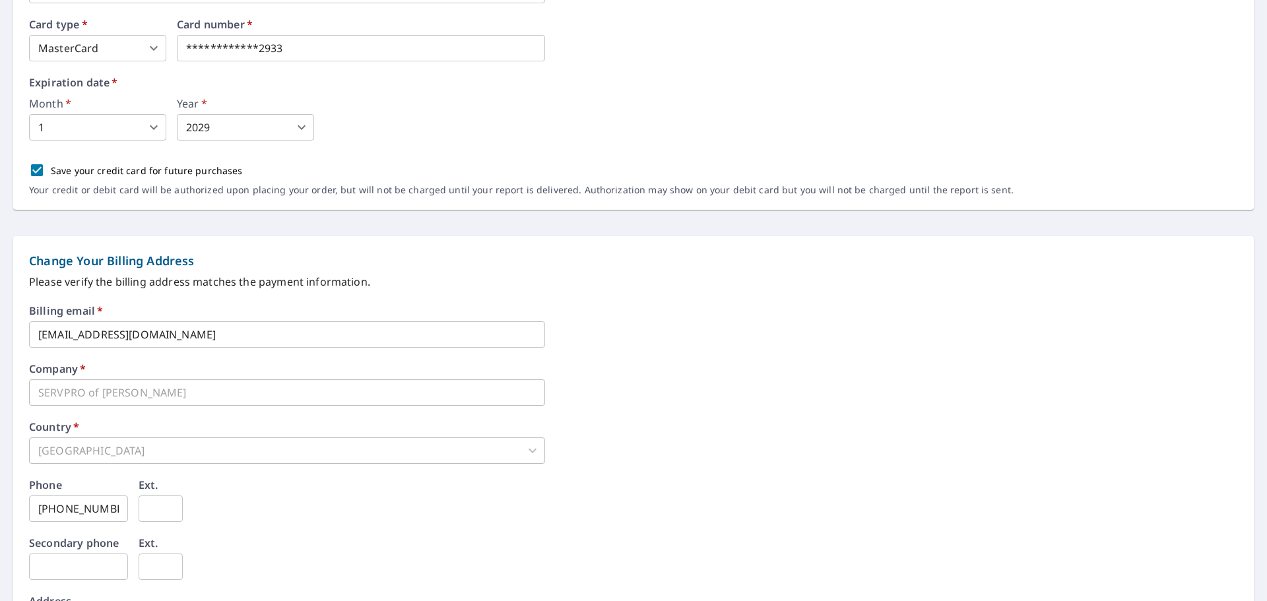
scroll to position [44, 0]
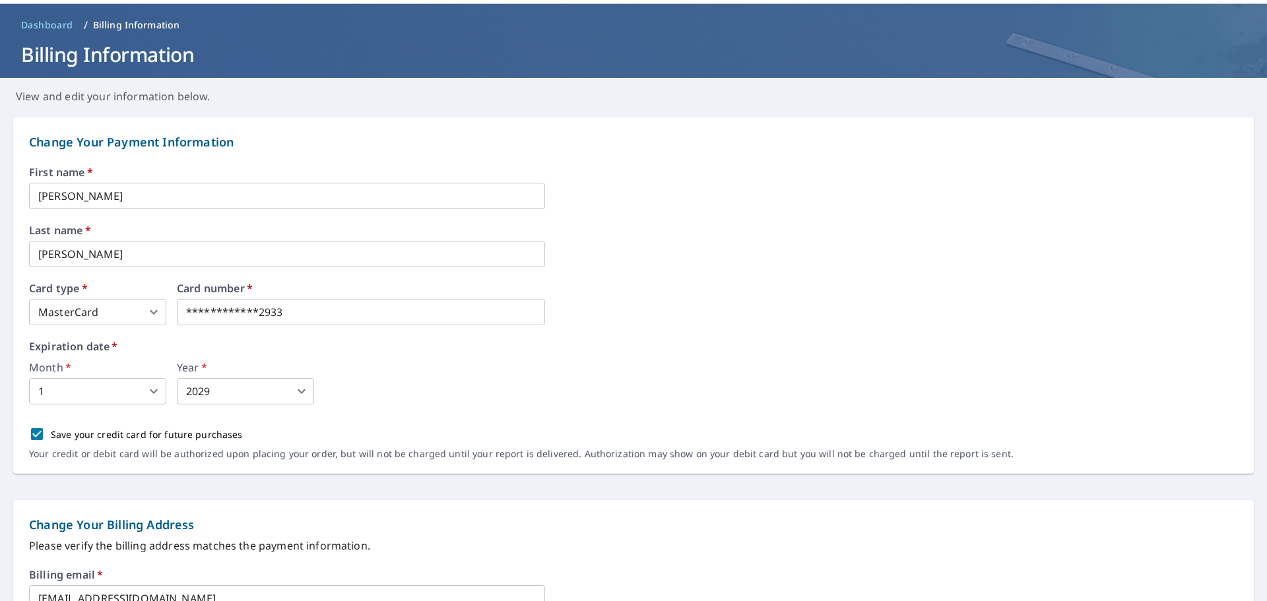
click at [48, 22] on span "Dashboard" at bounding box center [47, 24] width 52 height 13
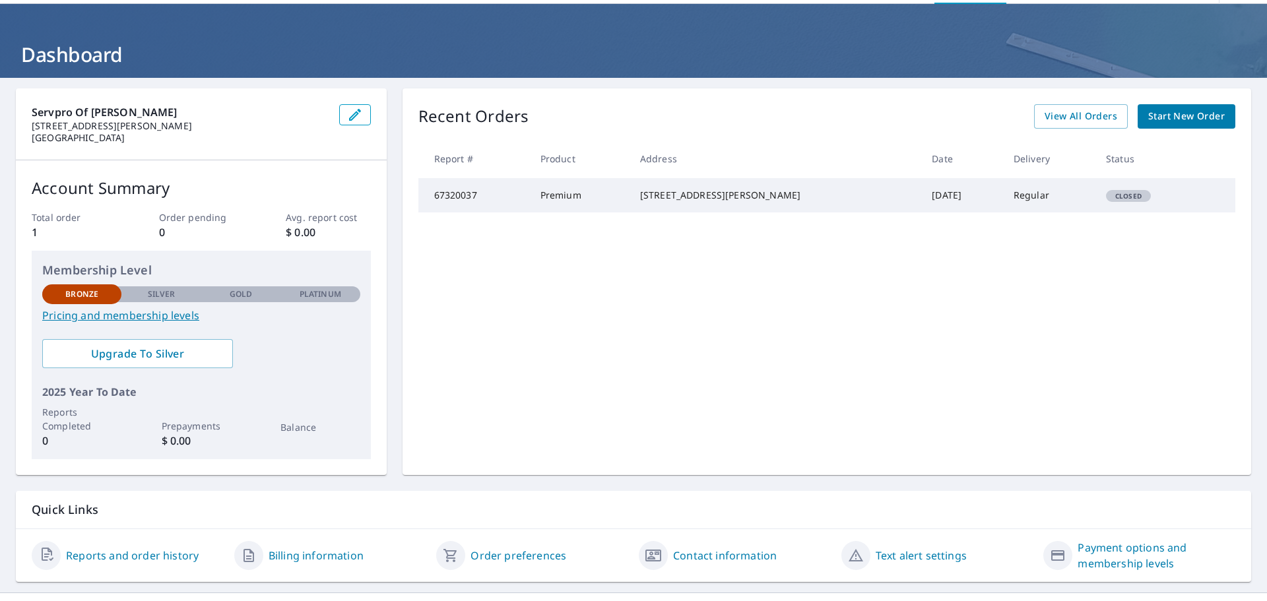
click at [812, 202] on div "5301 E McKinney St Trlr 471 Denton, TX 76208" at bounding box center [775, 195] width 271 height 13
click at [486, 207] on td "67320037" at bounding box center [473, 195] width 111 height 34
click at [540, 559] on link "Order preferences" at bounding box center [518, 556] width 96 height 16
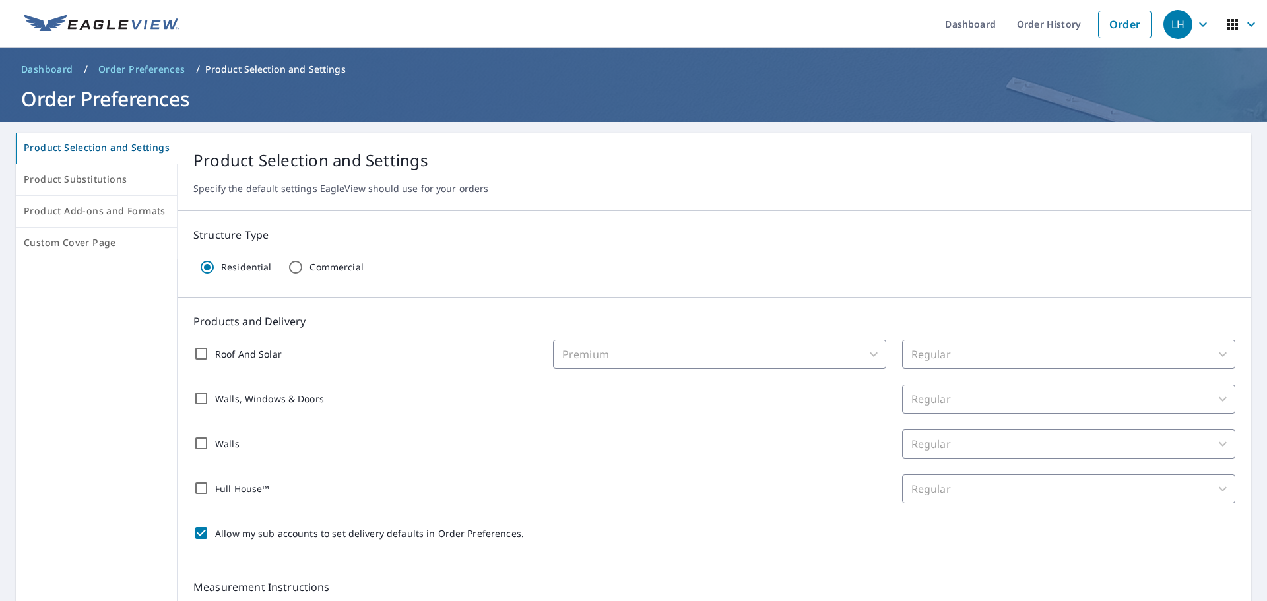
click at [58, 67] on span "Dashboard" at bounding box center [47, 69] width 52 height 13
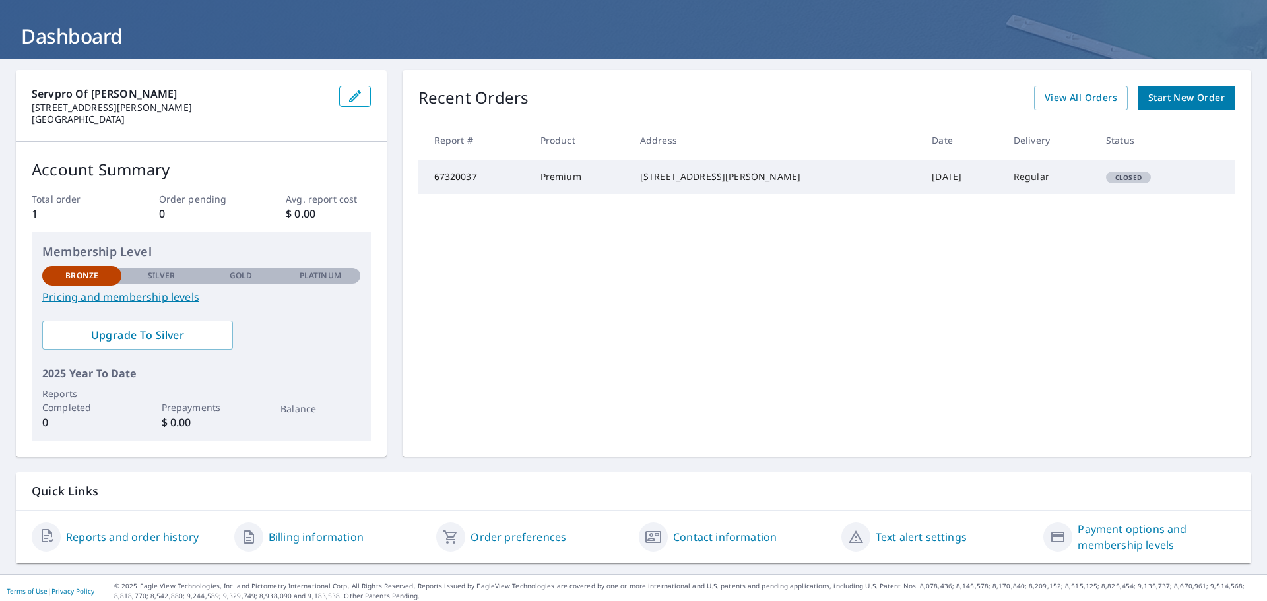
scroll to position [69, 0]
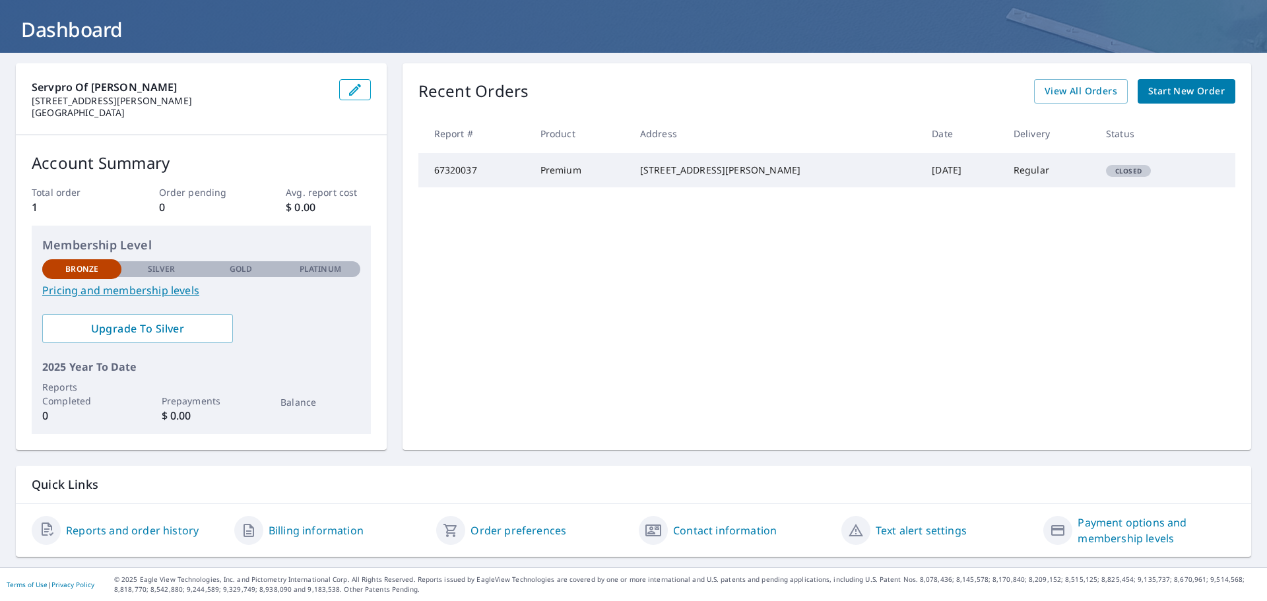
click at [1091, 532] on link "Payment options and membership levels" at bounding box center [1156, 531] width 158 height 32
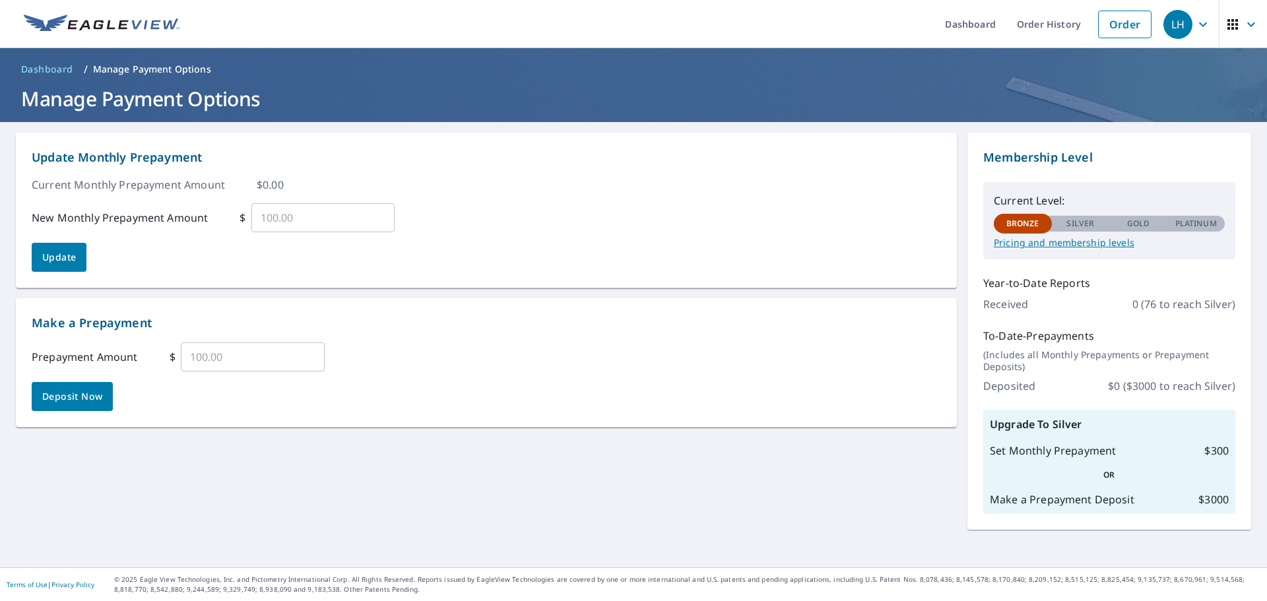
click at [59, 65] on span "Dashboard" at bounding box center [47, 69] width 52 height 13
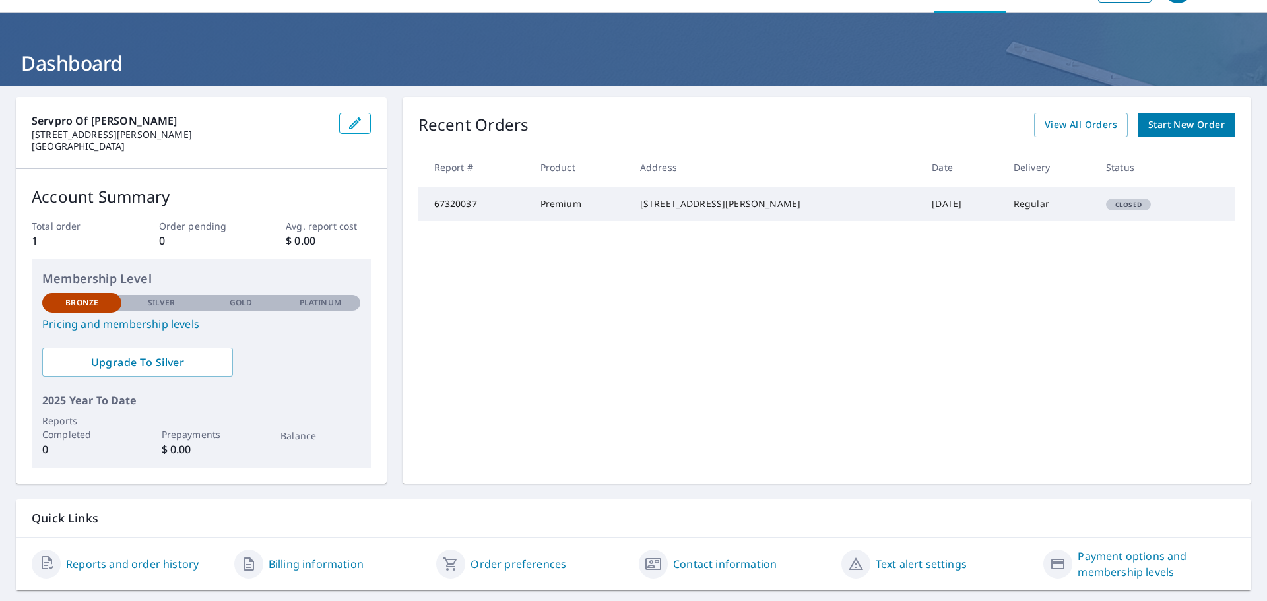
scroll to position [69, 0]
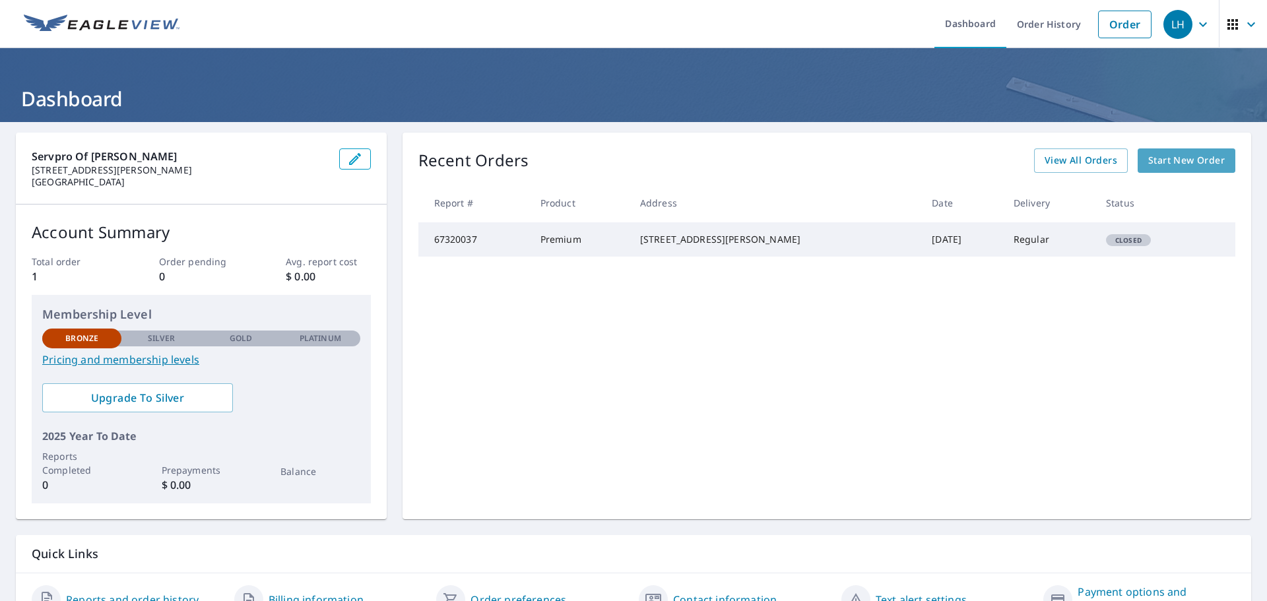
click at [1162, 164] on span "Start New Order" at bounding box center [1186, 160] width 77 height 16
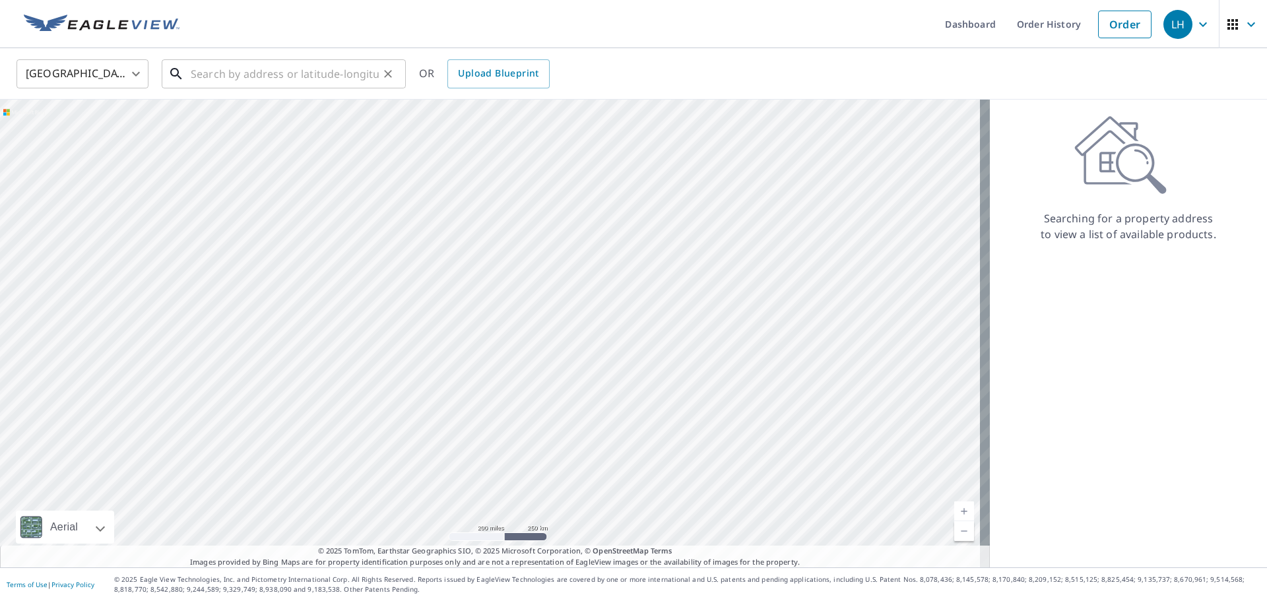
click at [257, 79] on input "text" at bounding box center [285, 73] width 188 height 37
click at [205, 73] on input "text" at bounding box center [285, 73] width 188 height 37
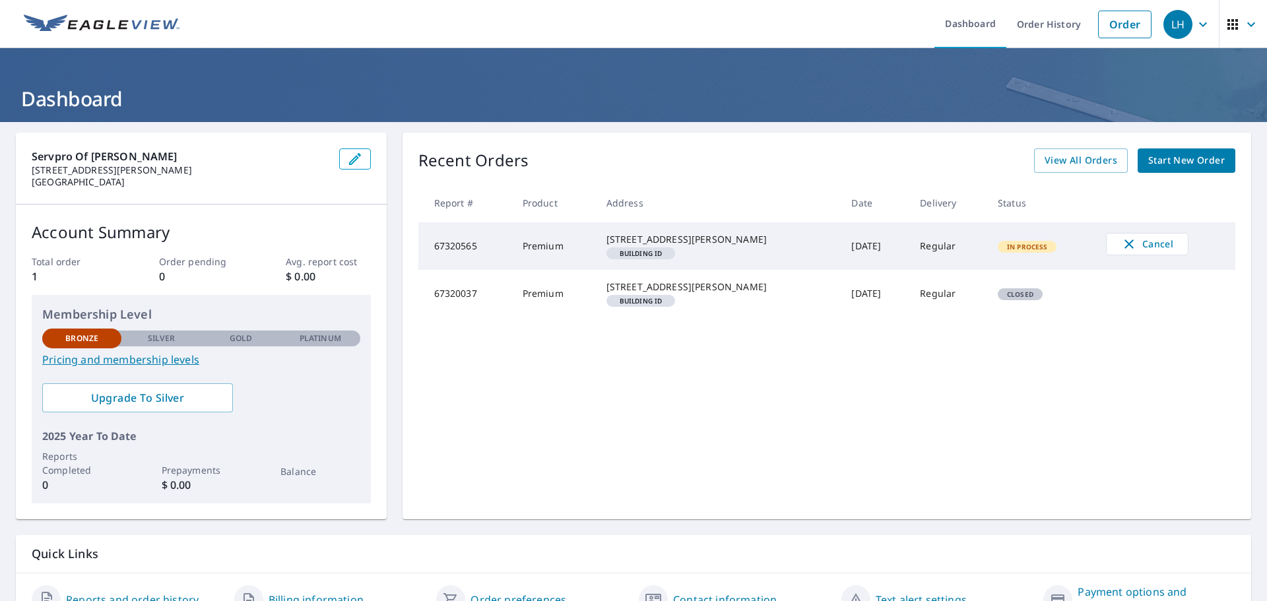
click at [773, 246] on div "5301 E McKinney St Trlr 471 Denton, TX 76208" at bounding box center [718, 239] width 224 height 13
click at [645, 257] on em "Building ID" at bounding box center [641, 253] width 43 height 7
click at [585, 267] on td "Premium" at bounding box center [554, 246] width 84 height 48
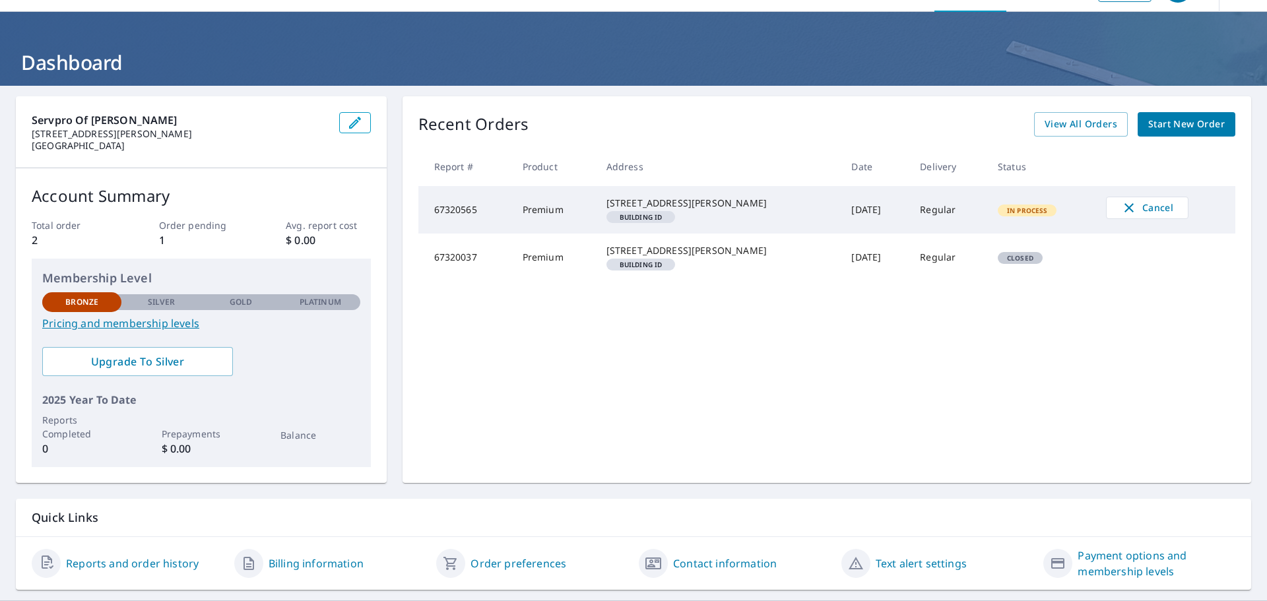
scroll to position [69, 0]
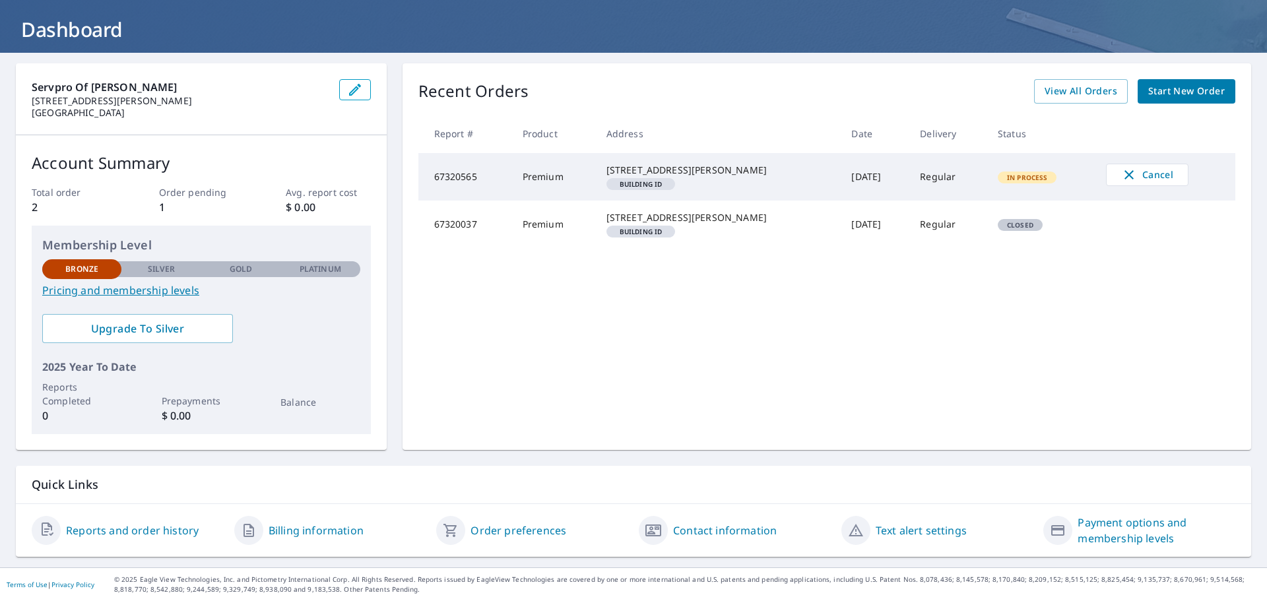
click at [336, 535] on link "Billing information" at bounding box center [316, 531] width 95 height 16
